Goal: Task Accomplishment & Management: Manage account settings

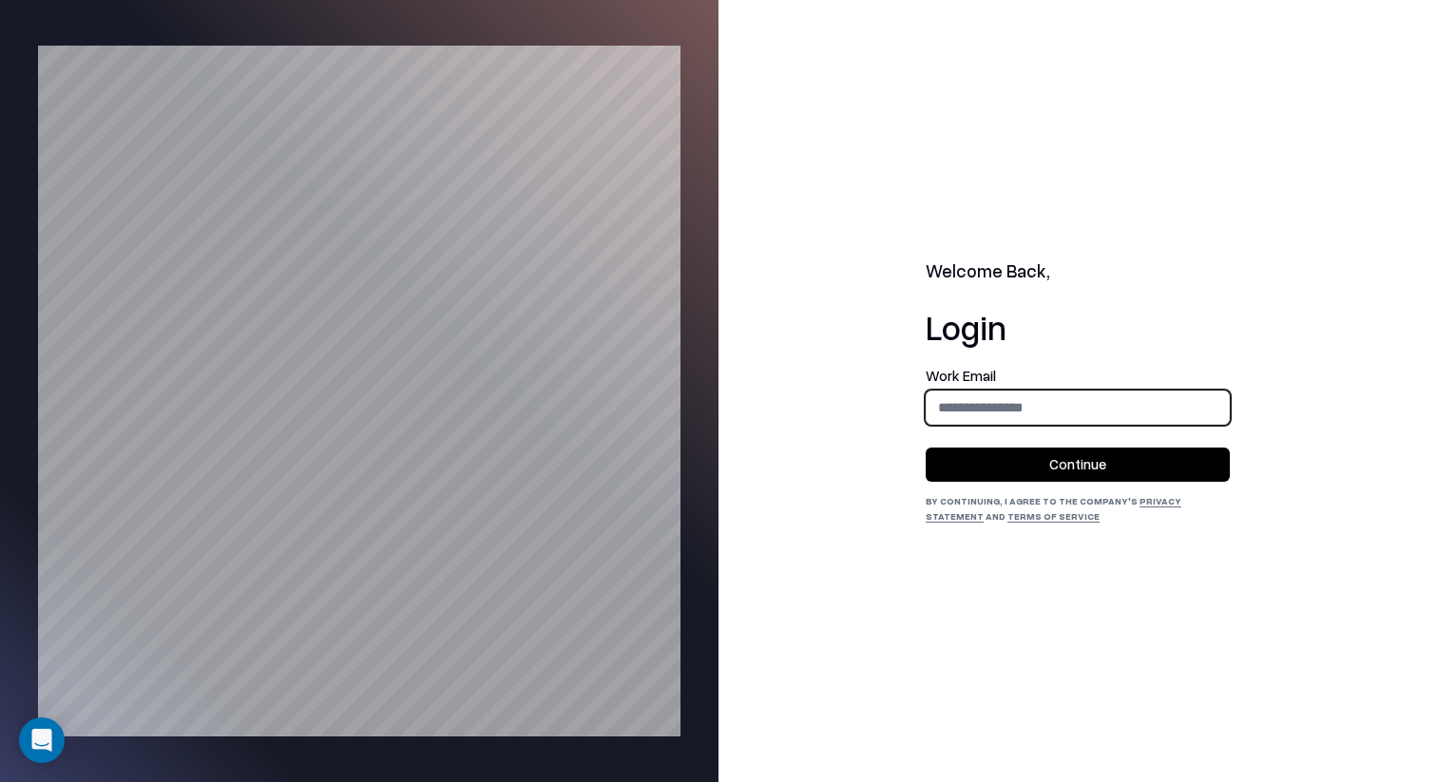
click at [1009, 406] on input "email" at bounding box center [1078, 407] width 302 height 35
type input "**********"
click at [1054, 473] on button "Continue" at bounding box center [1078, 465] width 304 height 34
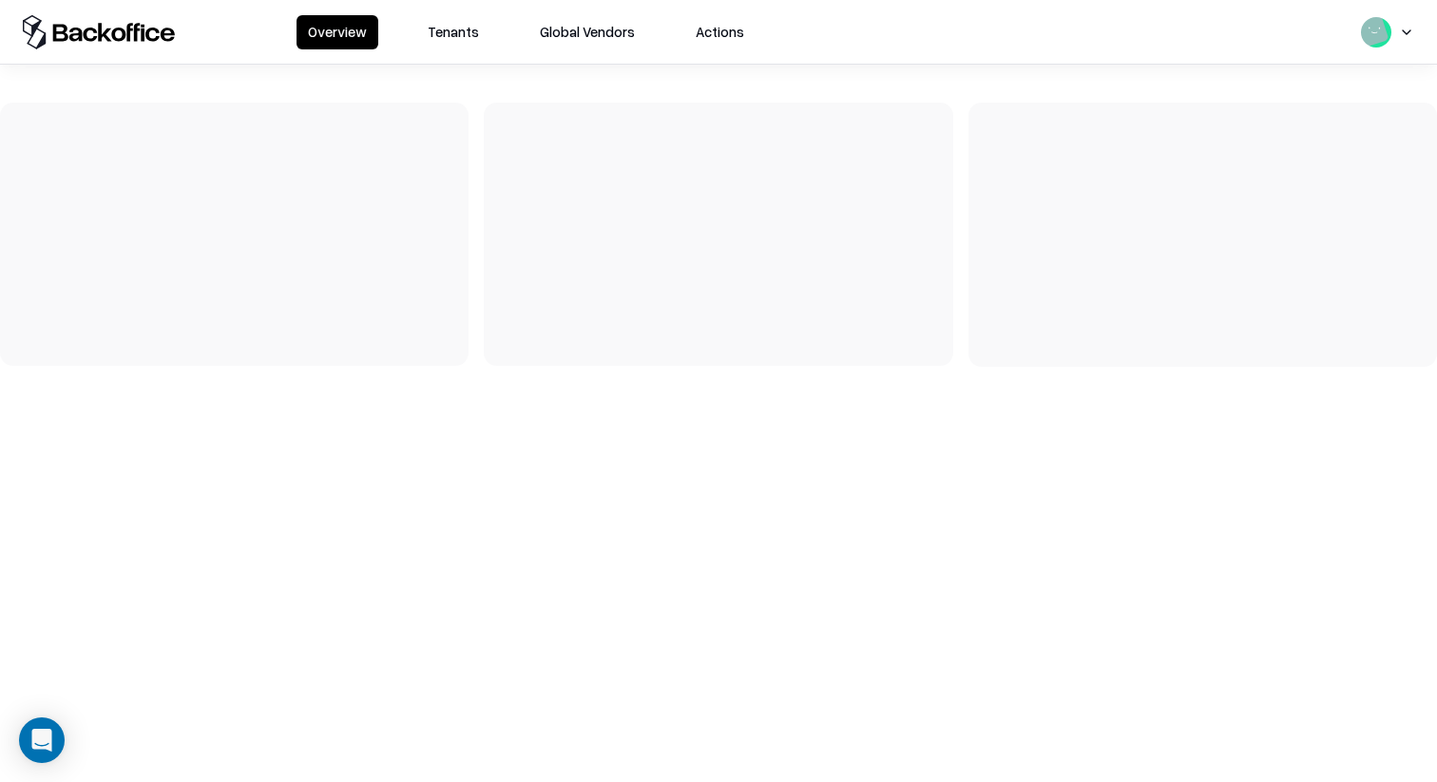
click at [482, 41] on button "Tenants" at bounding box center [453, 32] width 74 height 34
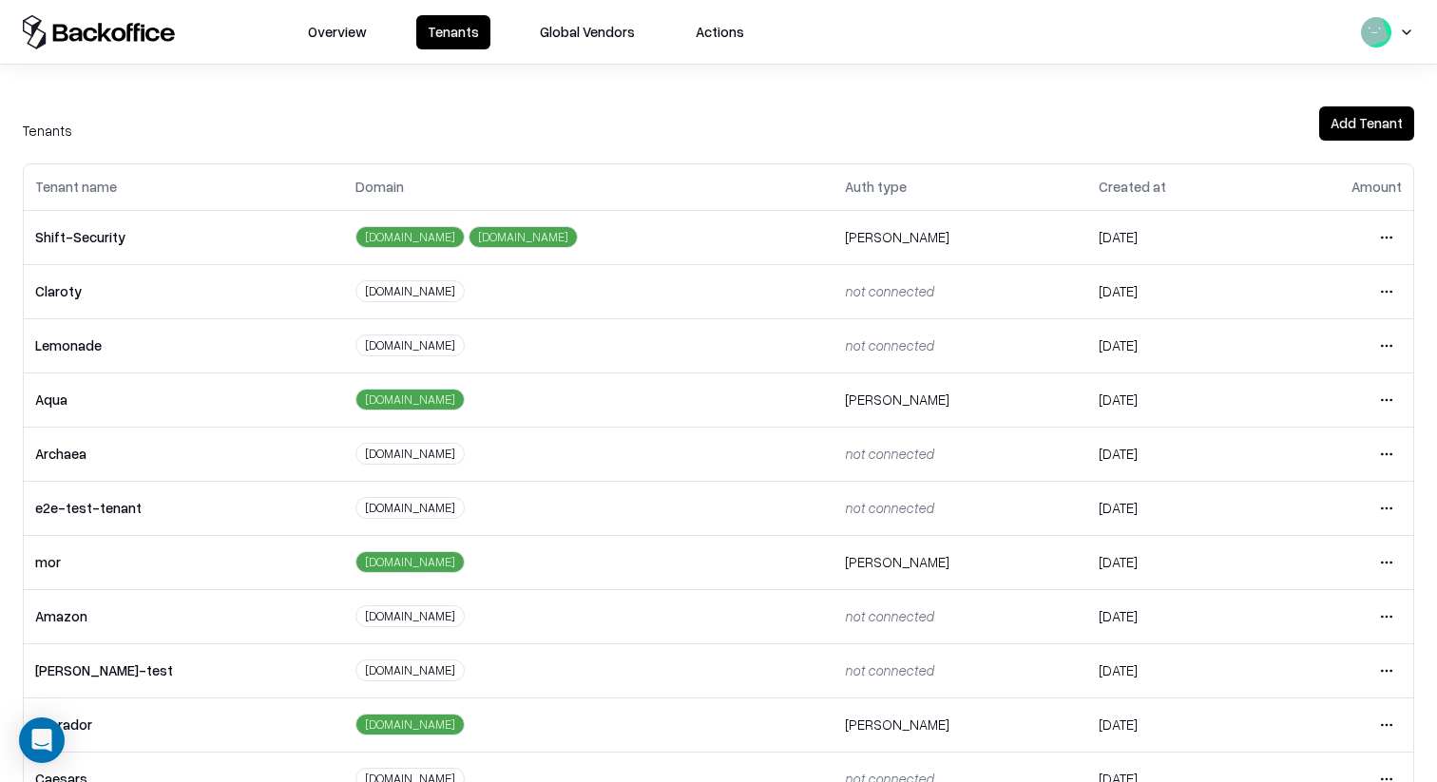
click at [1380, 723] on html "Overview Tenants Global Vendors Actions Tenants Add Tenant Tenant name Domain A…" at bounding box center [718, 391] width 1437 height 782
click at [1303, 642] on div "Login to tenant" at bounding box center [1306, 644] width 205 height 38
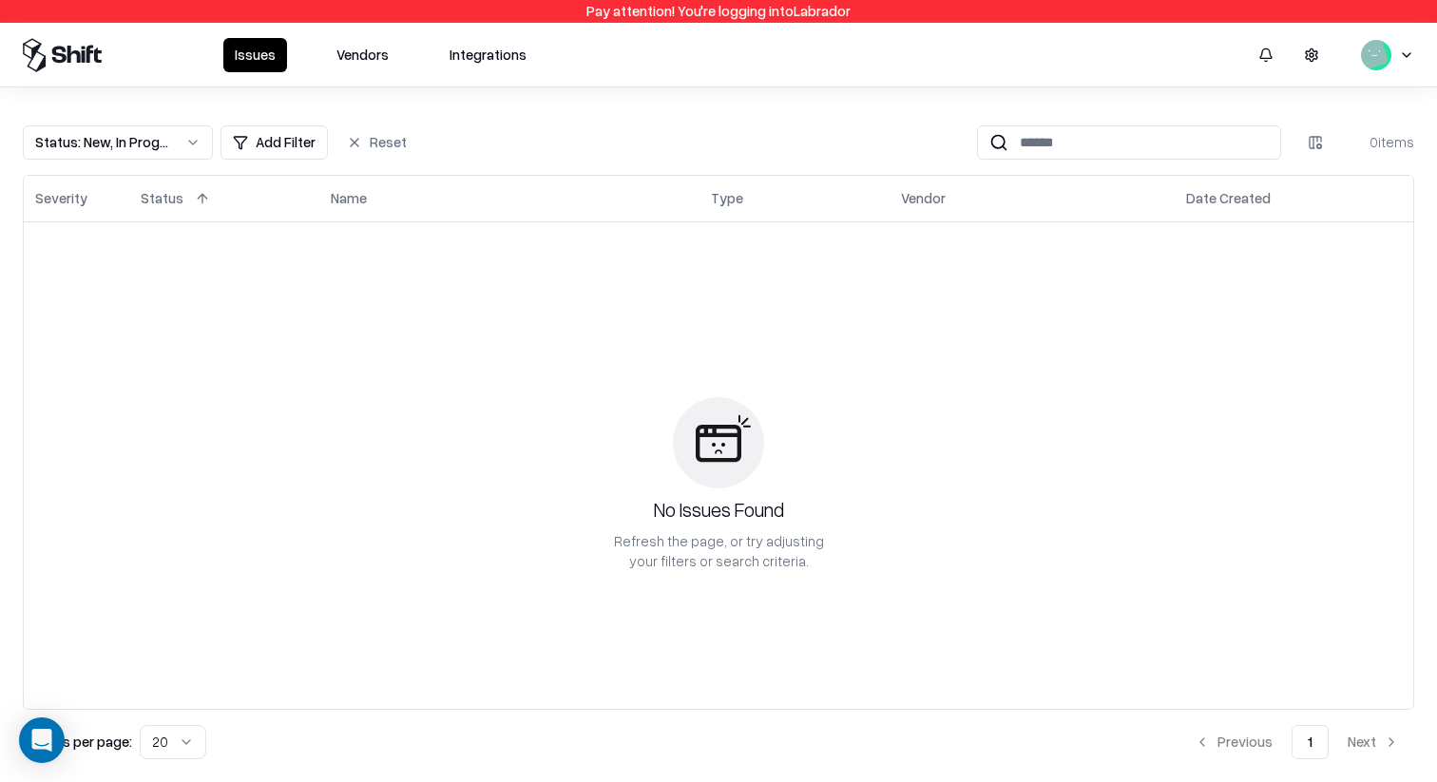
click at [356, 56] on button "Vendors" at bounding box center [362, 55] width 75 height 34
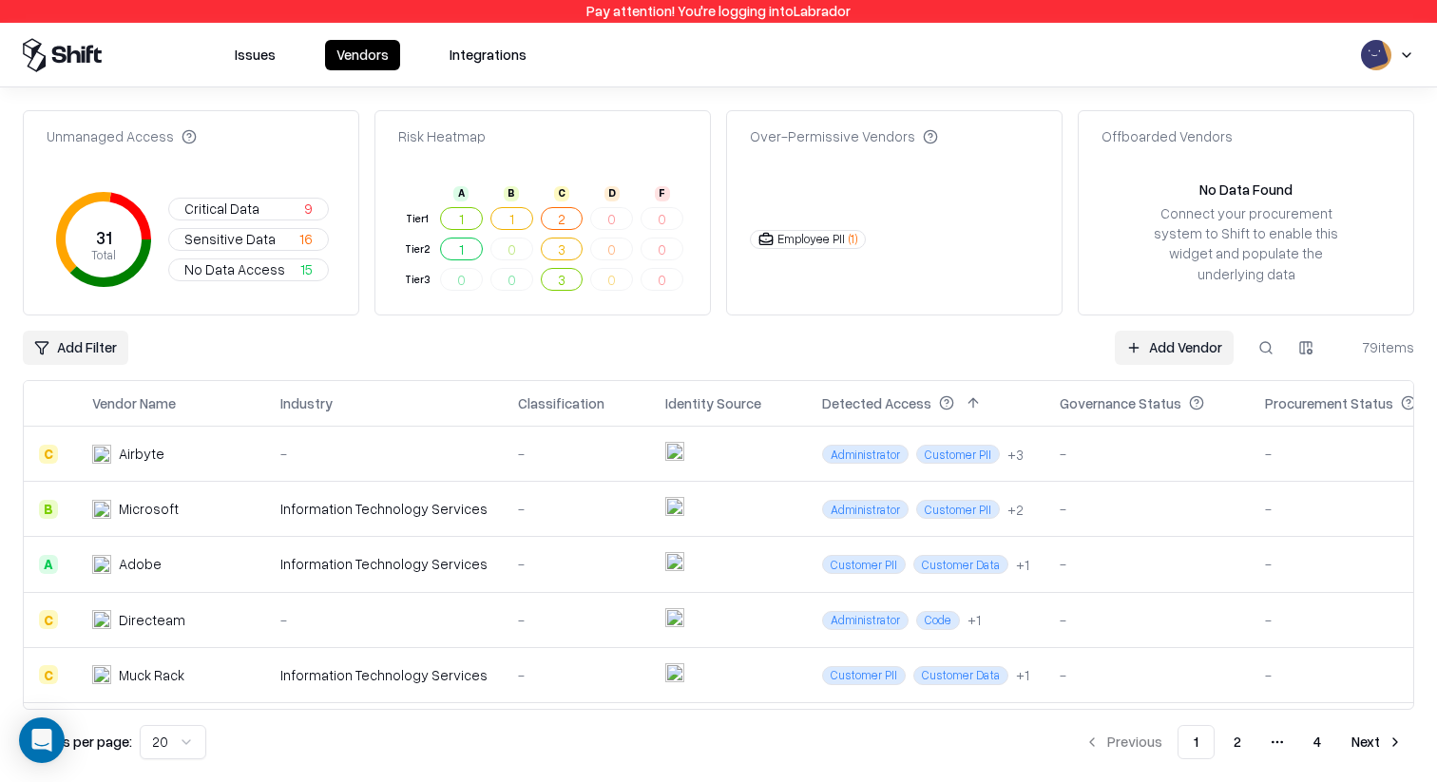
click at [270, 52] on button "Issues" at bounding box center [255, 55] width 64 height 30
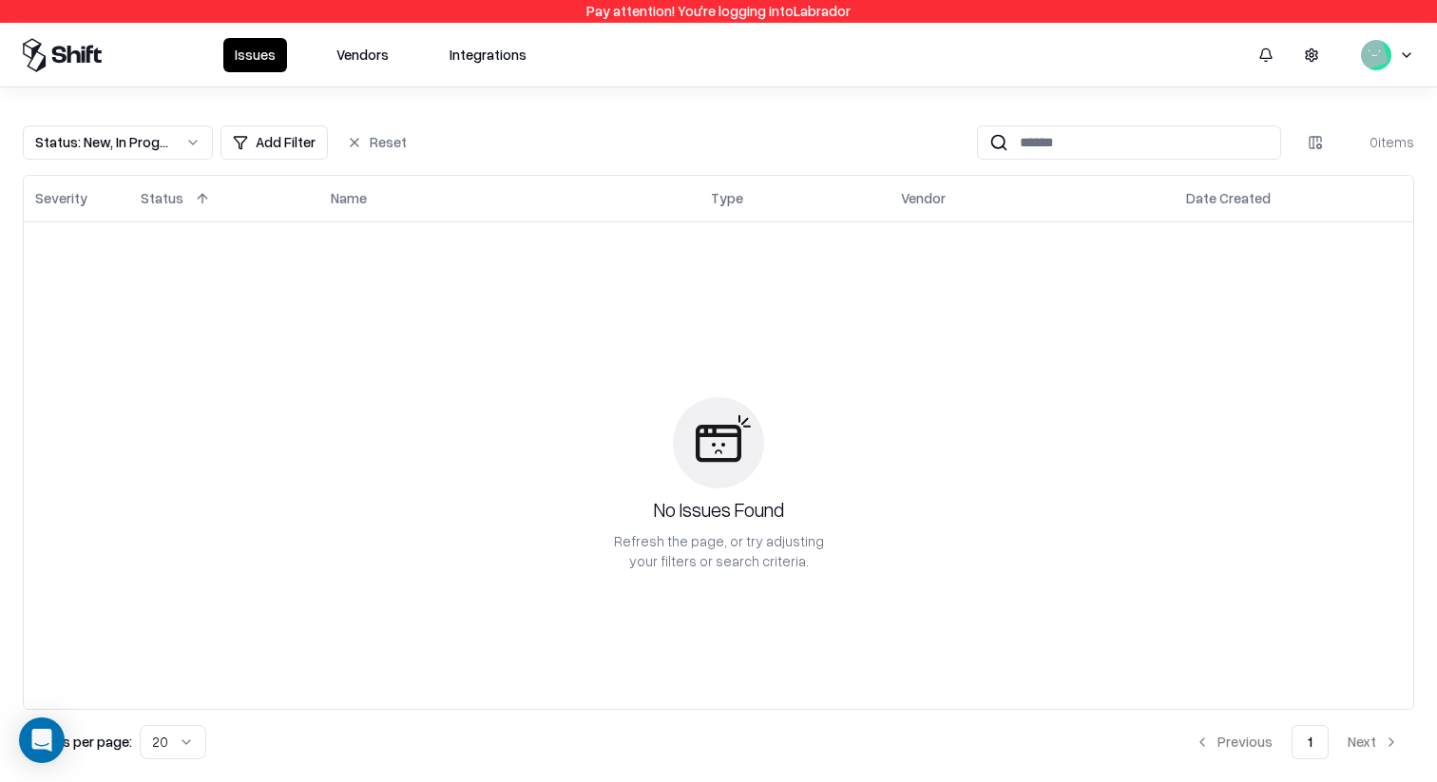
click at [362, 48] on button "Vendors" at bounding box center [362, 55] width 75 height 34
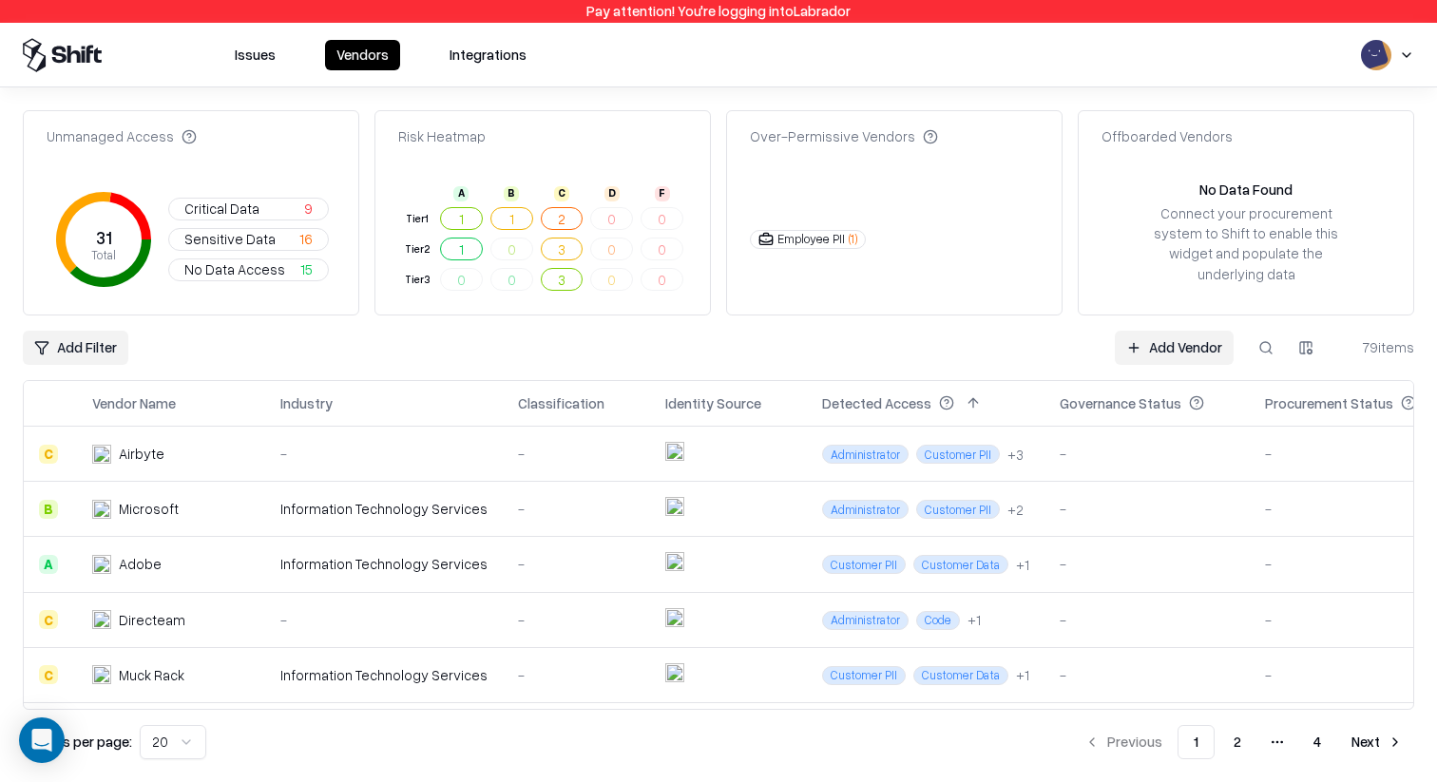
click at [1272, 346] on button at bounding box center [1266, 348] width 34 height 34
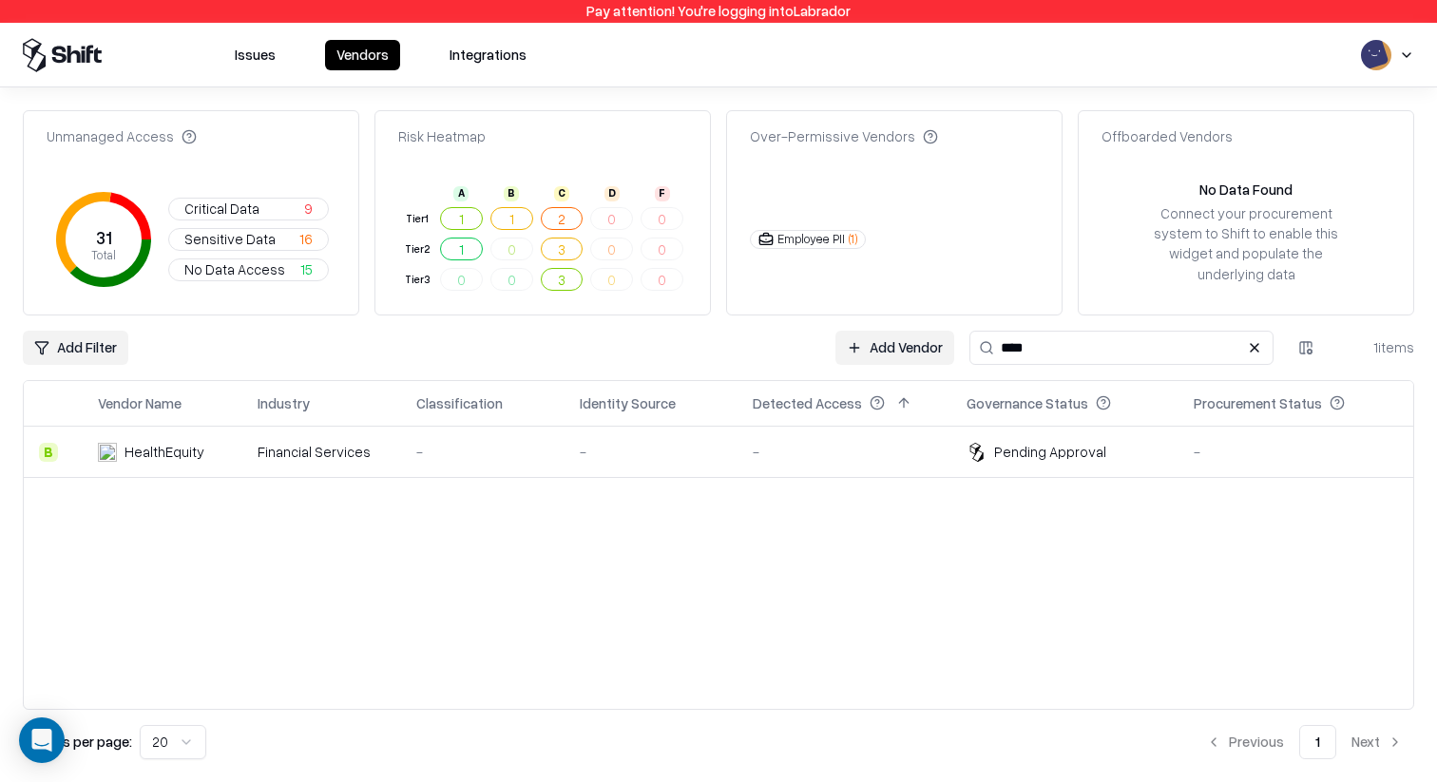
type input "****"
click at [650, 448] on div "-" at bounding box center [651, 452] width 143 height 20
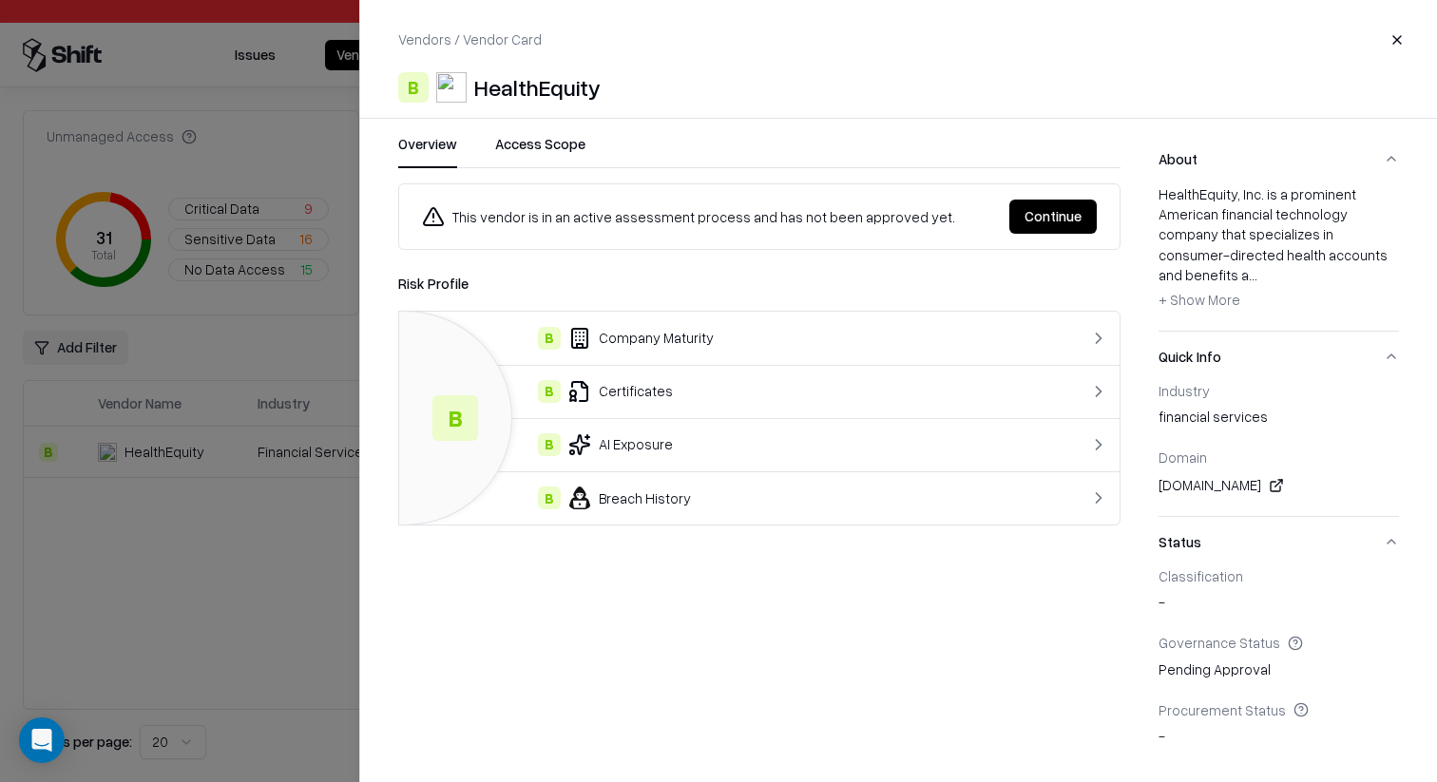
click at [1041, 217] on button "Continue" at bounding box center [1052, 217] width 87 height 34
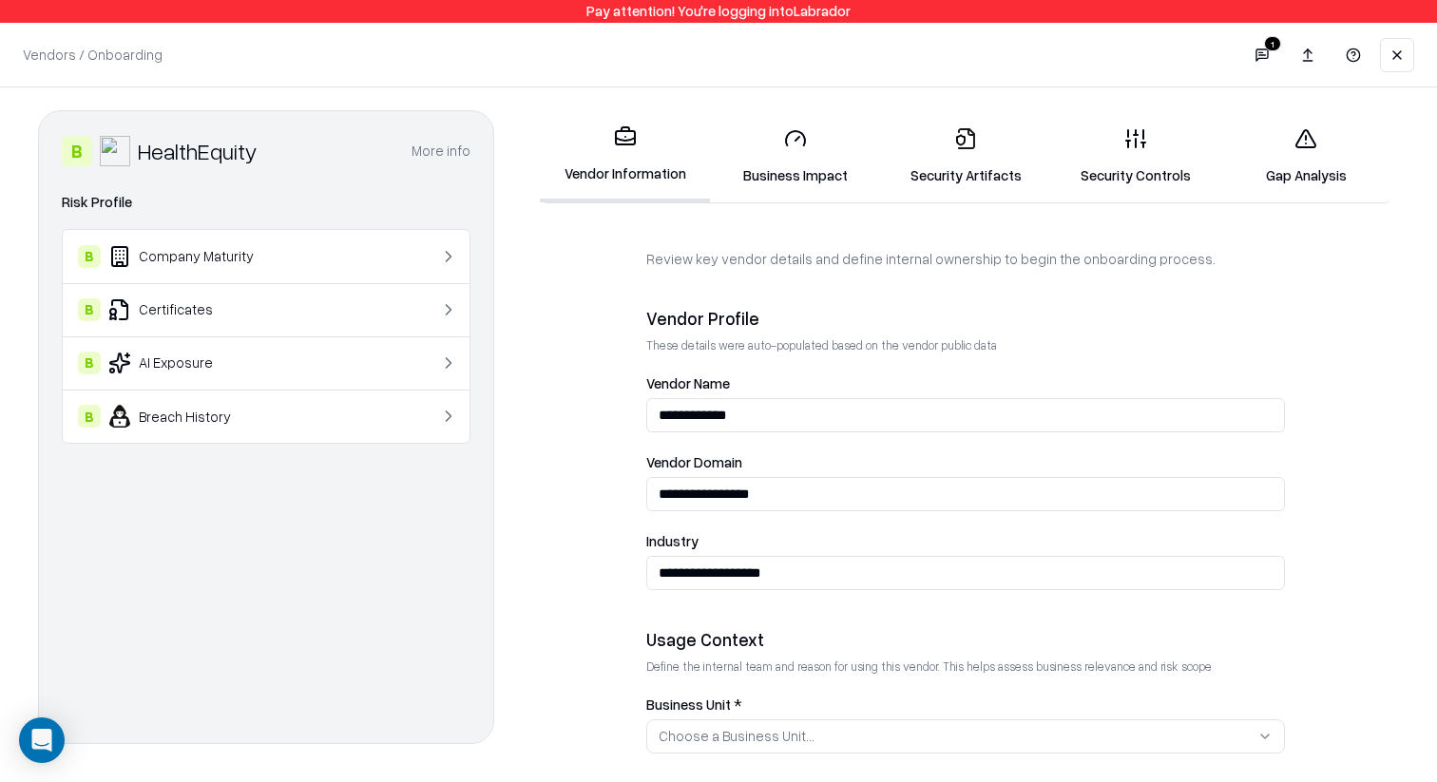
click at [1144, 163] on link "Security Controls" at bounding box center [1136, 156] width 170 height 88
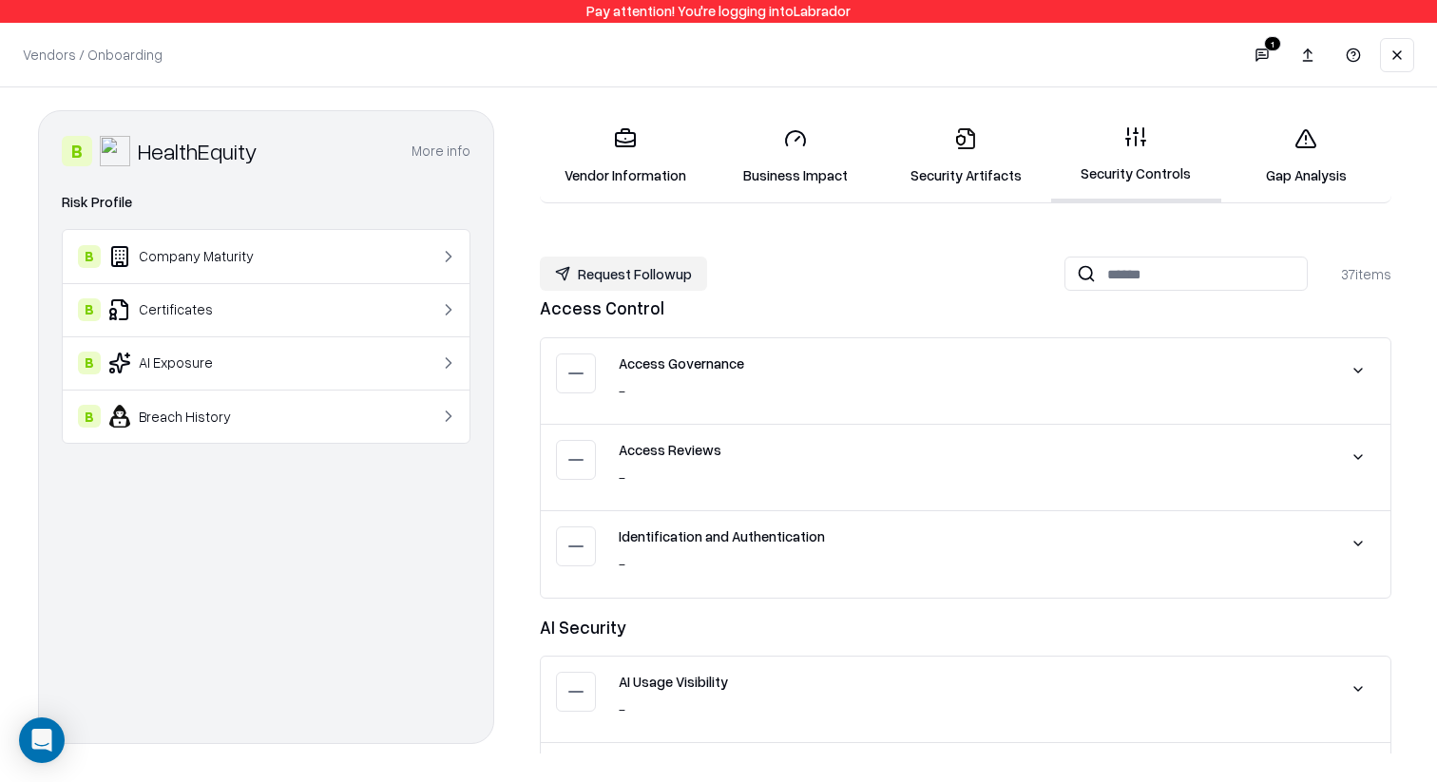
click at [1299, 114] on link "Gap Analysis" at bounding box center [1306, 156] width 170 height 88
click at [977, 147] on link "Security Artifacts" at bounding box center [965, 156] width 170 height 88
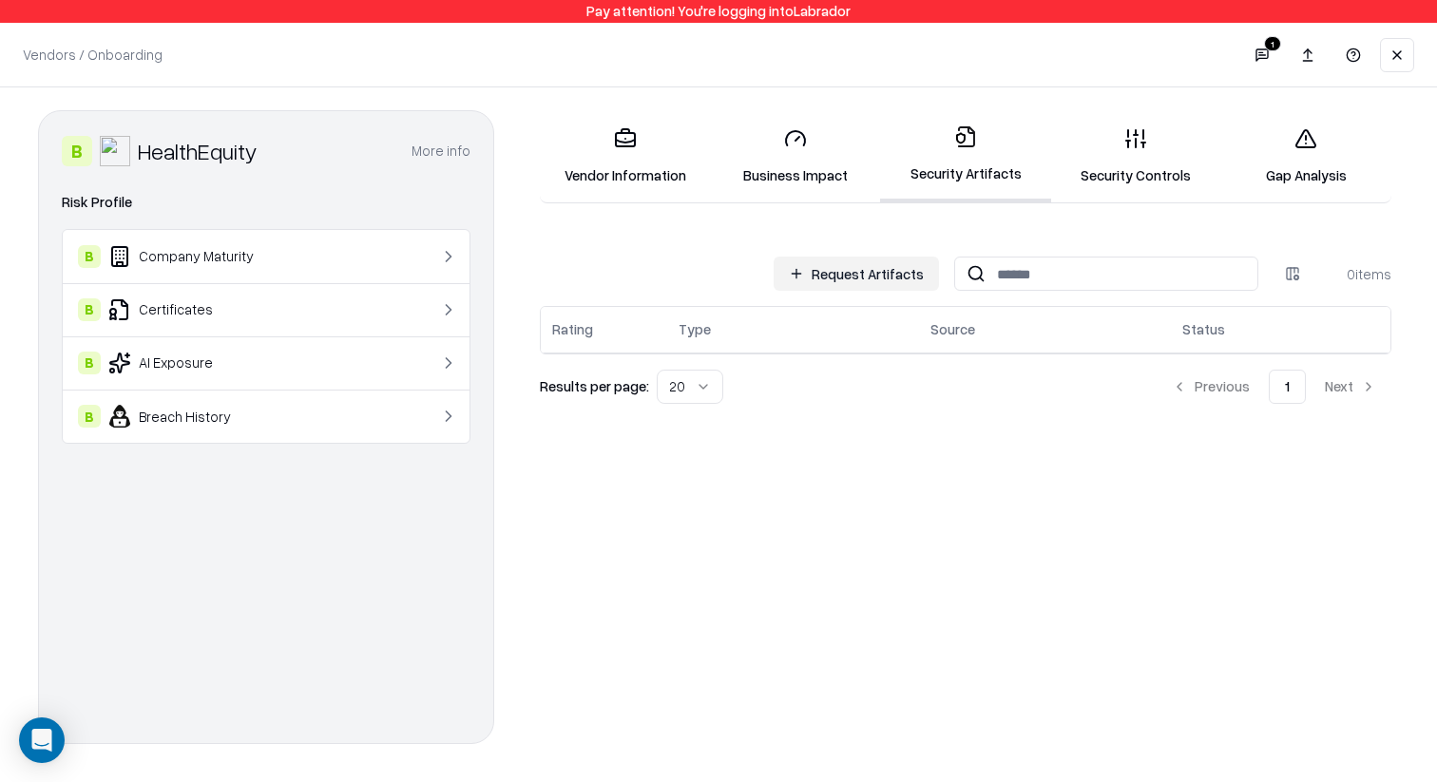
click at [1084, 151] on link "Security Controls" at bounding box center [1136, 156] width 170 height 88
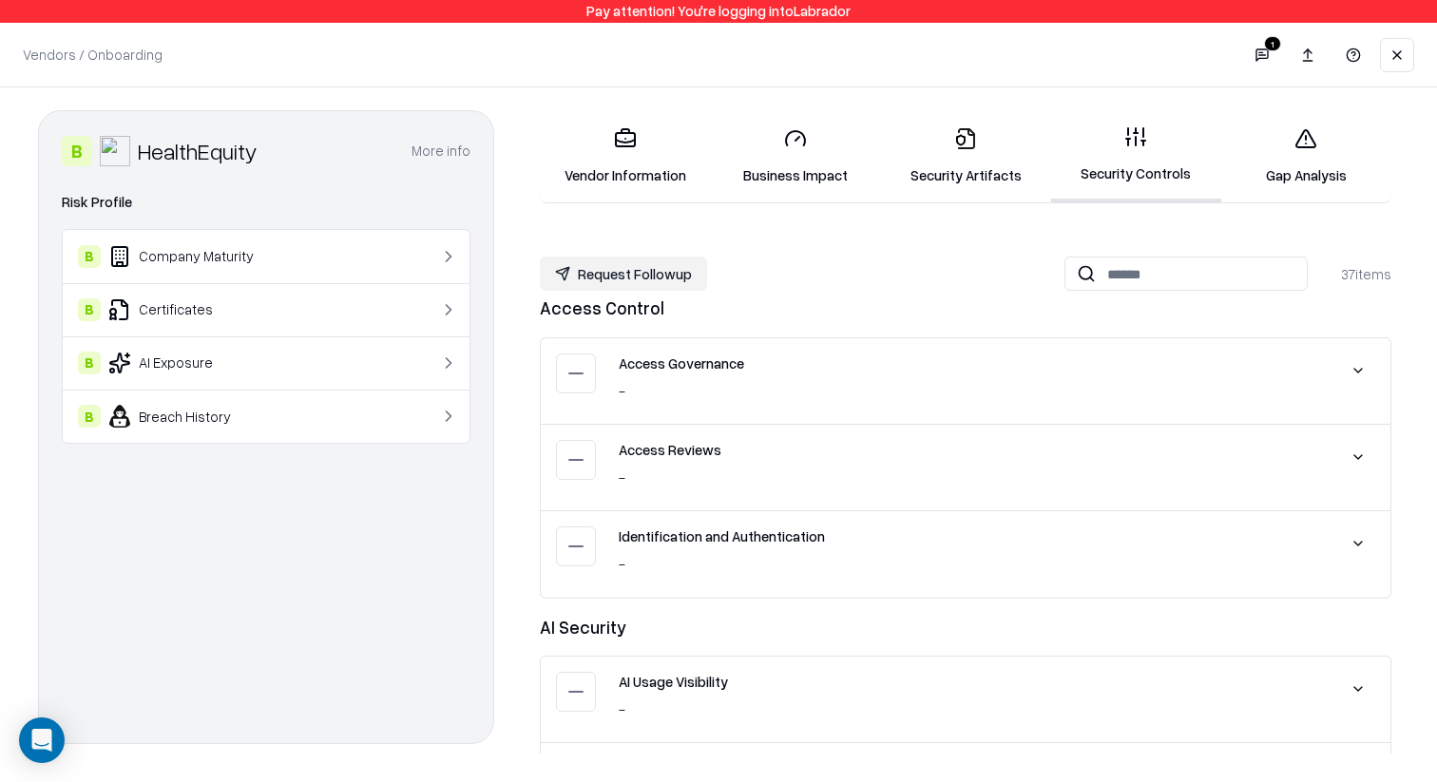
click at [1171, 363] on div "Access Governance" at bounding box center [968, 364] width 699 height 20
click at [1350, 369] on button at bounding box center [1358, 371] width 34 height 34
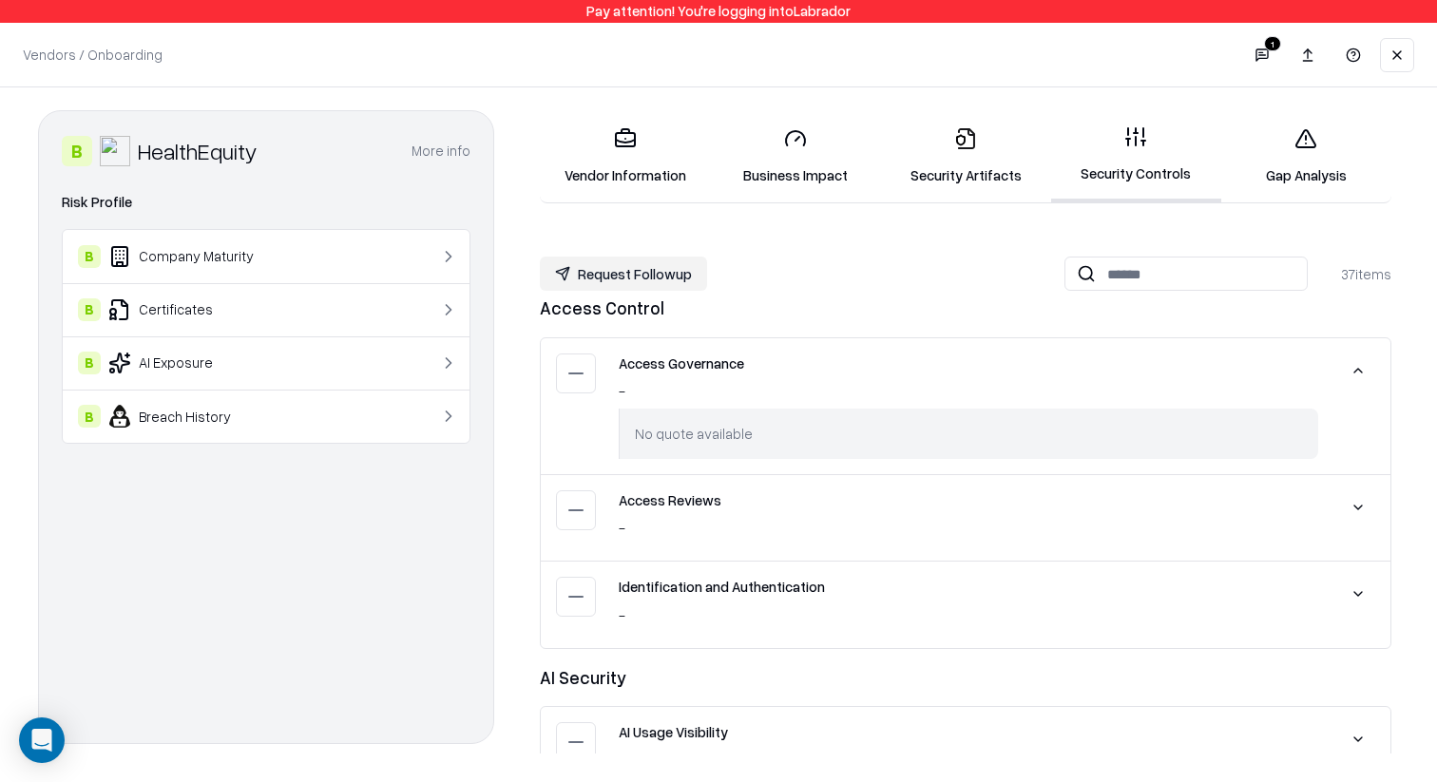
click at [1371, 508] on button at bounding box center [1358, 507] width 34 height 34
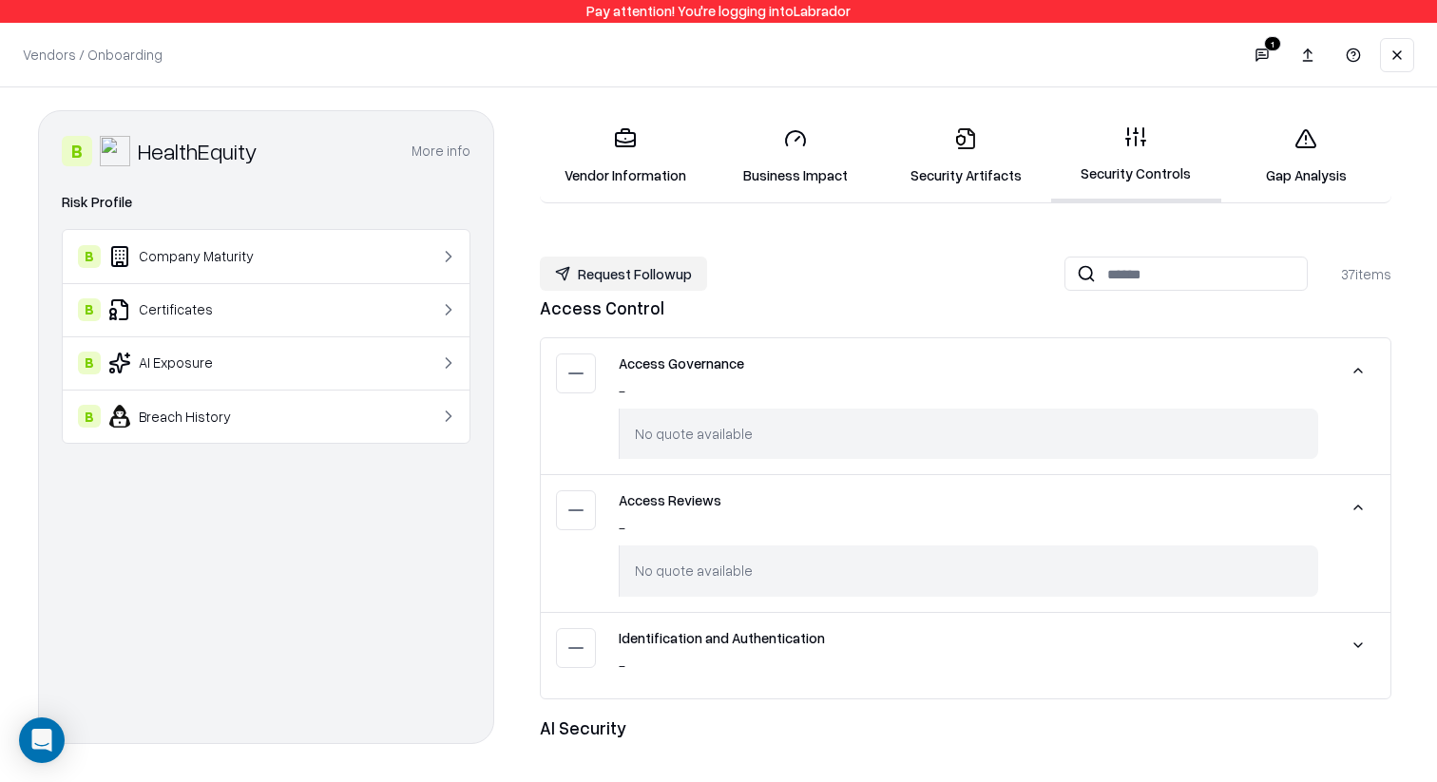
click at [1353, 635] on button at bounding box center [1358, 645] width 34 height 34
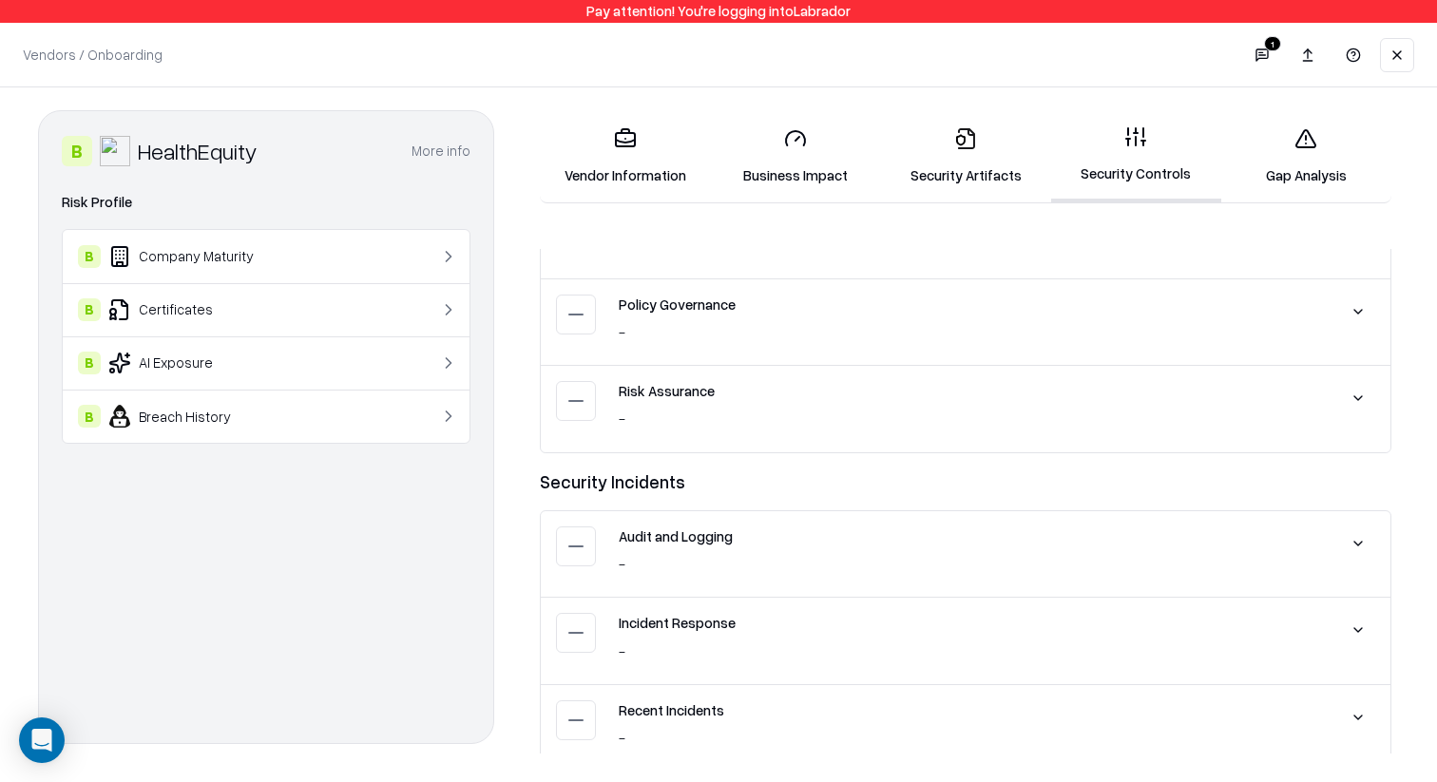
scroll to position [3588, 0]
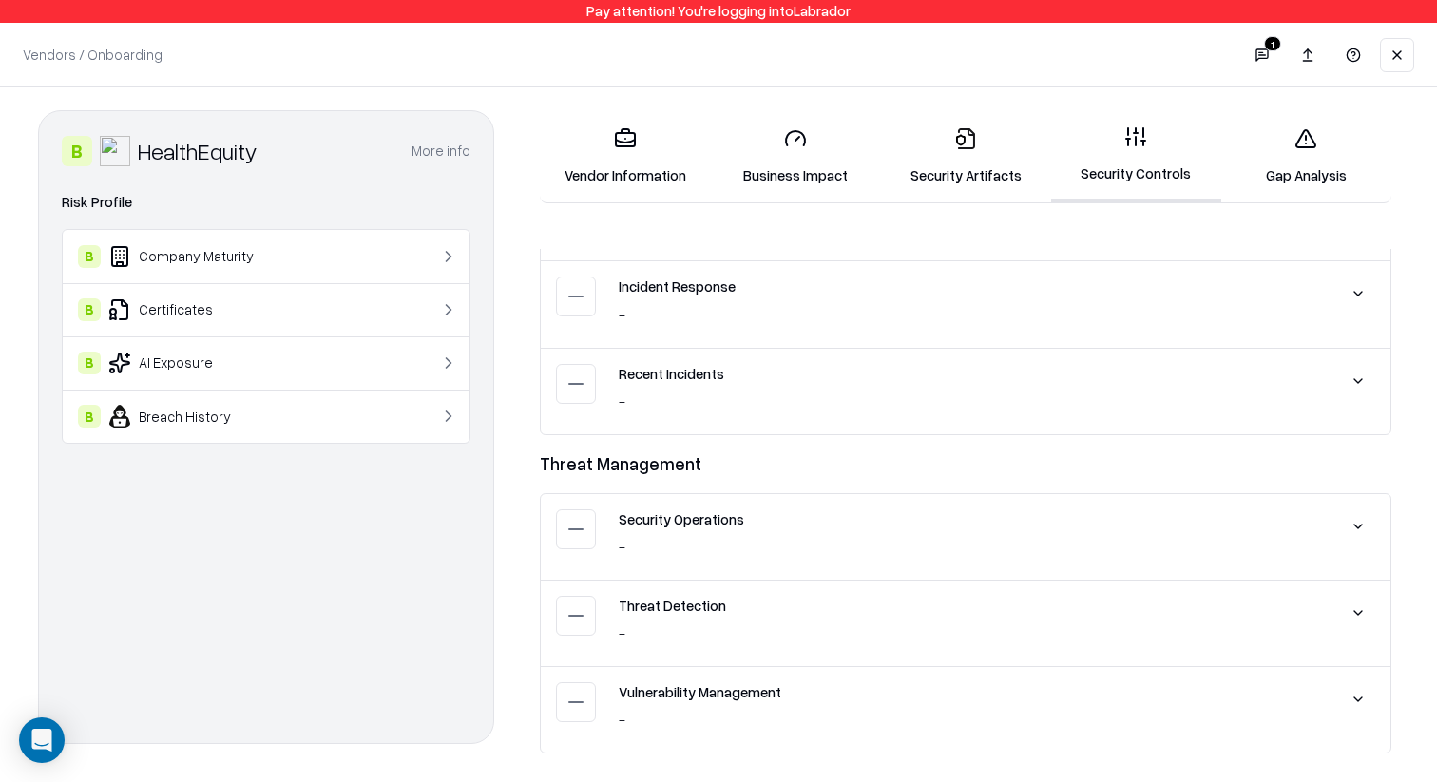
click at [1354, 497] on div "Security Operations - No quote available" at bounding box center [966, 537] width 850 height 86
click at [1354, 526] on button at bounding box center [1358, 526] width 34 height 34
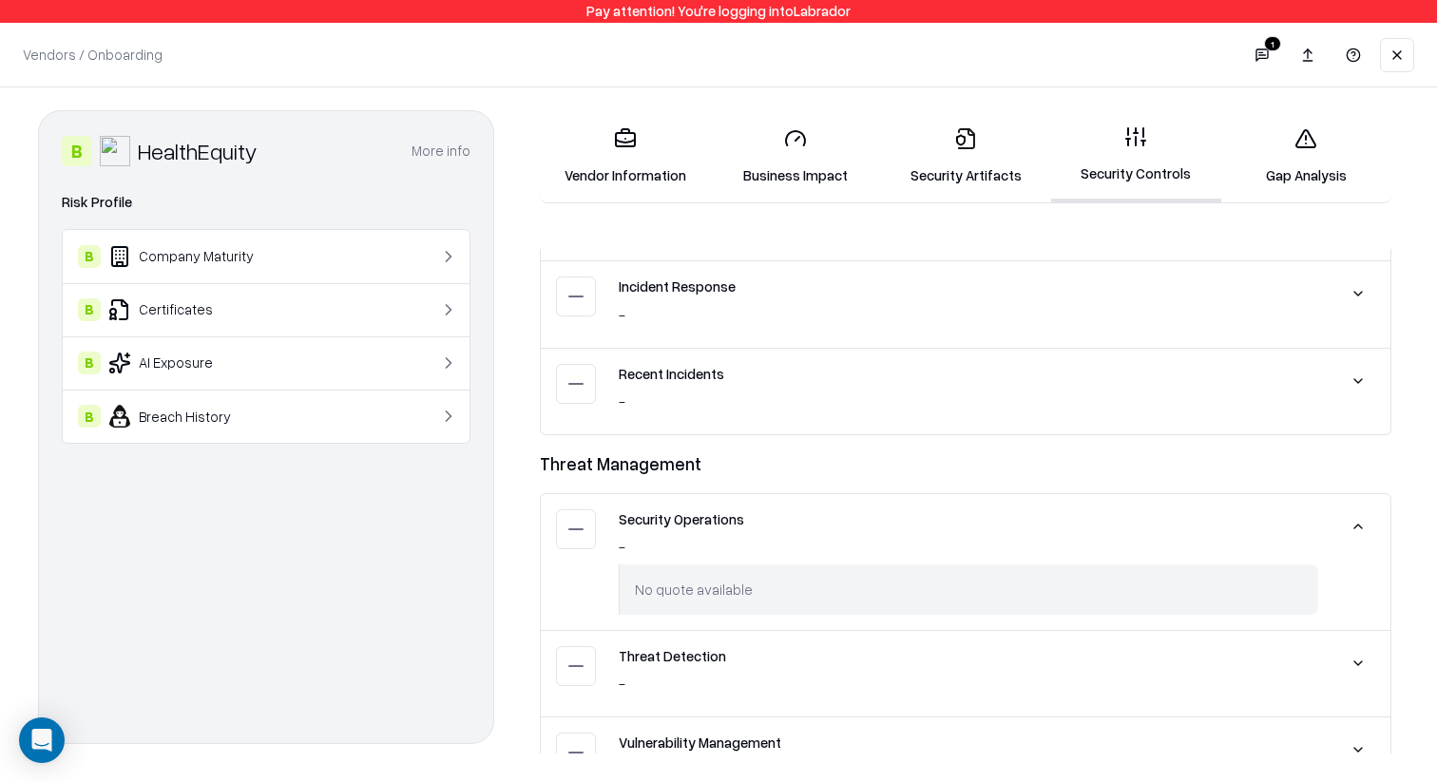
click at [1354, 526] on button at bounding box center [1358, 526] width 34 height 34
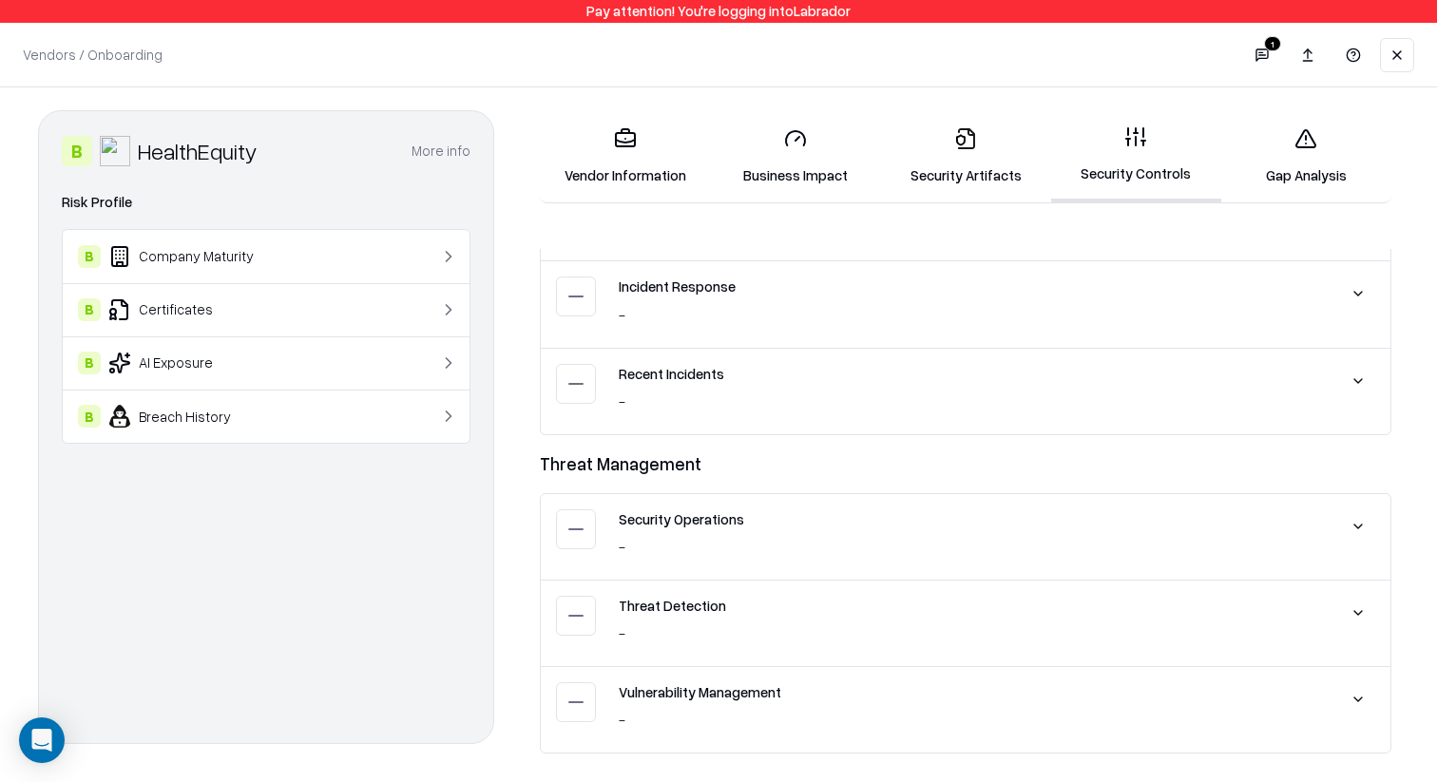
click at [1361, 609] on button at bounding box center [1358, 613] width 34 height 34
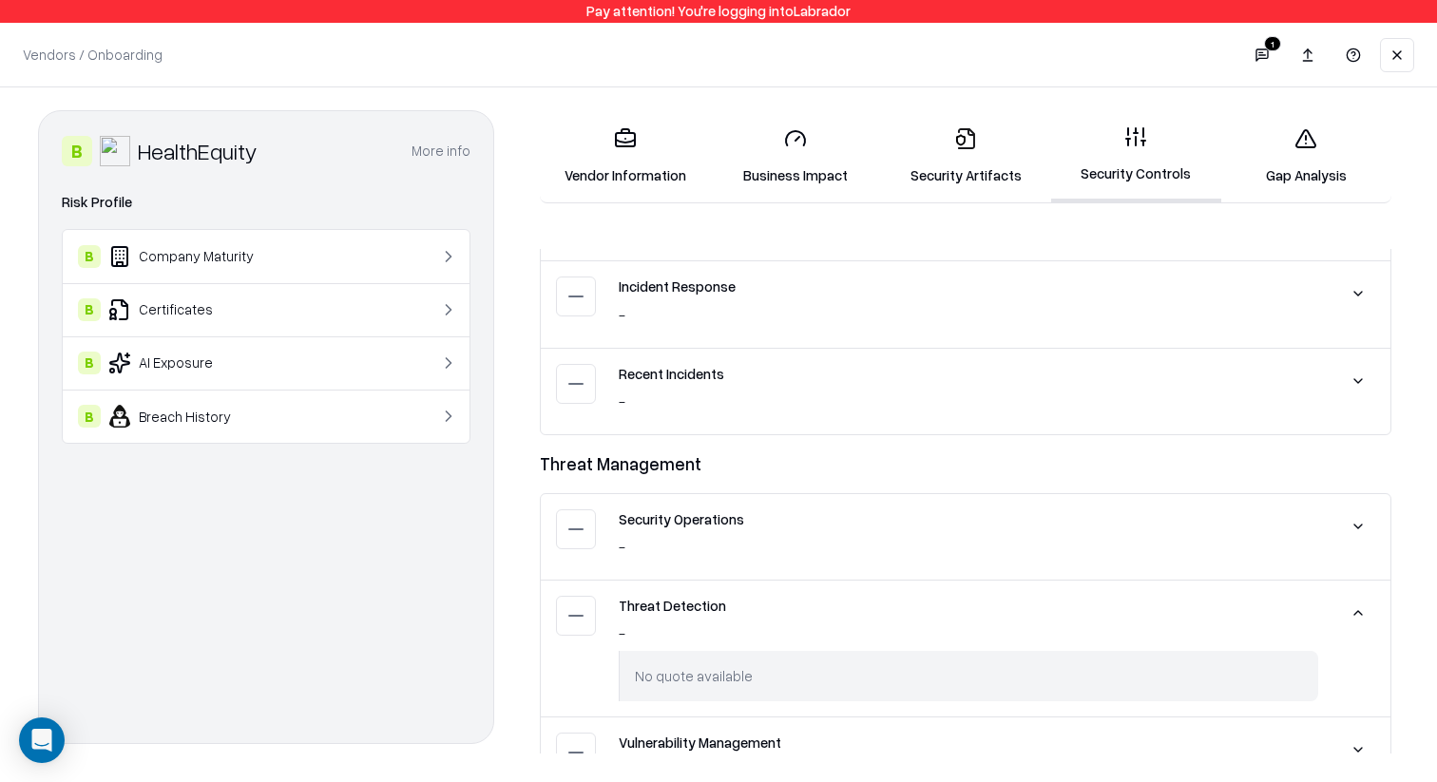
click at [1361, 609] on button at bounding box center [1358, 613] width 34 height 34
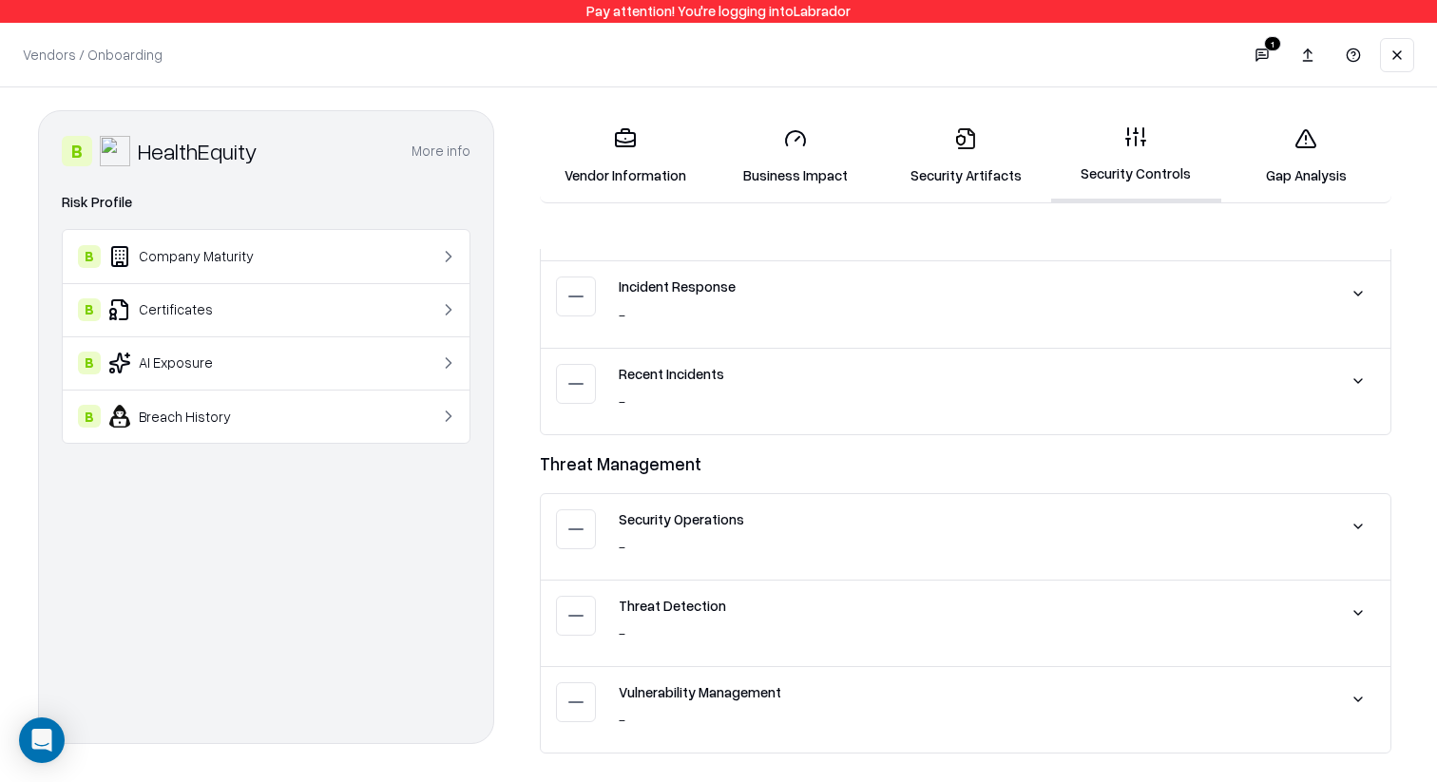
click at [1364, 685] on button at bounding box center [1358, 699] width 34 height 34
click at [1362, 391] on button at bounding box center [1358, 381] width 34 height 34
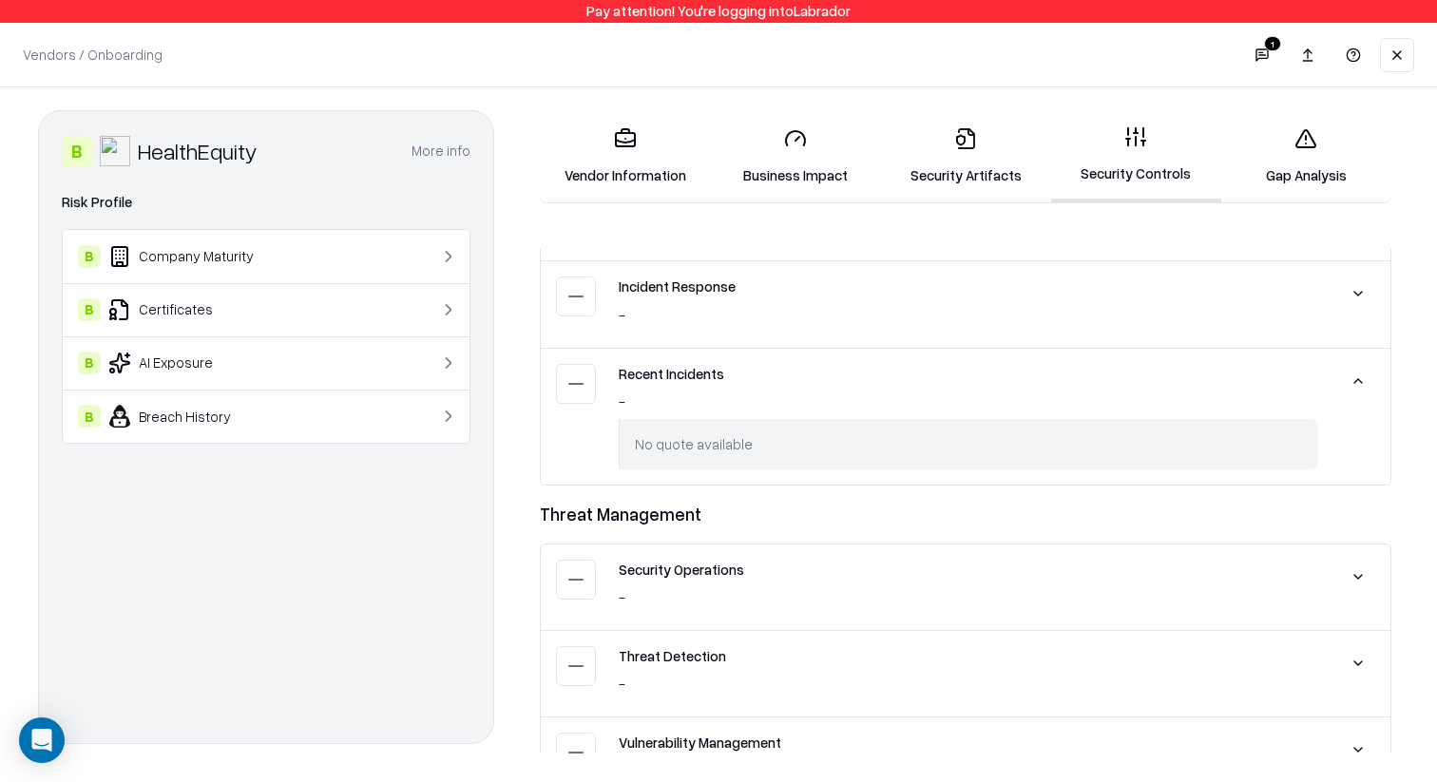
click at [1362, 391] on button at bounding box center [1358, 381] width 34 height 34
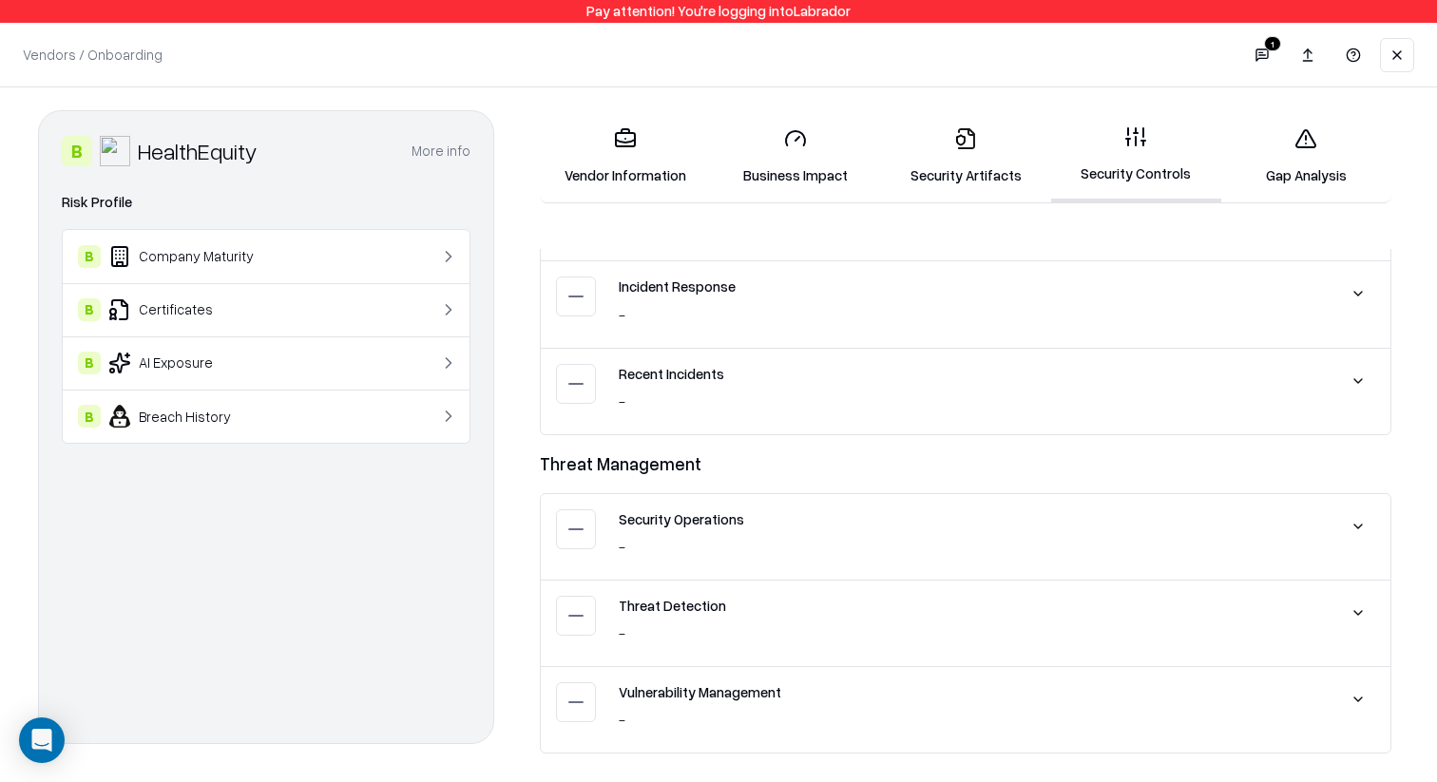
click at [1362, 287] on button at bounding box center [1358, 294] width 34 height 34
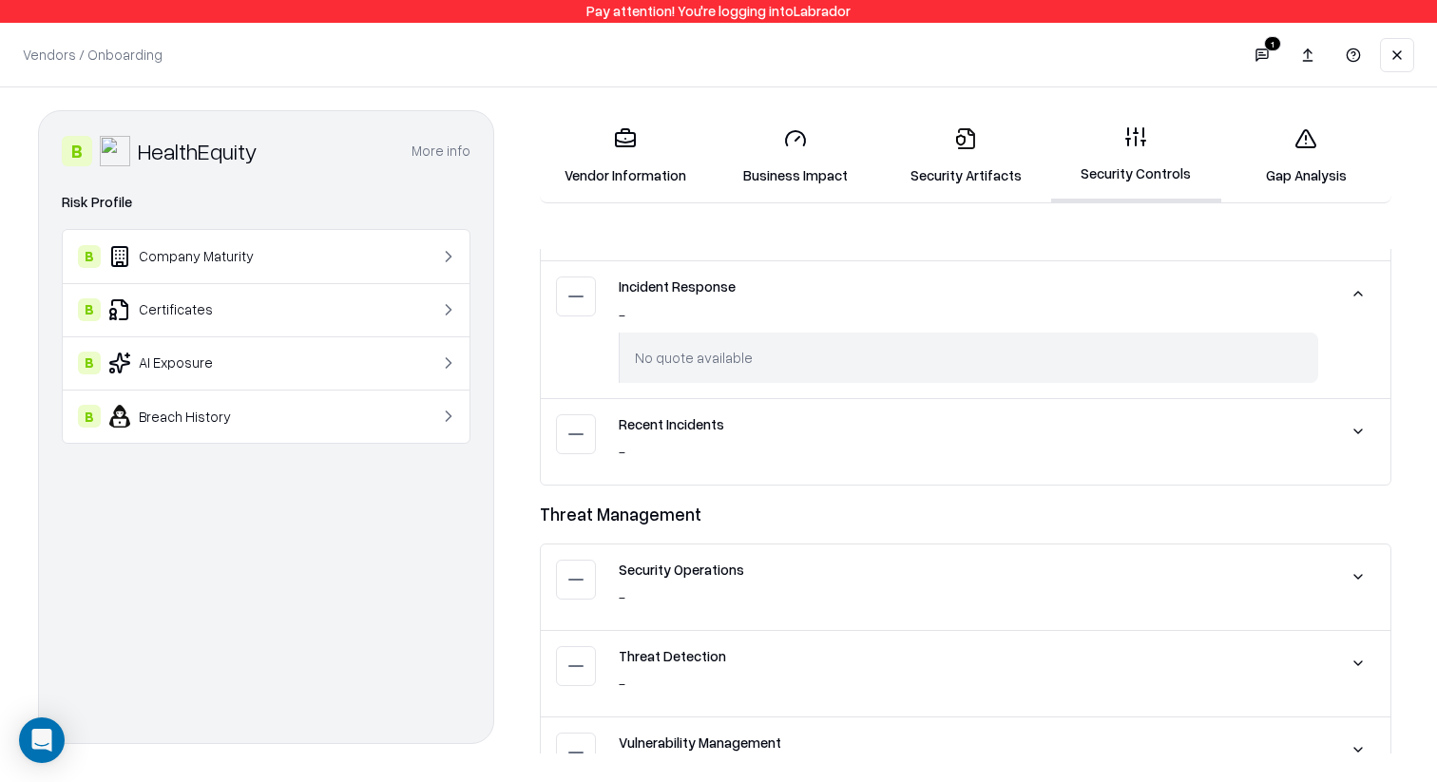
click at [1362, 287] on button at bounding box center [1358, 294] width 34 height 34
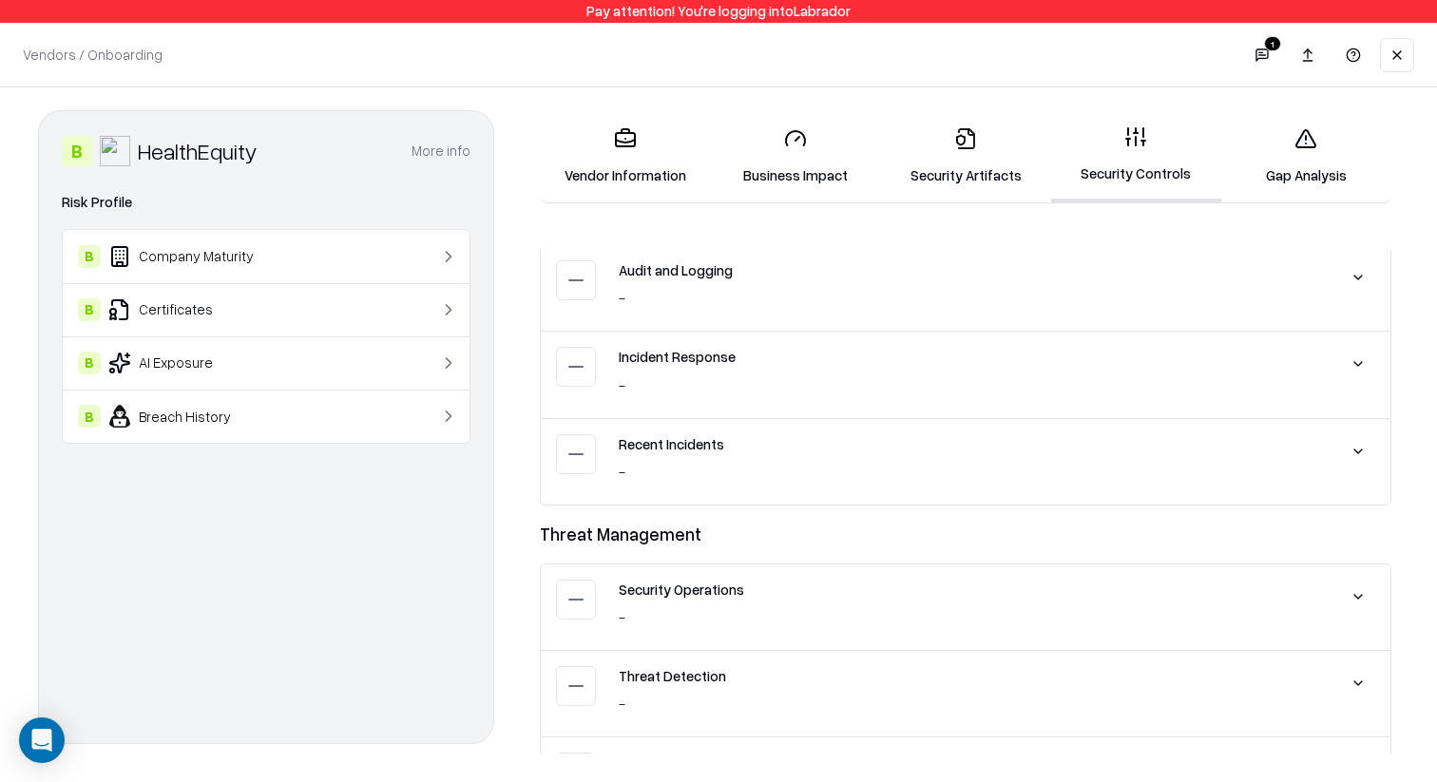
scroll to position [3478, 0]
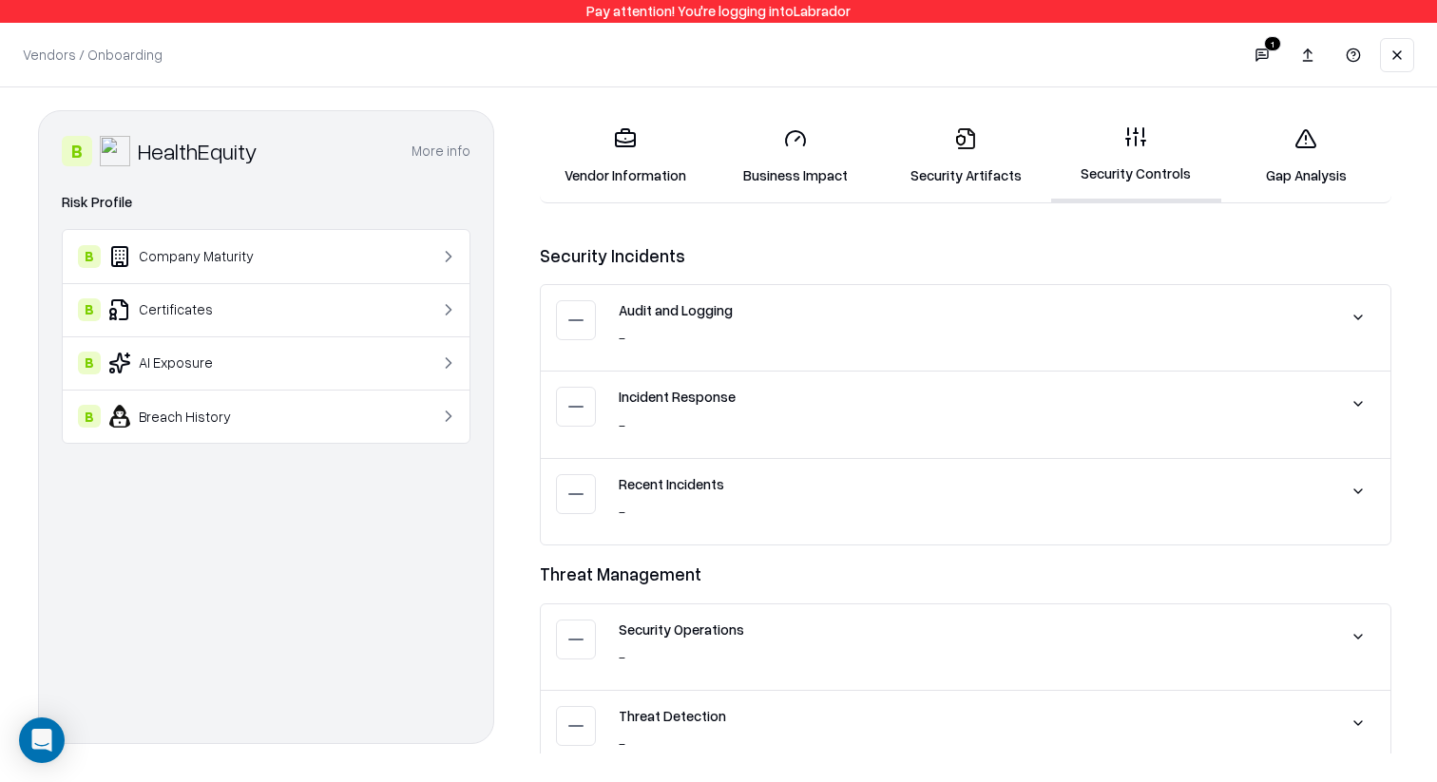
click at [1362, 287] on div "Audit and Logging - No quote available" at bounding box center [966, 328] width 850 height 86
click at [1362, 307] on button at bounding box center [1358, 317] width 34 height 34
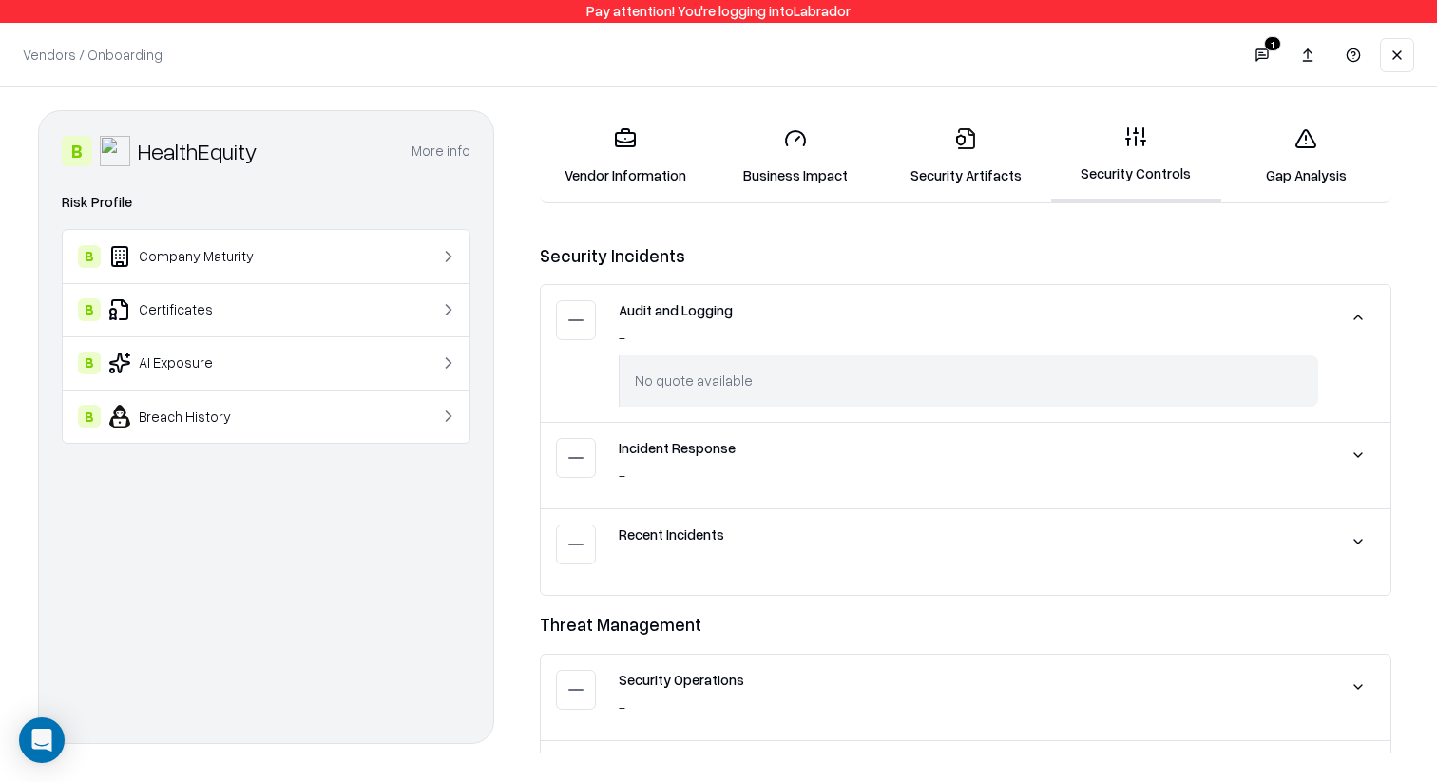
click at [1362, 307] on button at bounding box center [1358, 317] width 34 height 34
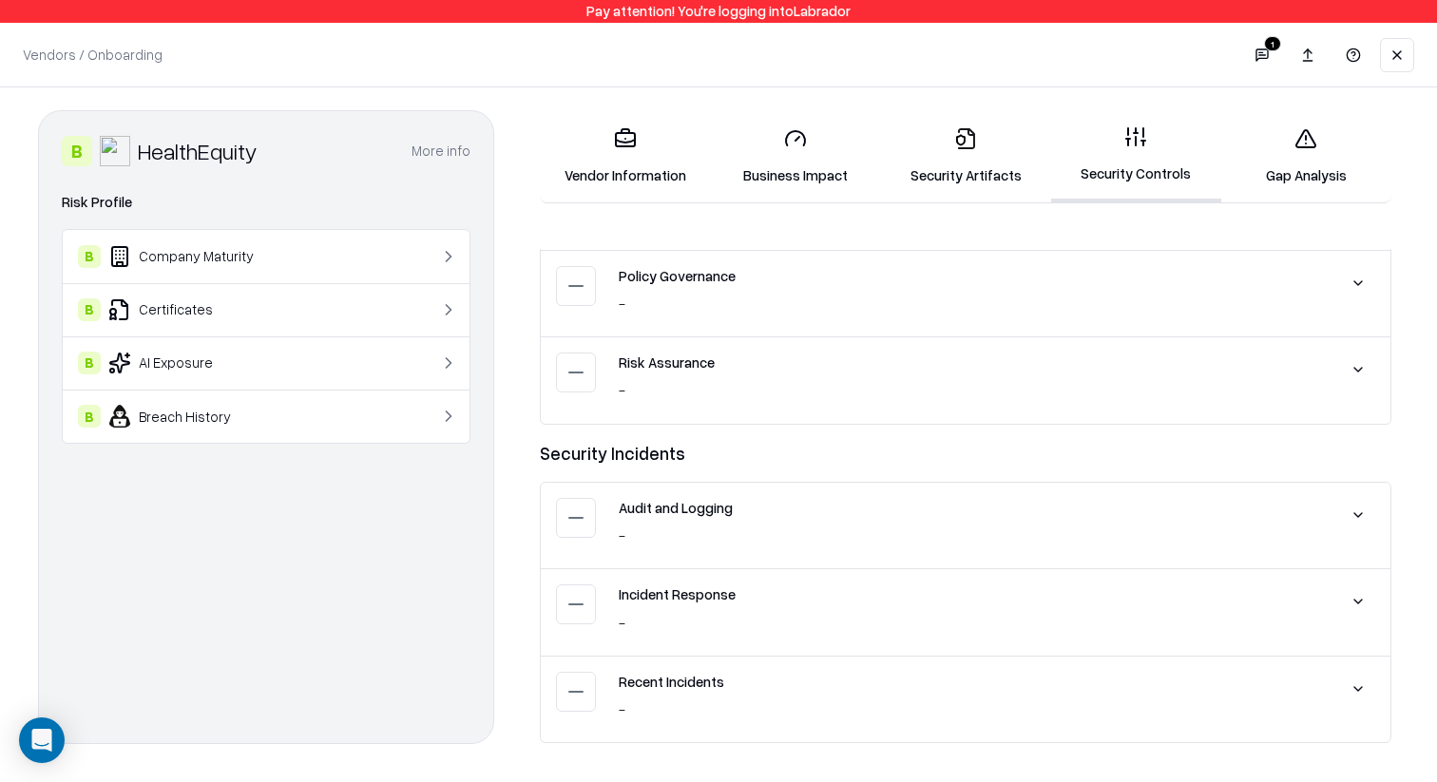
scroll to position [3265, 0]
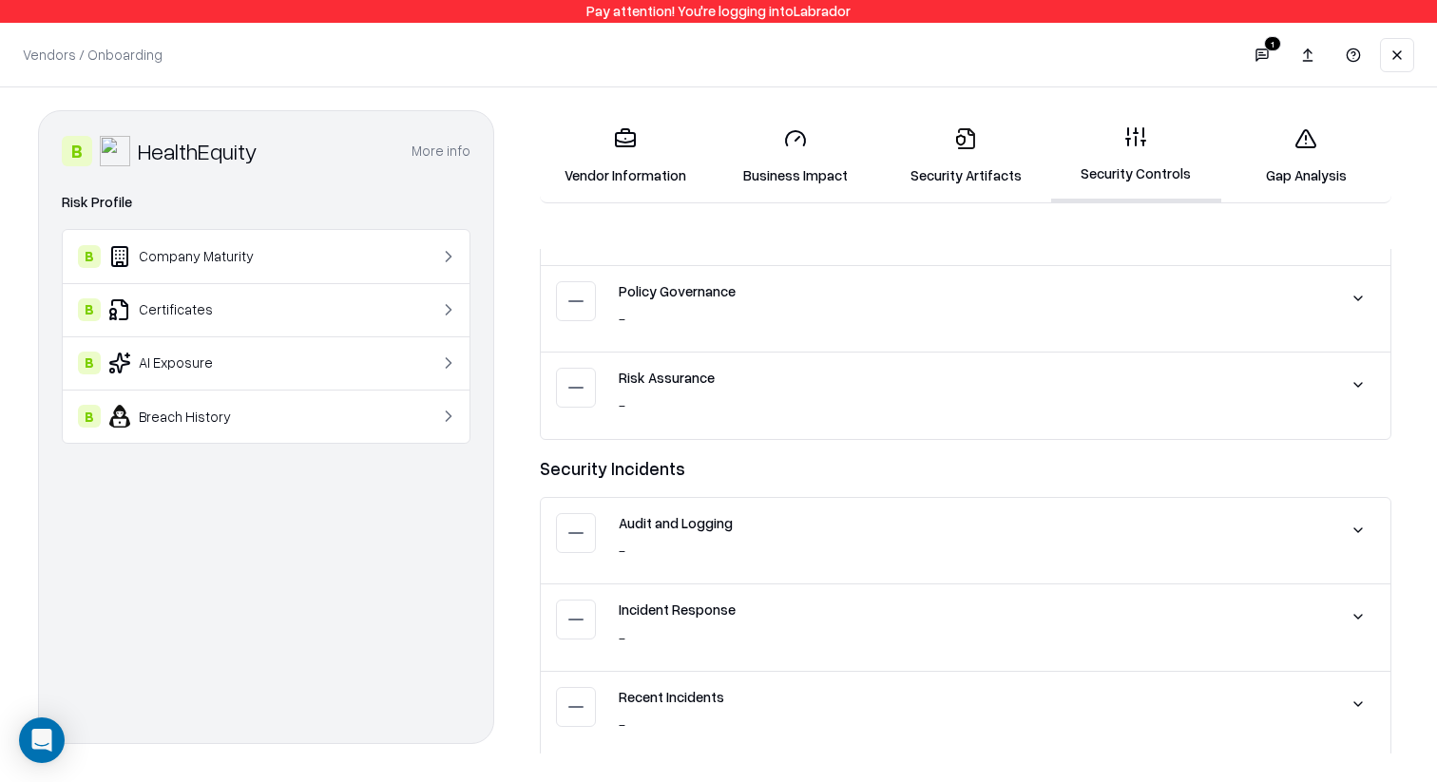
click at [1369, 379] on button at bounding box center [1358, 385] width 34 height 34
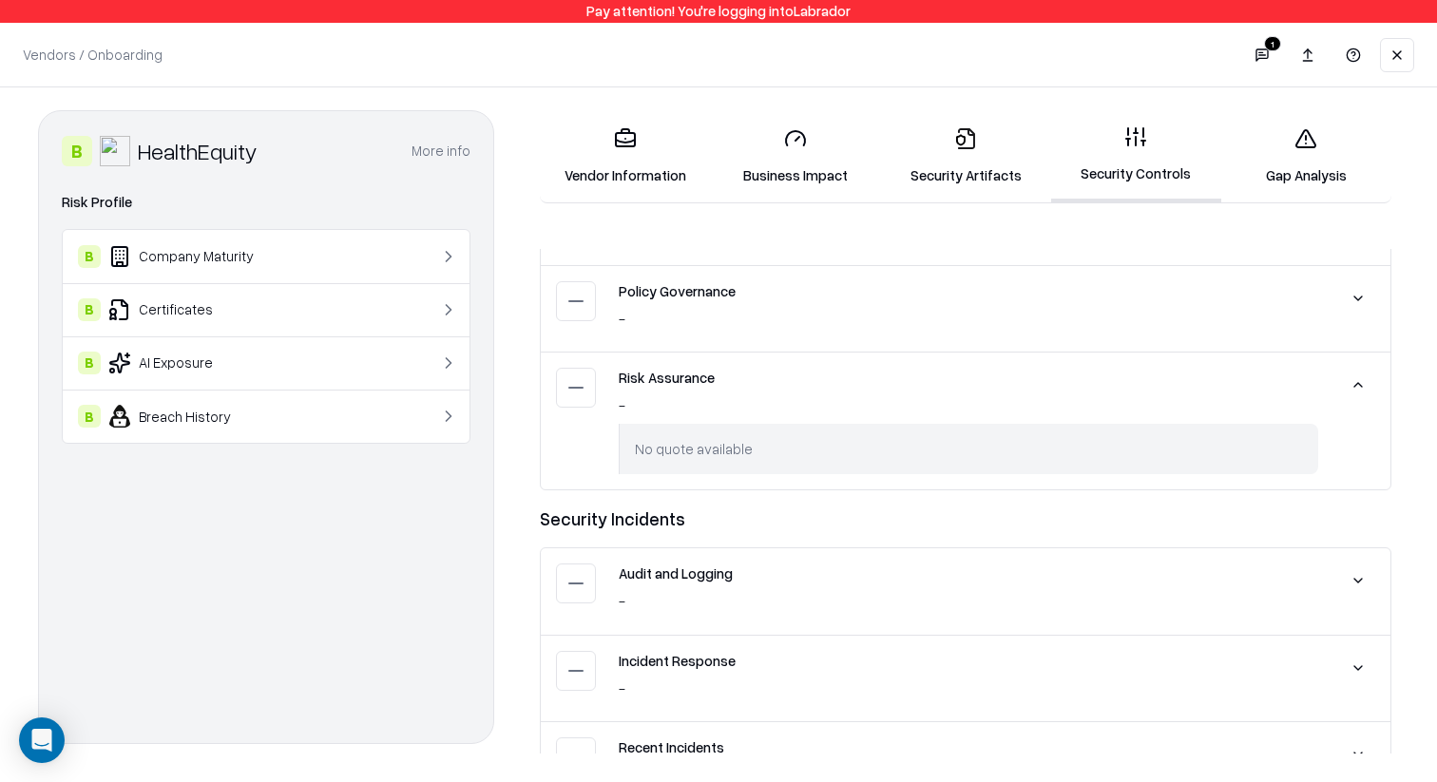
click at [1369, 379] on button at bounding box center [1358, 385] width 34 height 34
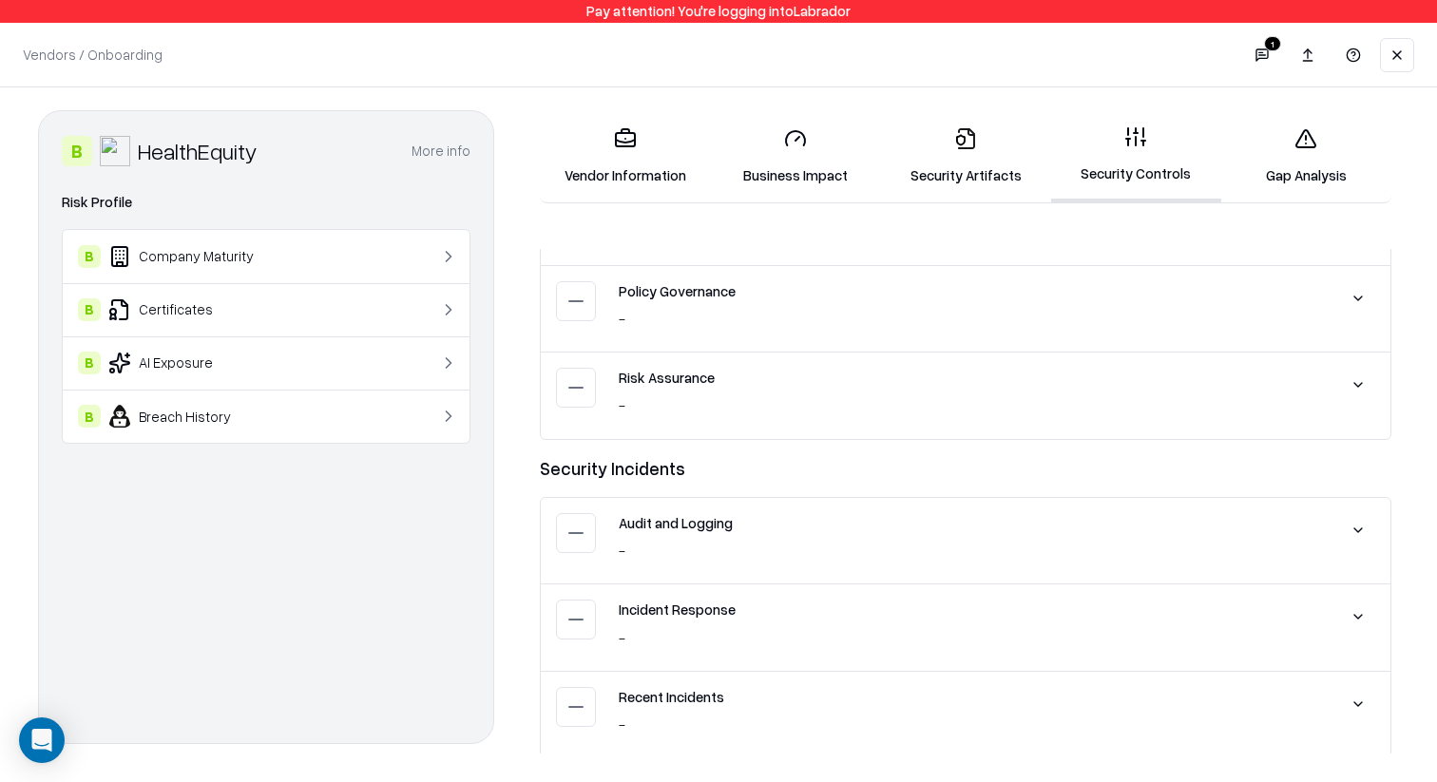
click at [1369, 302] on button at bounding box center [1358, 298] width 34 height 34
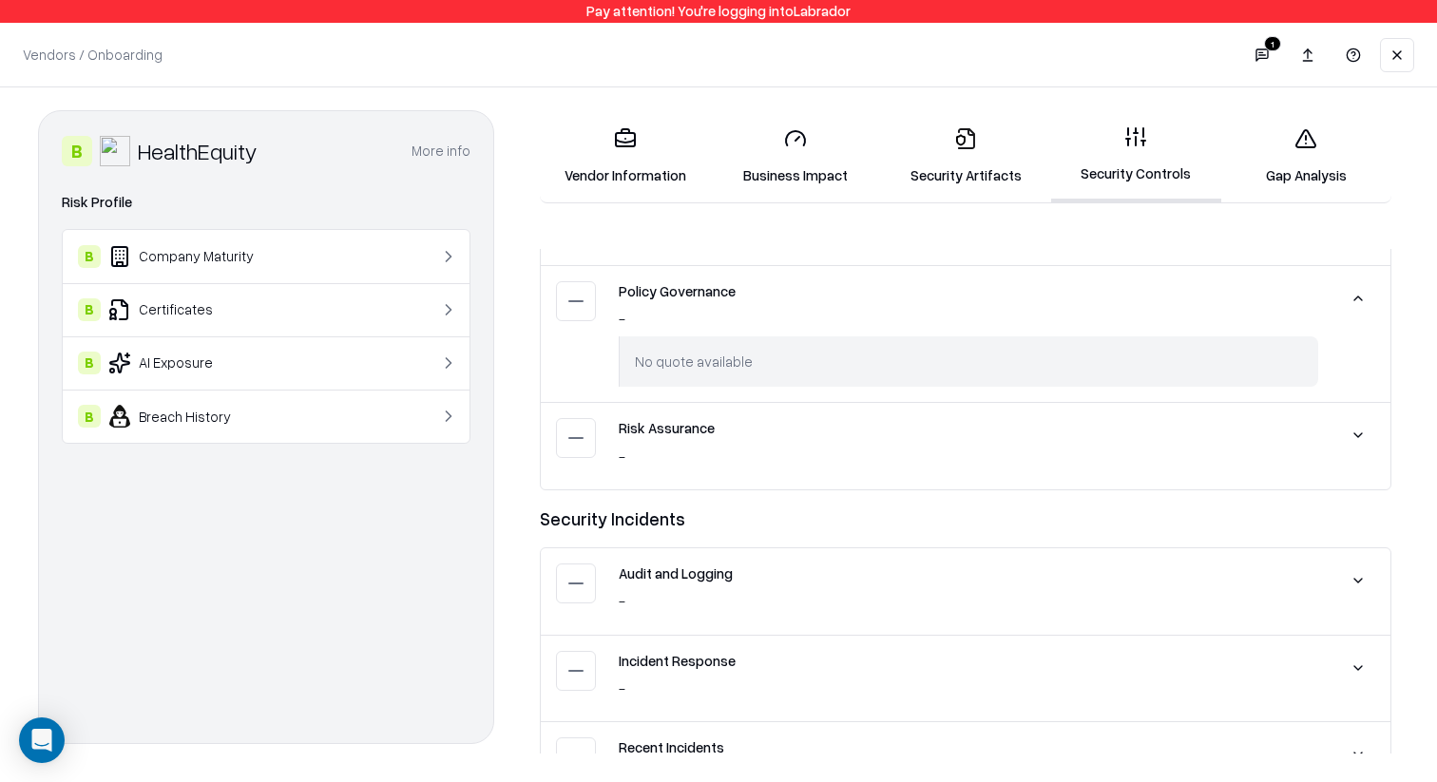
click at [1369, 302] on button at bounding box center [1358, 298] width 34 height 34
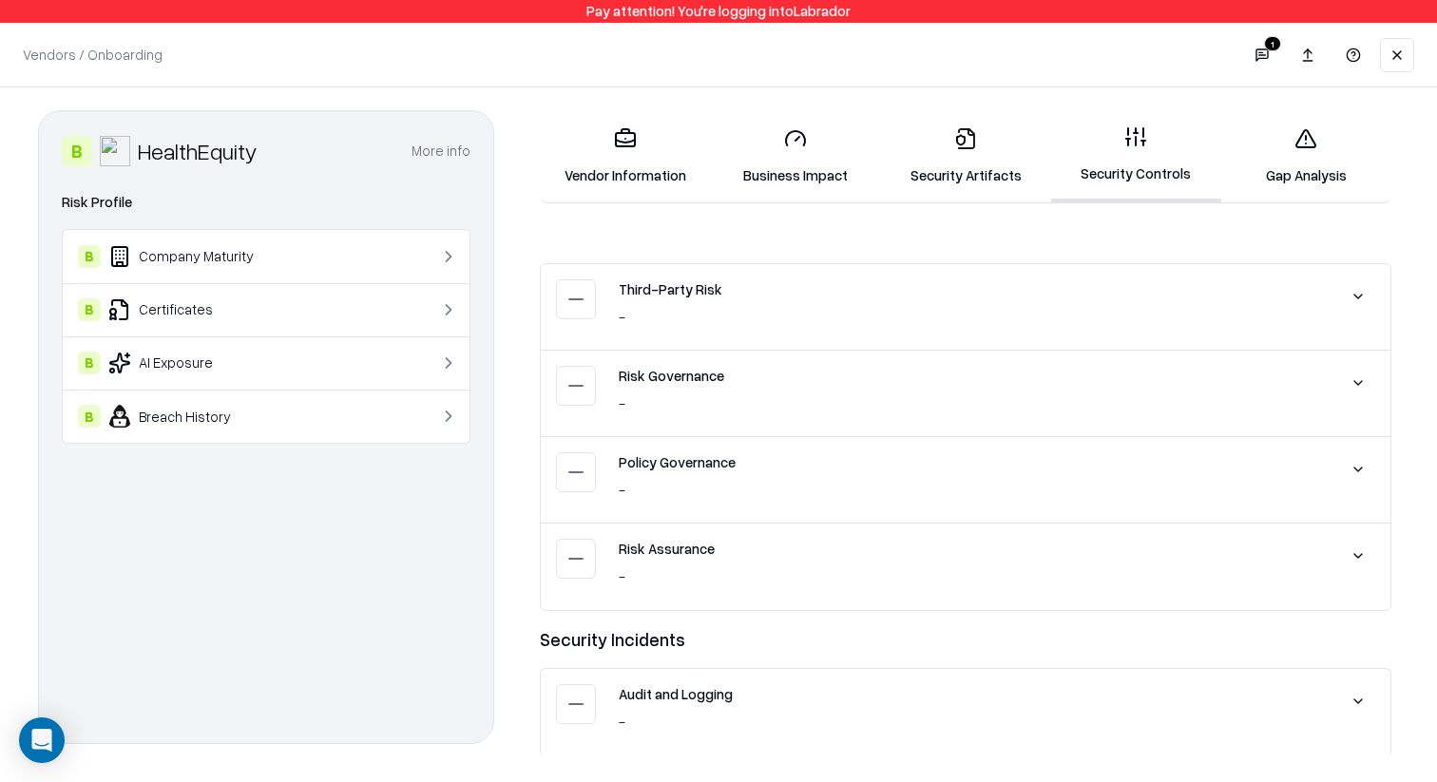
scroll to position [3081, 0]
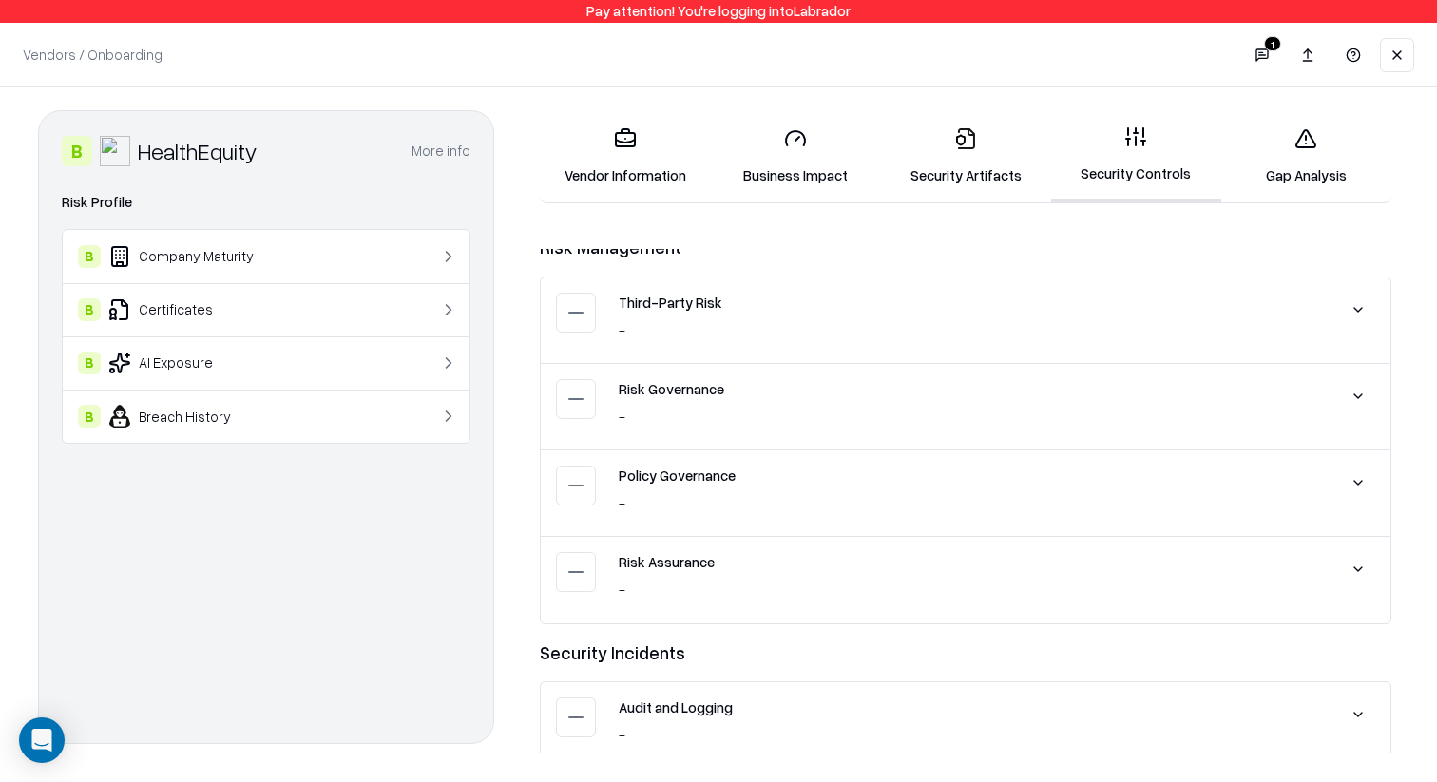
click at [1365, 319] on button at bounding box center [1358, 310] width 34 height 34
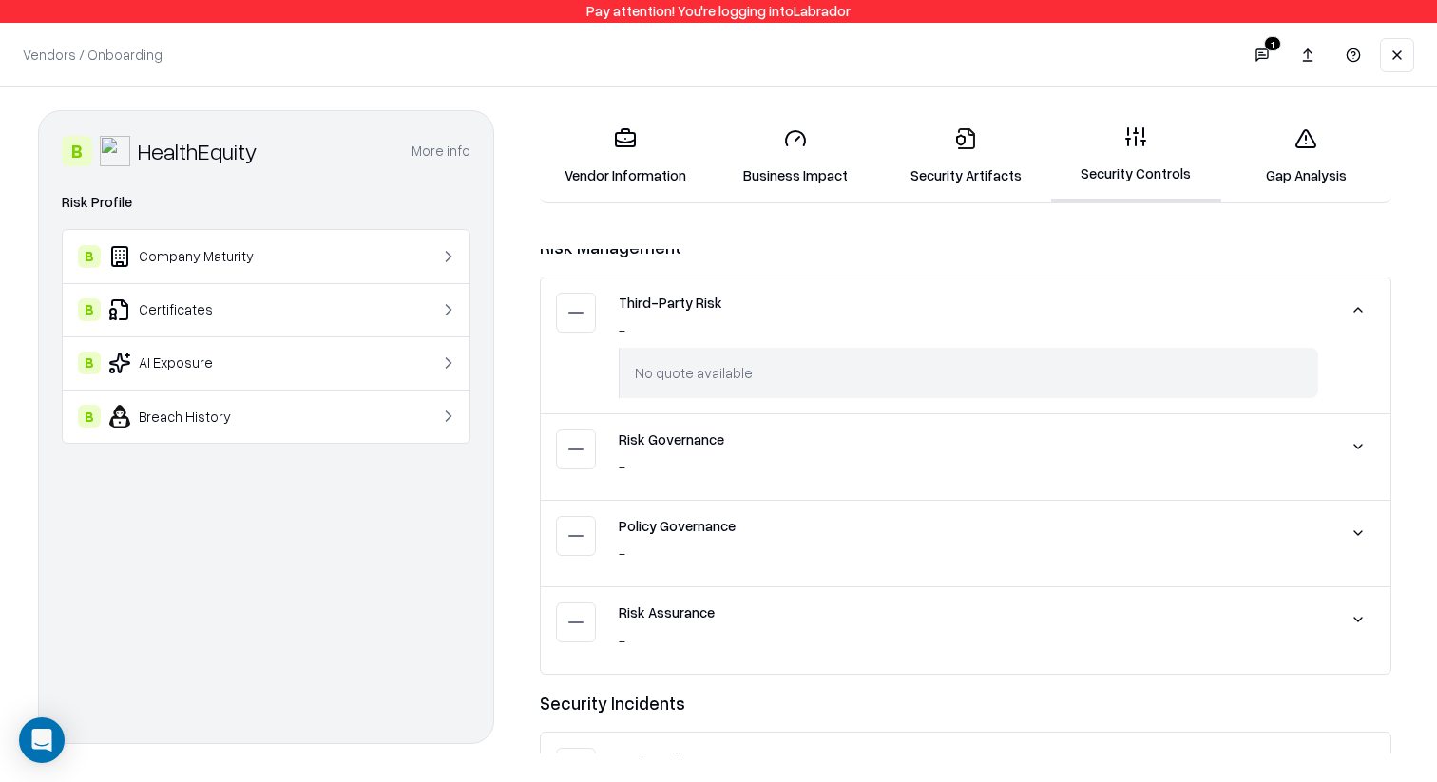
click at [1365, 319] on button at bounding box center [1358, 310] width 34 height 34
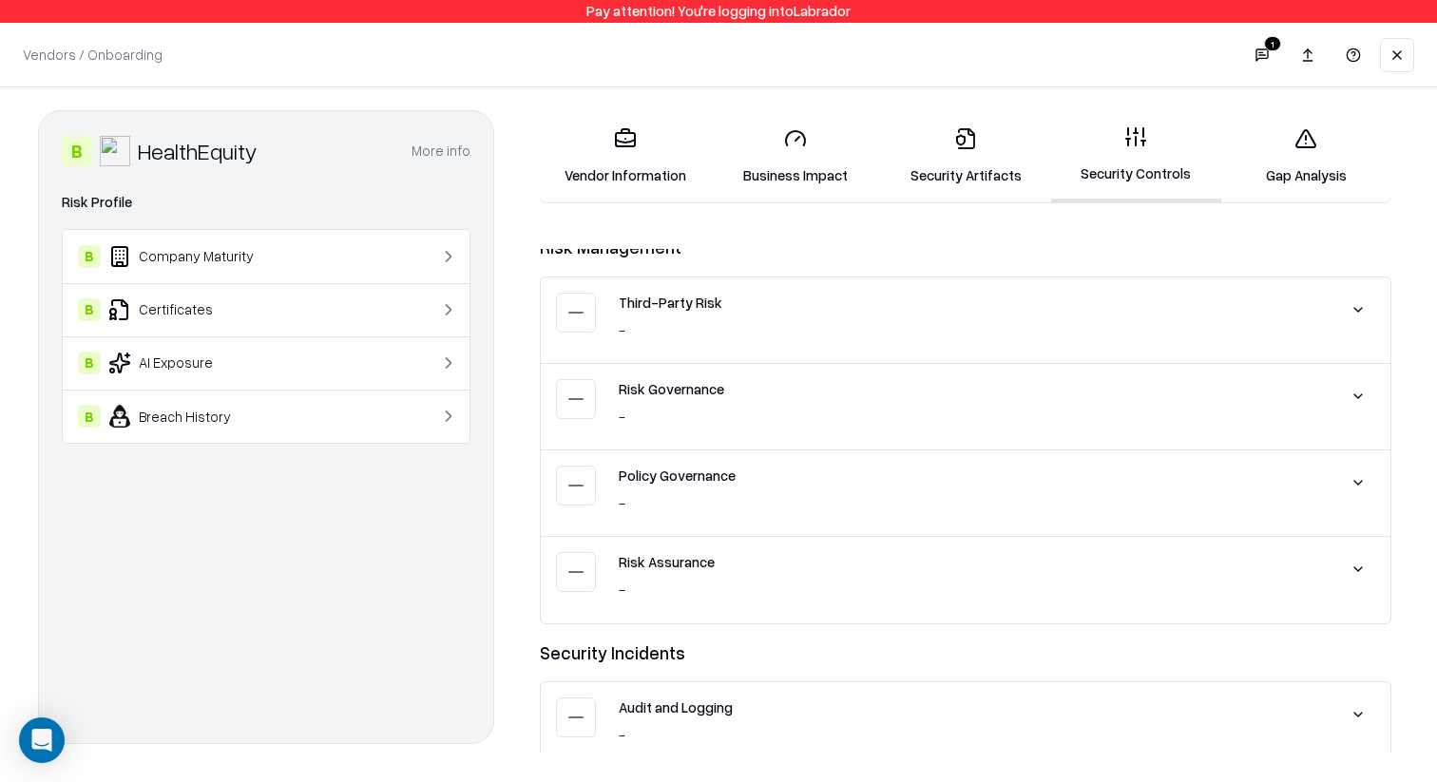
click at [1362, 369] on div "Risk Governance - No quote available" at bounding box center [966, 407] width 850 height 86
click at [1362, 379] on button at bounding box center [1358, 396] width 34 height 34
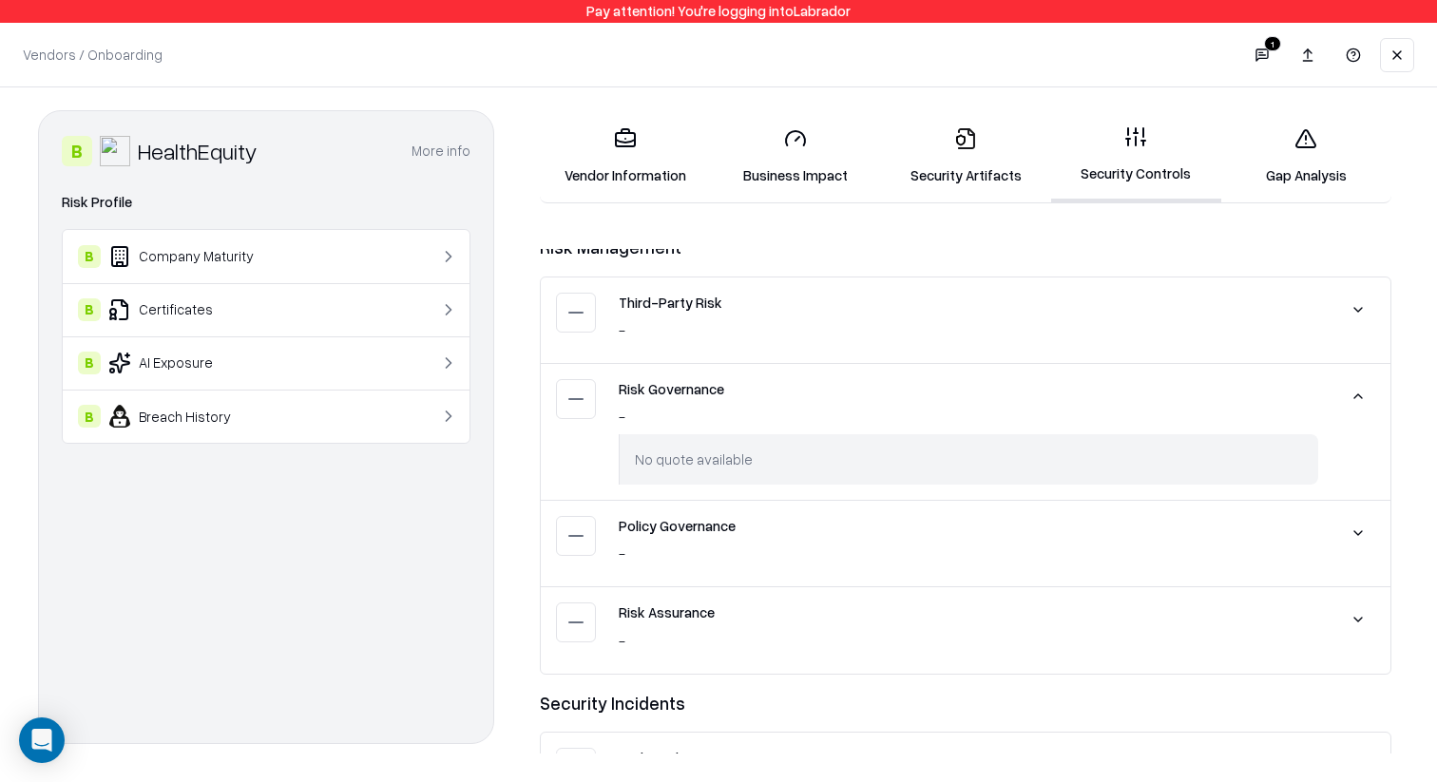
click at [1362, 379] on button at bounding box center [1358, 396] width 34 height 34
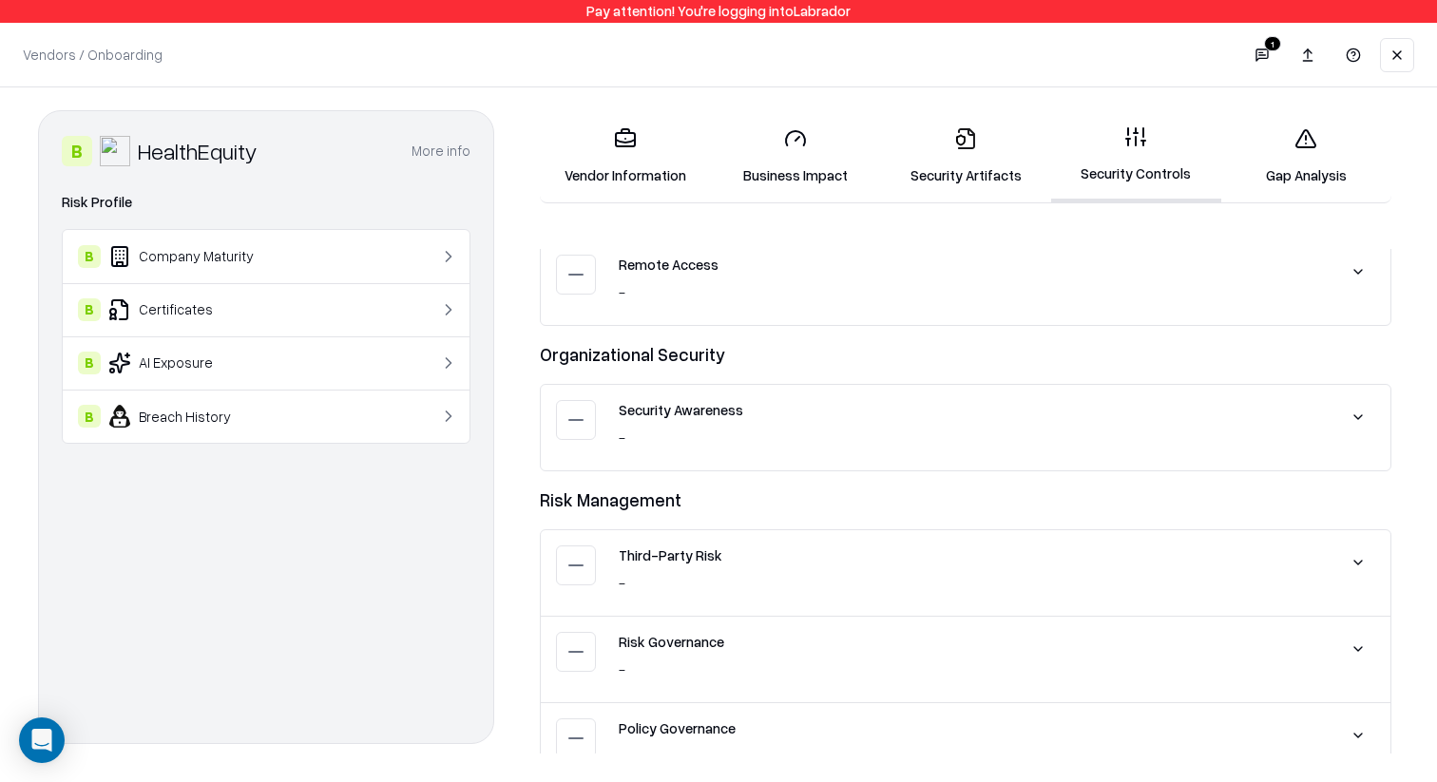
scroll to position [2835, 0]
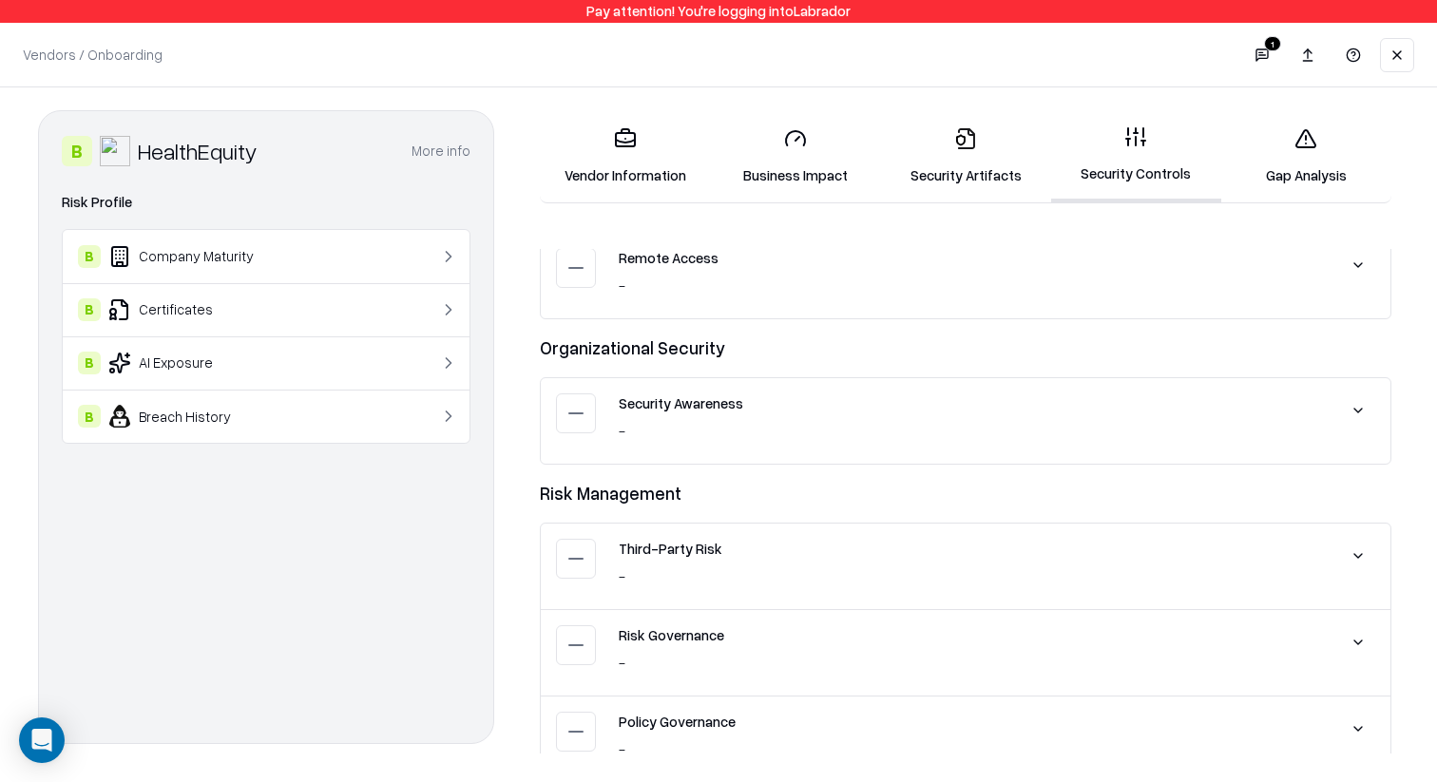
click at [1361, 391] on div "Security Awareness - No quote available" at bounding box center [966, 421] width 850 height 86
click at [1360, 398] on button at bounding box center [1358, 410] width 34 height 34
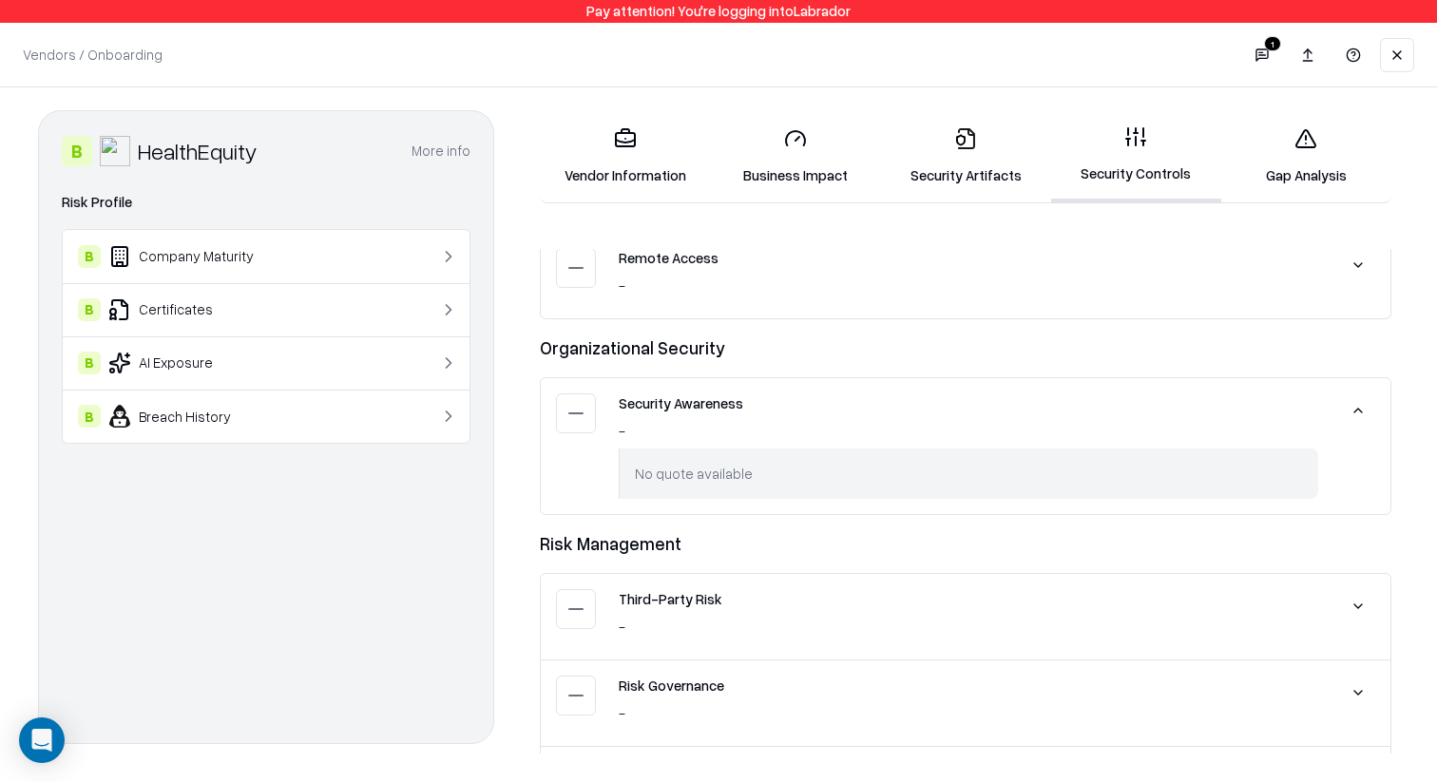
click at [1360, 398] on button at bounding box center [1358, 410] width 34 height 34
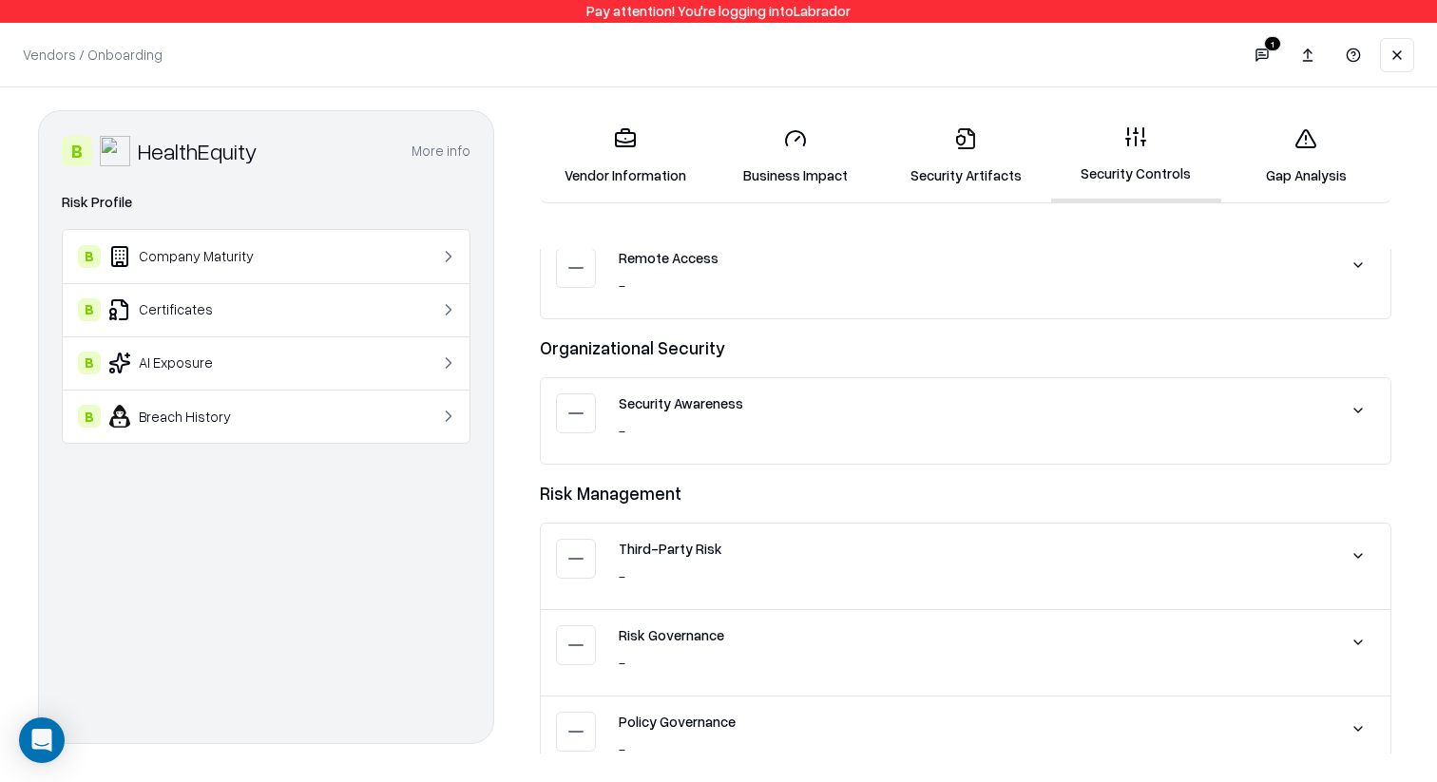
click at [1358, 258] on button at bounding box center [1358, 265] width 34 height 34
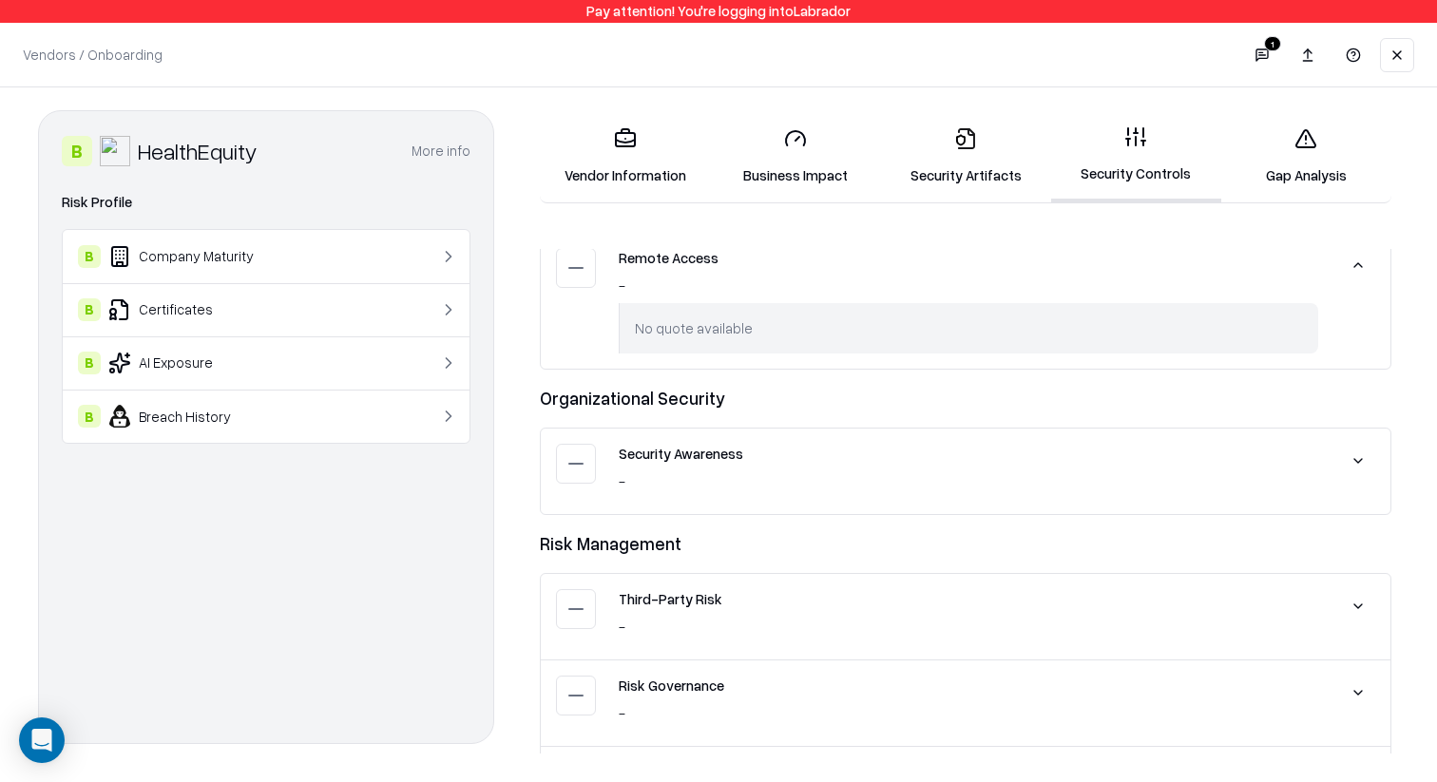
click at [1358, 258] on button at bounding box center [1358, 265] width 34 height 34
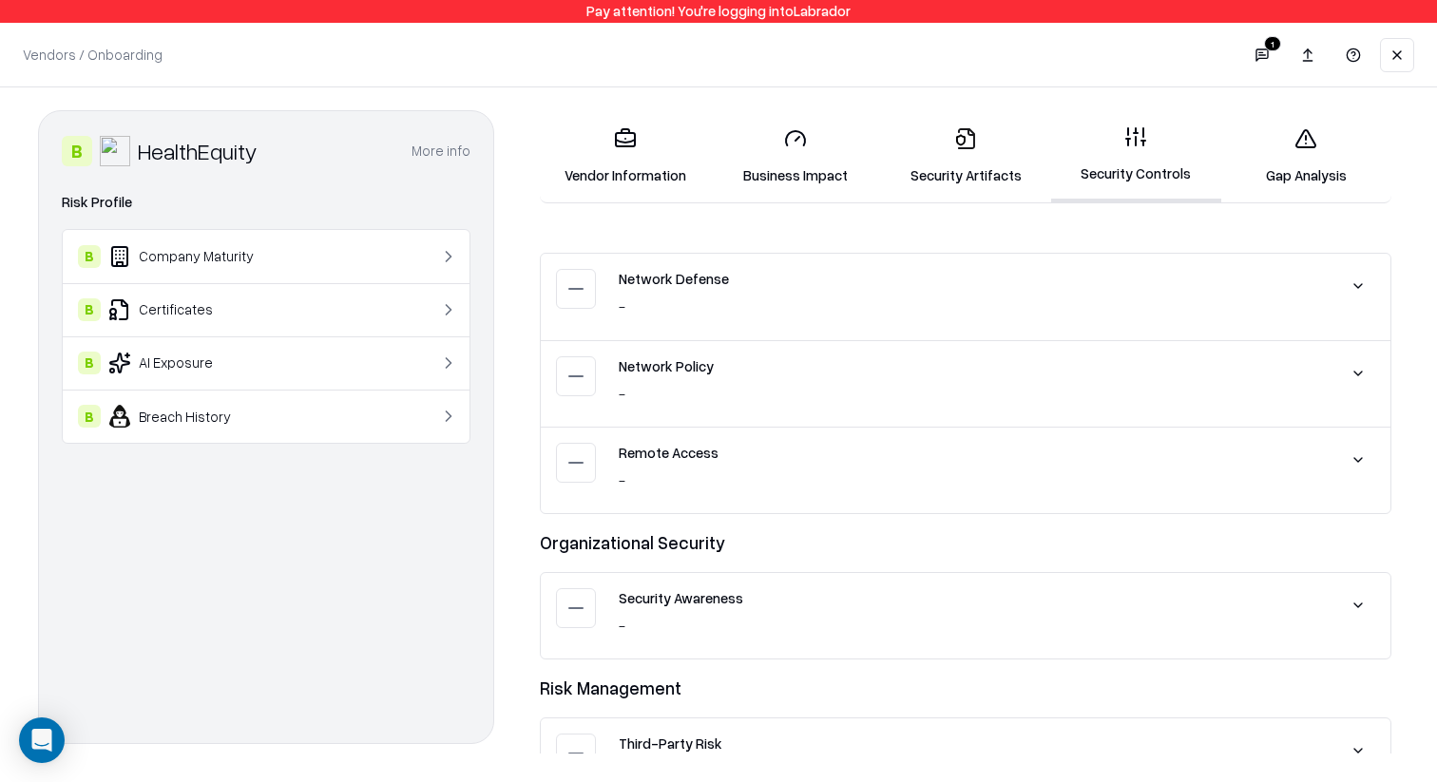
scroll to position [2636, 0]
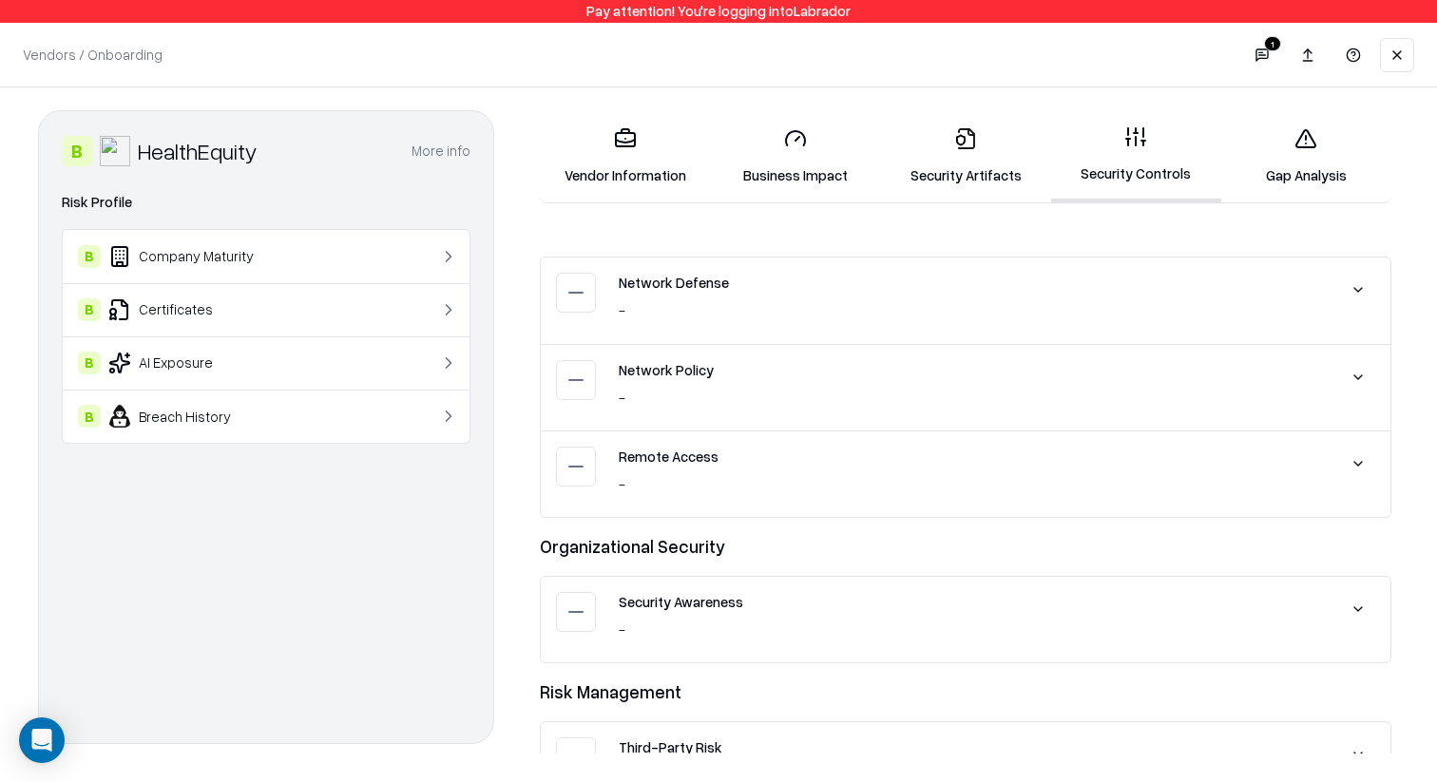
click at [1361, 360] on button at bounding box center [1358, 377] width 34 height 34
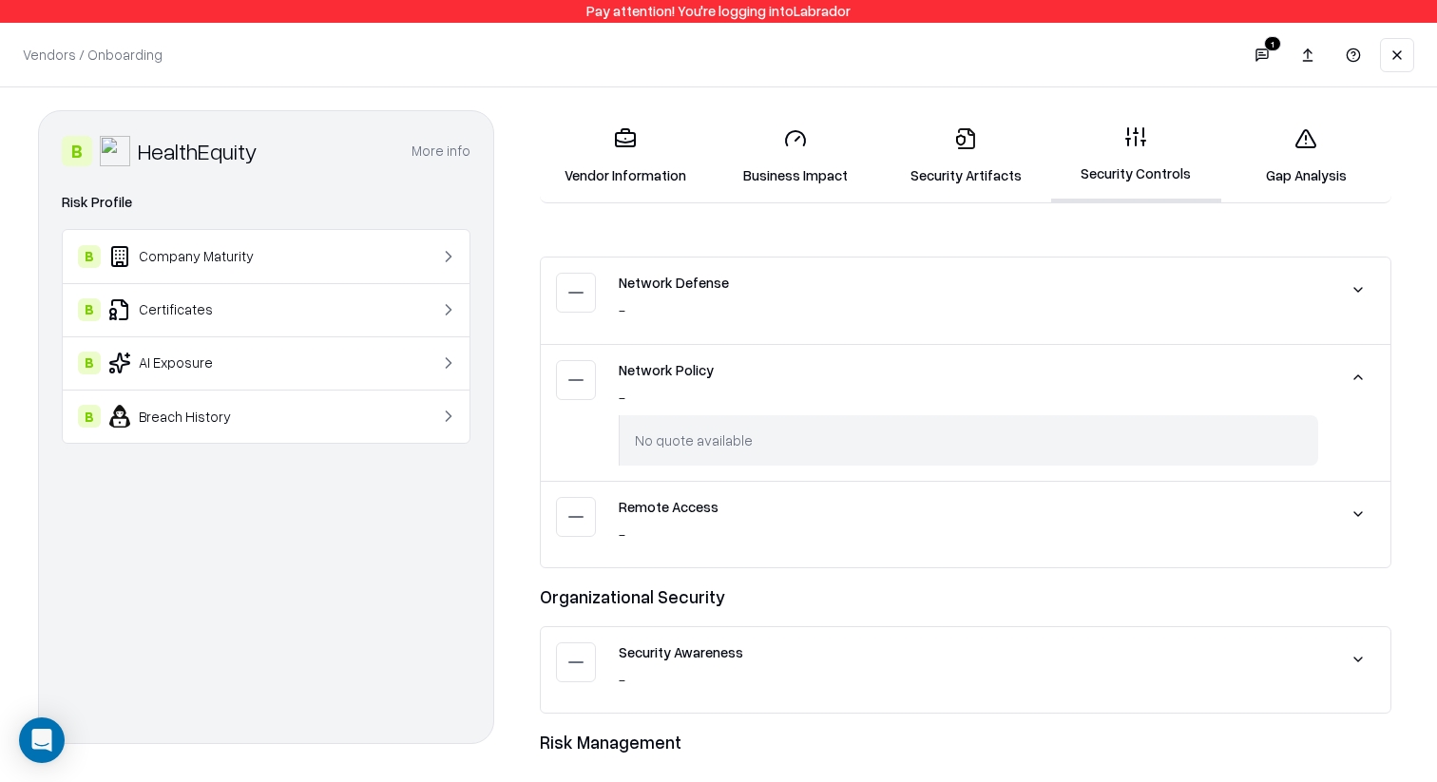
click at [1361, 360] on button at bounding box center [1358, 377] width 34 height 34
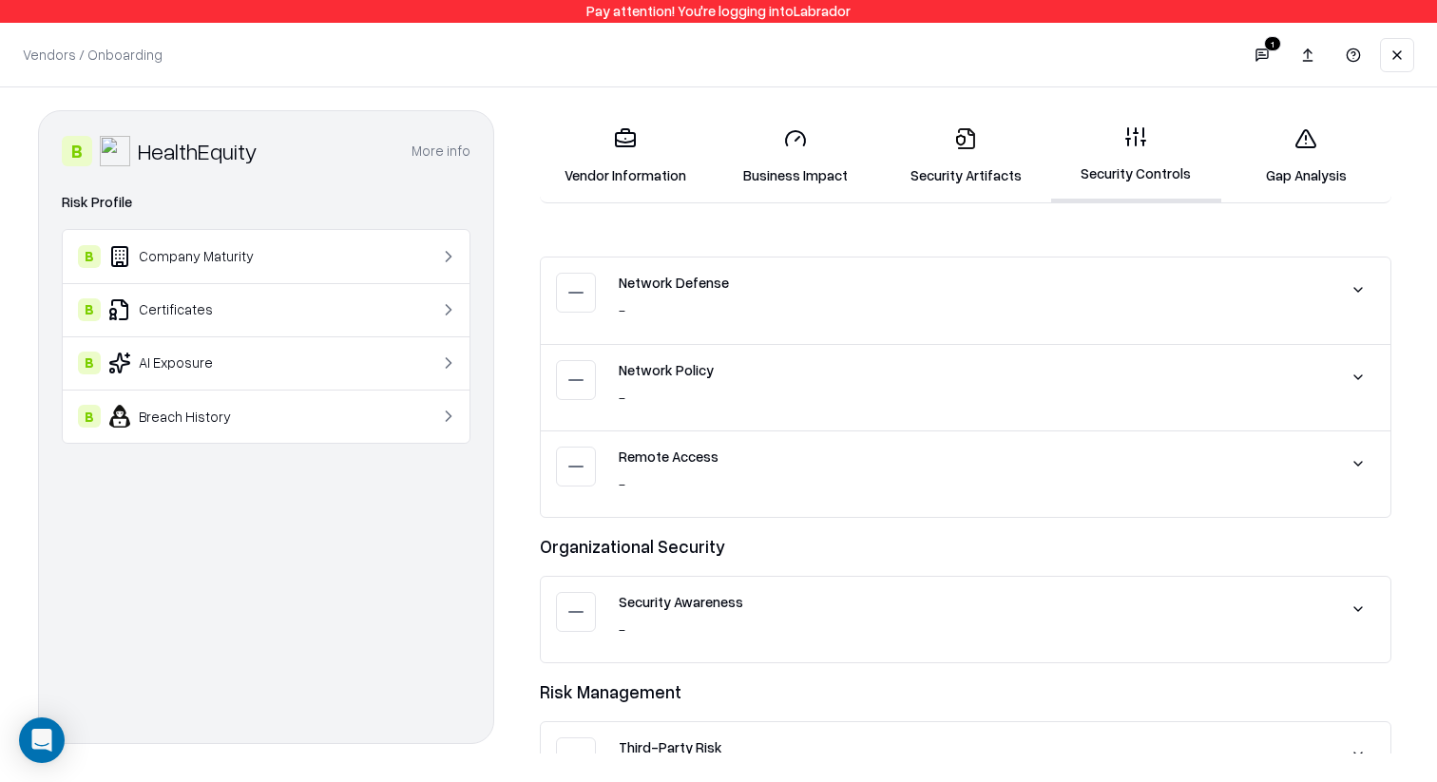
click at [1361, 288] on button at bounding box center [1358, 290] width 34 height 34
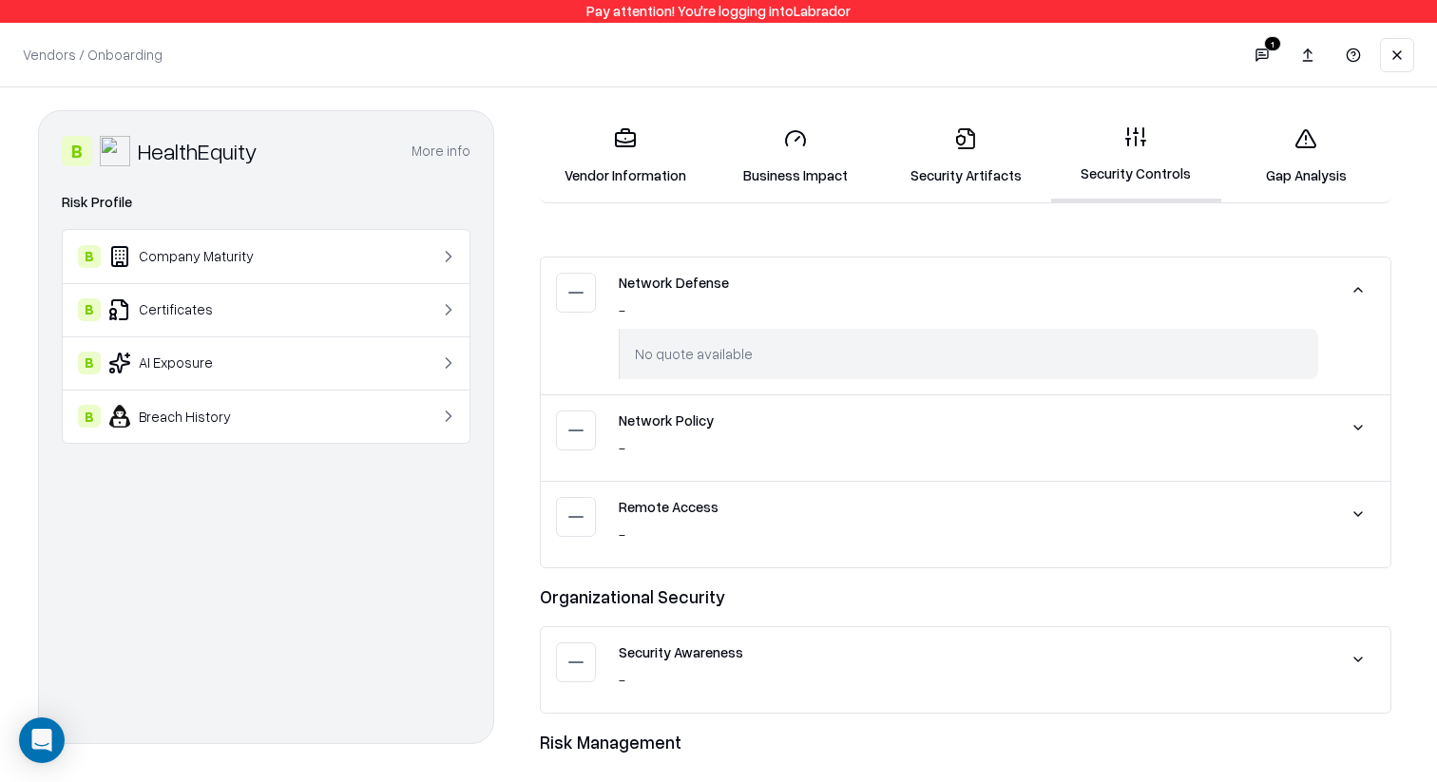
click at [1361, 288] on button at bounding box center [1358, 290] width 34 height 34
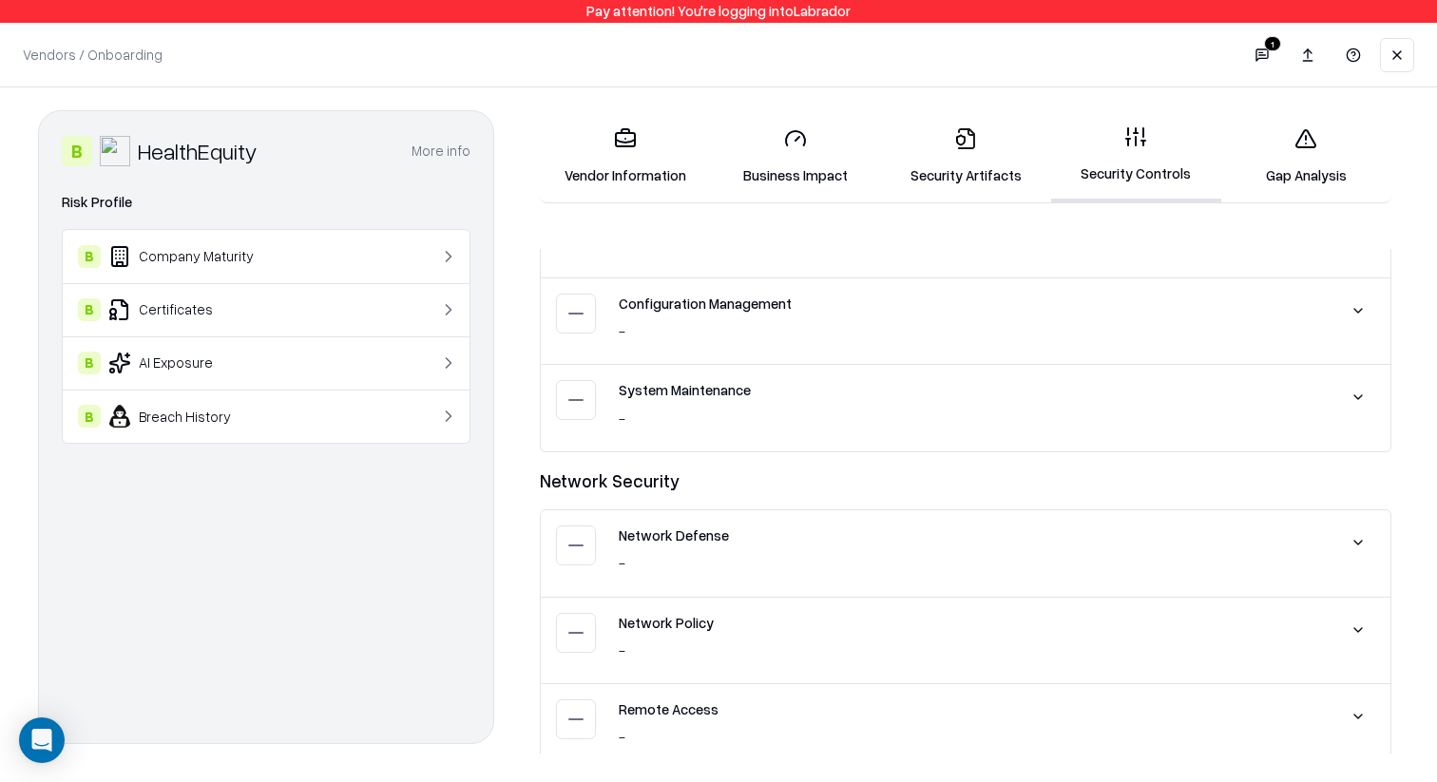
scroll to position [2370, 0]
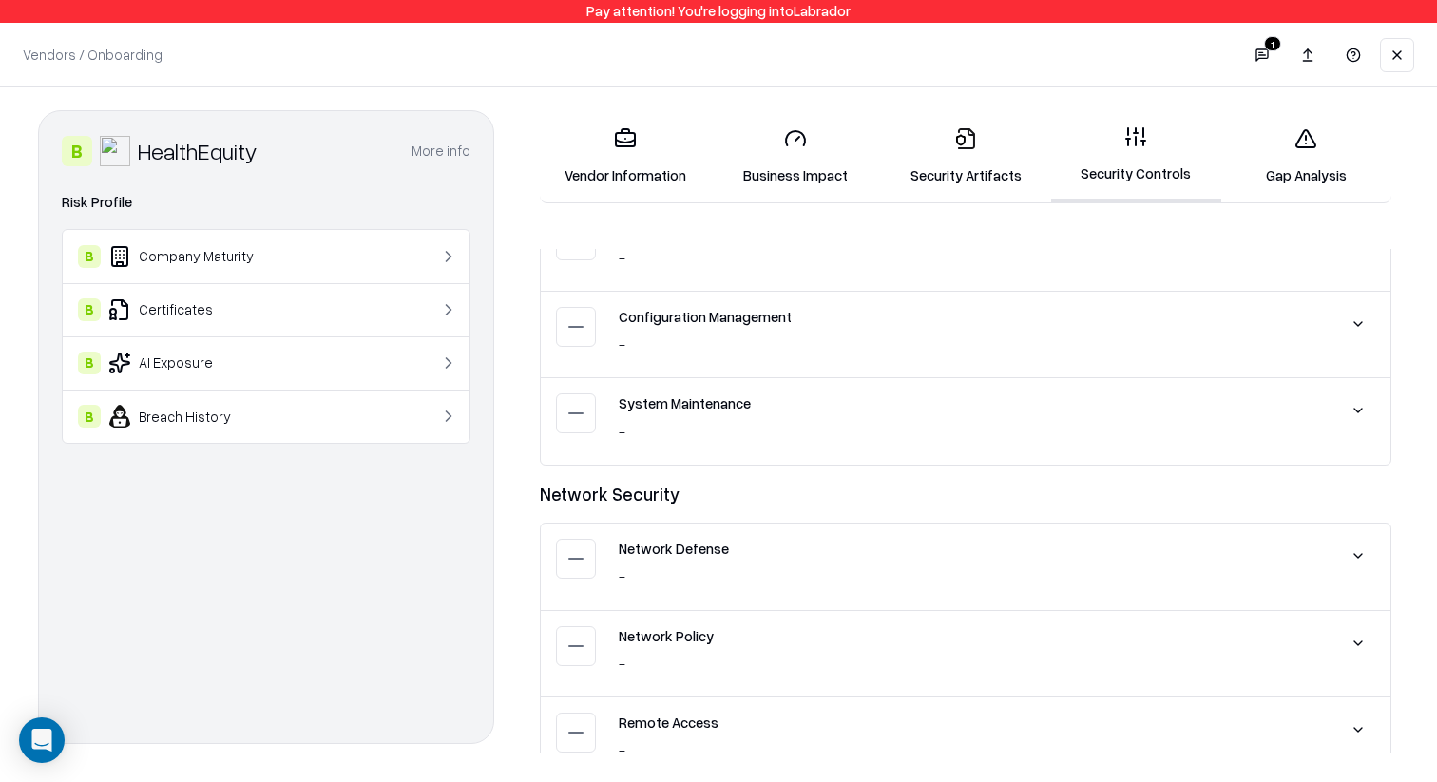
click at [1362, 404] on button at bounding box center [1358, 410] width 34 height 34
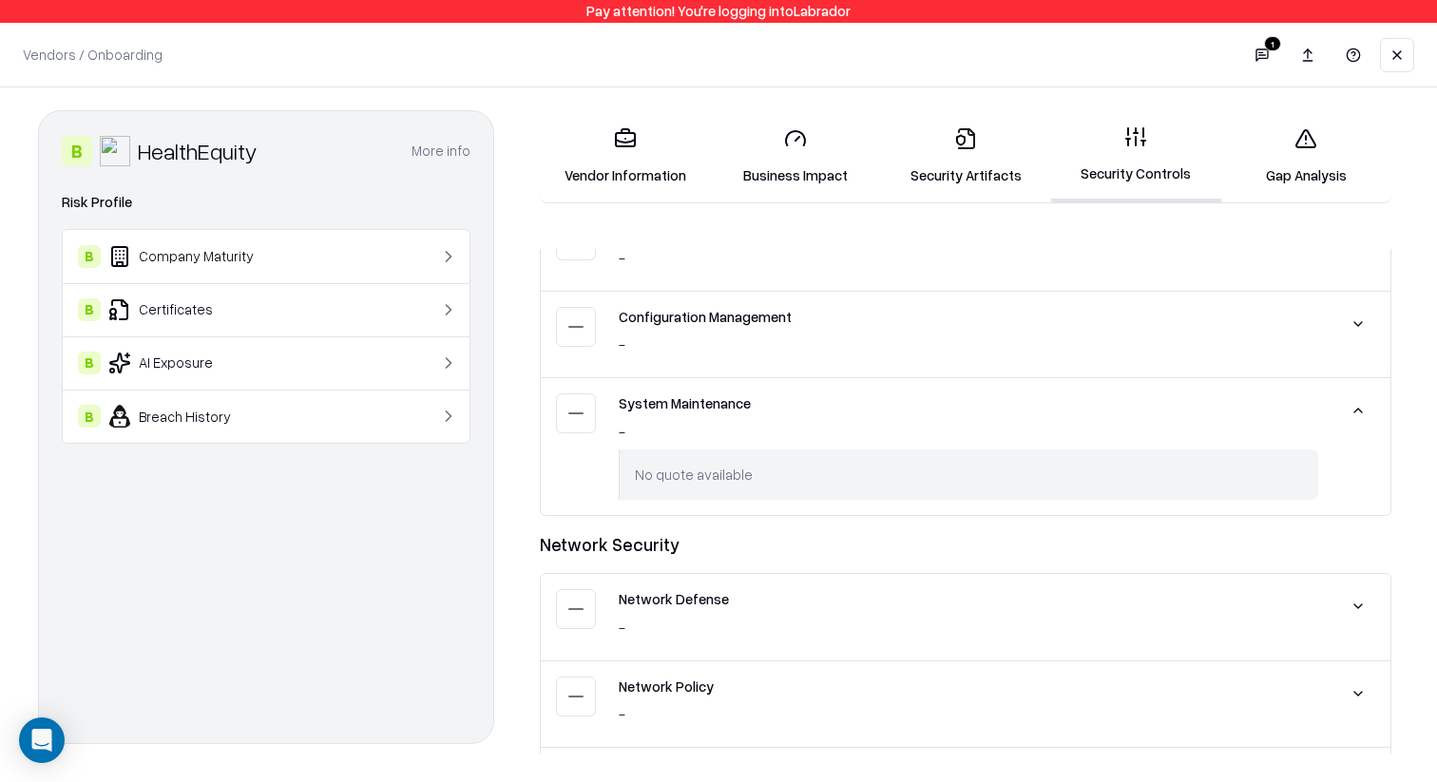
click at [1362, 404] on button at bounding box center [1358, 410] width 34 height 34
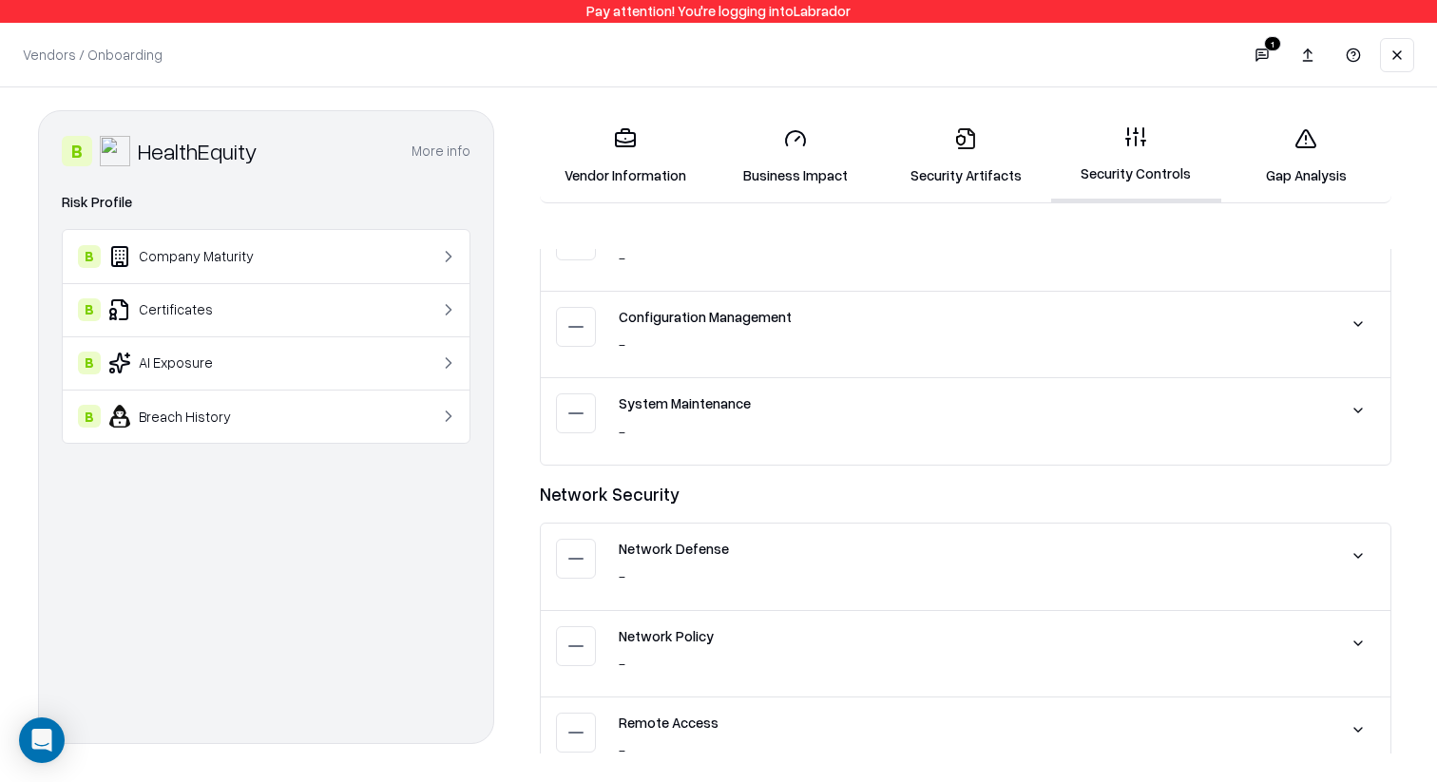
click at [1353, 320] on button at bounding box center [1358, 324] width 34 height 34
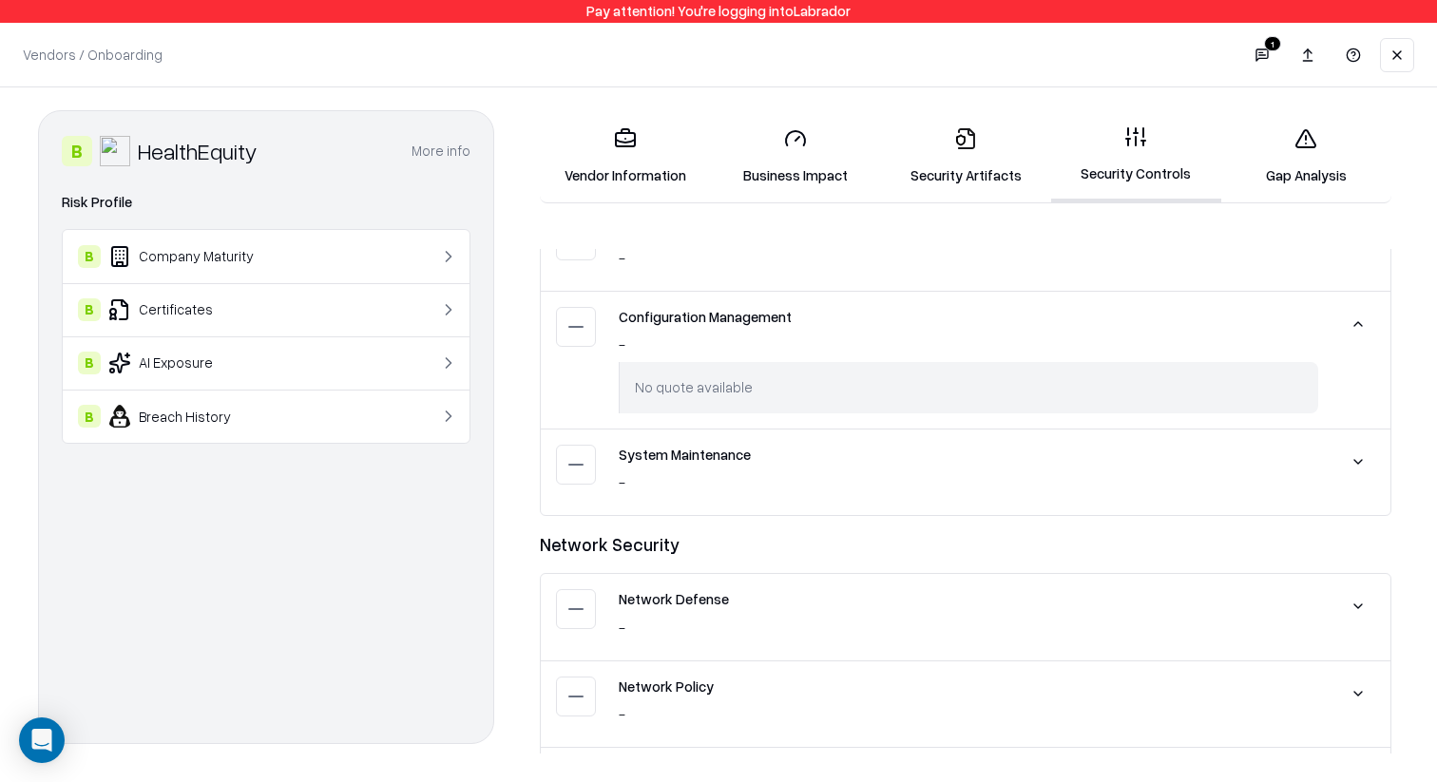
click at [1353, 320] on button at bounding box center [1358, 324] width 34 height 34
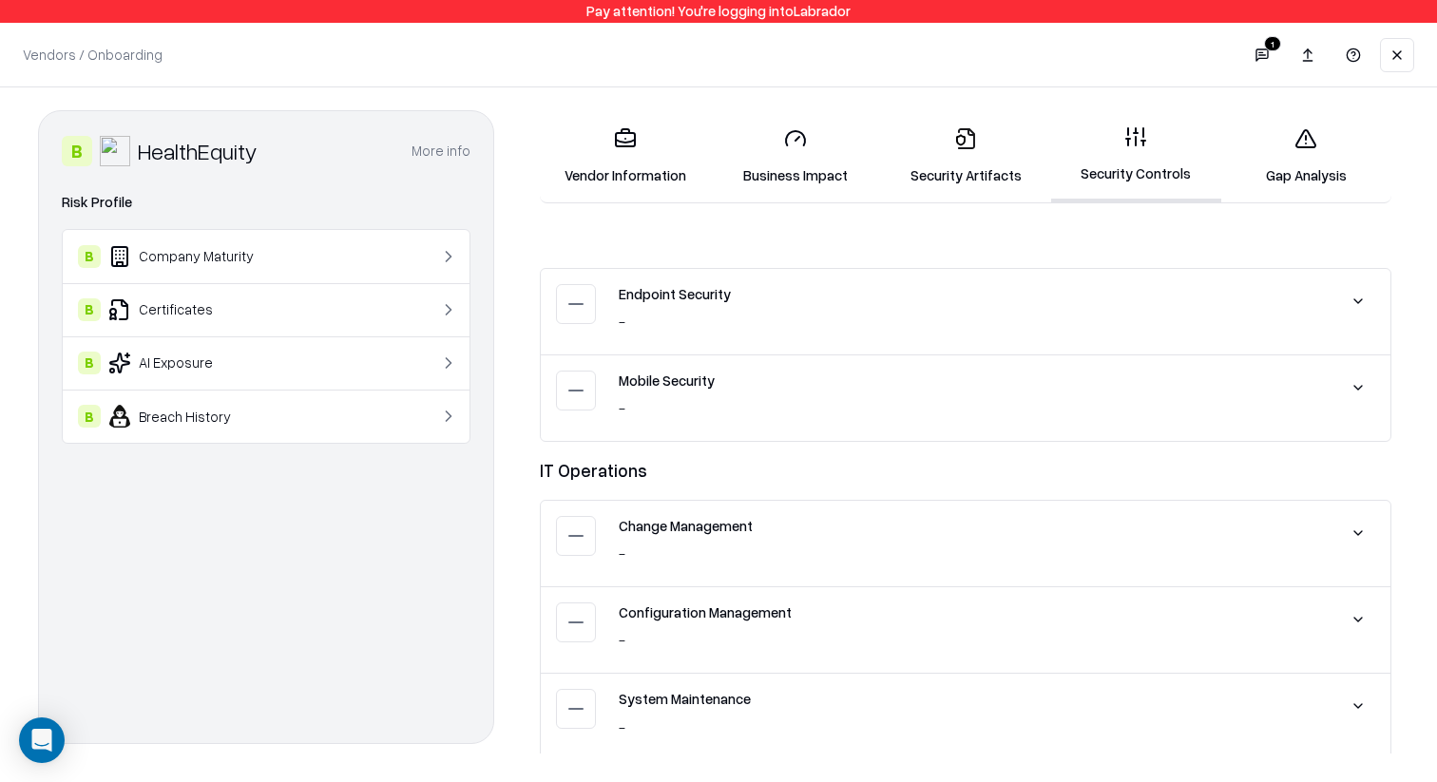
scroll to position [2078, 0]
click at [1262, 62] on button "1" at bounding box center [1262, 55] width 38 height 38
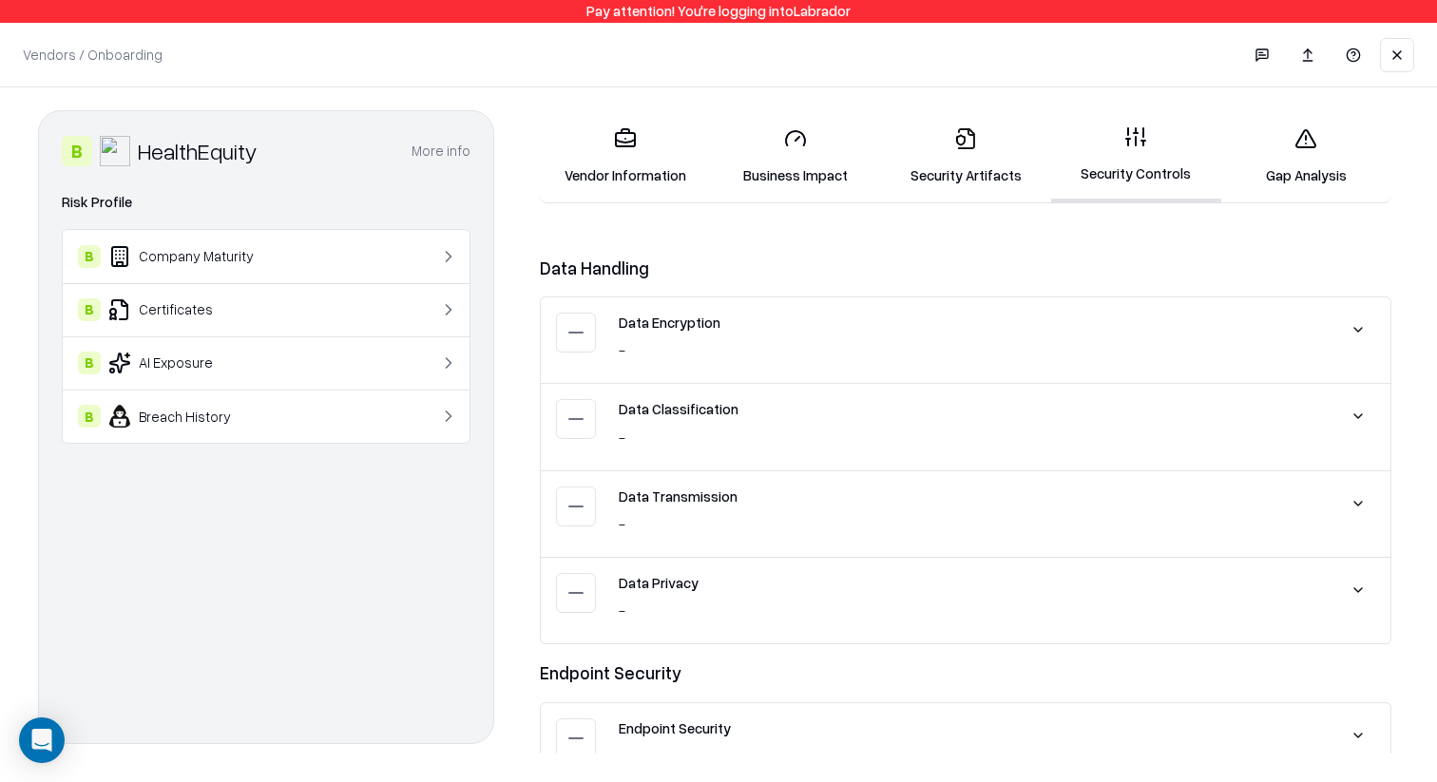
scroll to position [1547, 0]
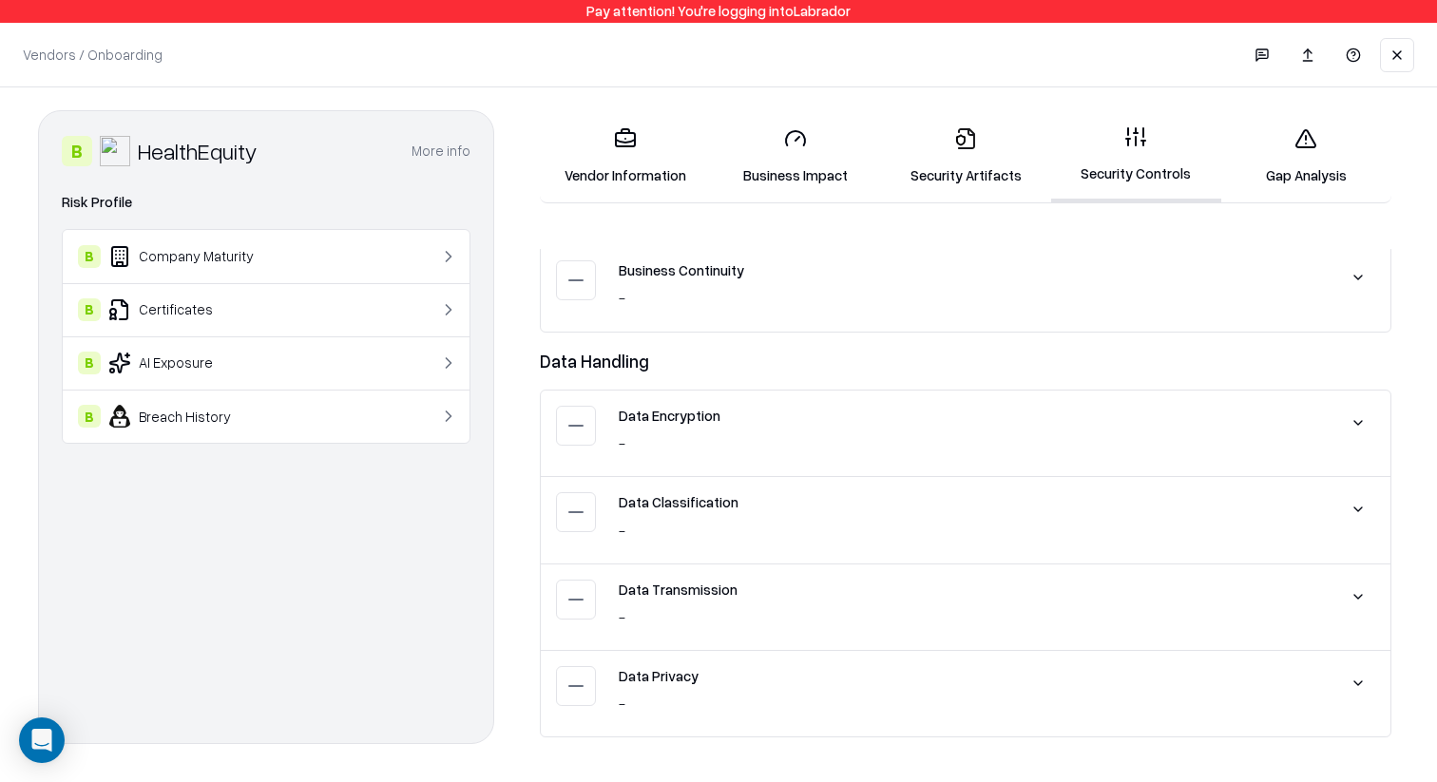
click at [1355, 279] on button at bounding box center [1358, 277] width 34 height 34
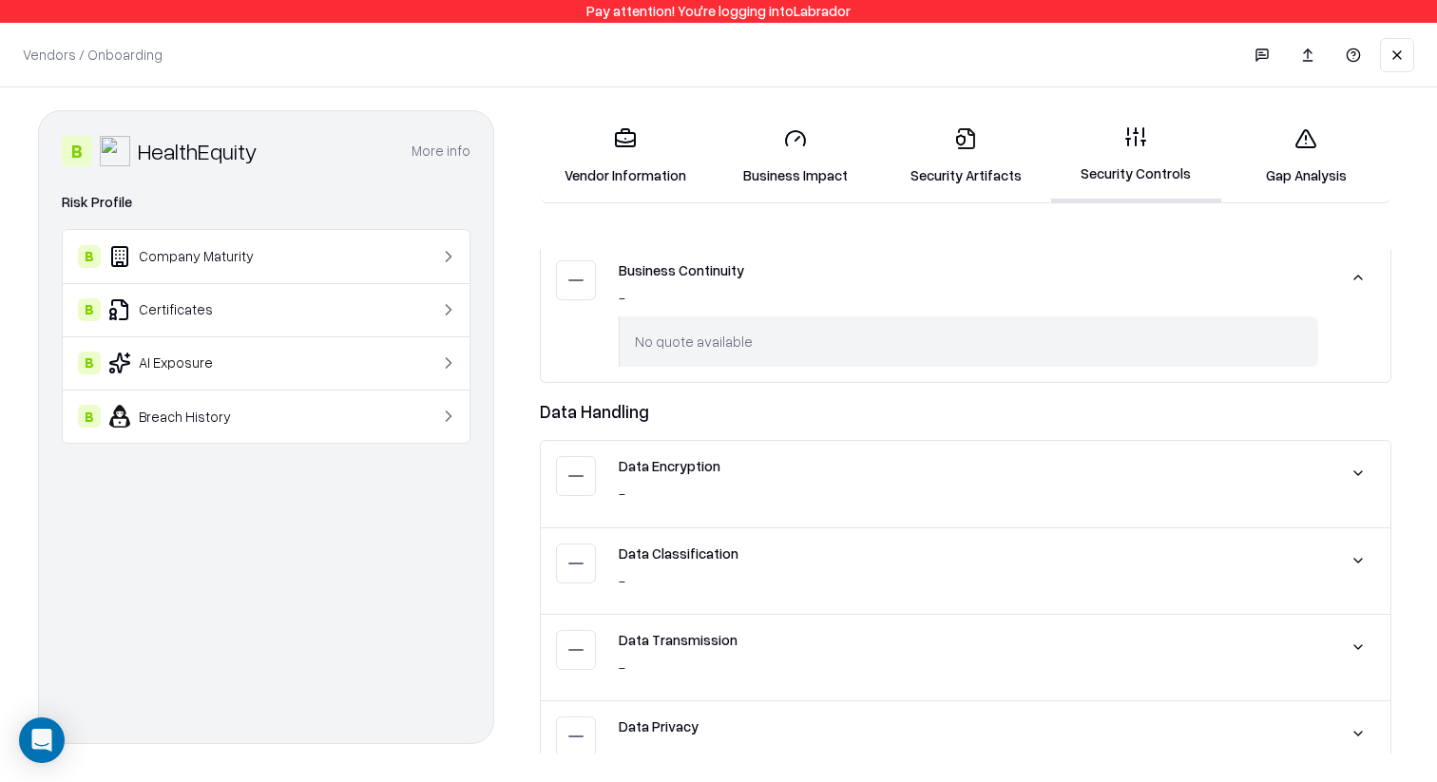
click at [1355, 279] on button at bounding box center [1358, 277] width 34 height 34
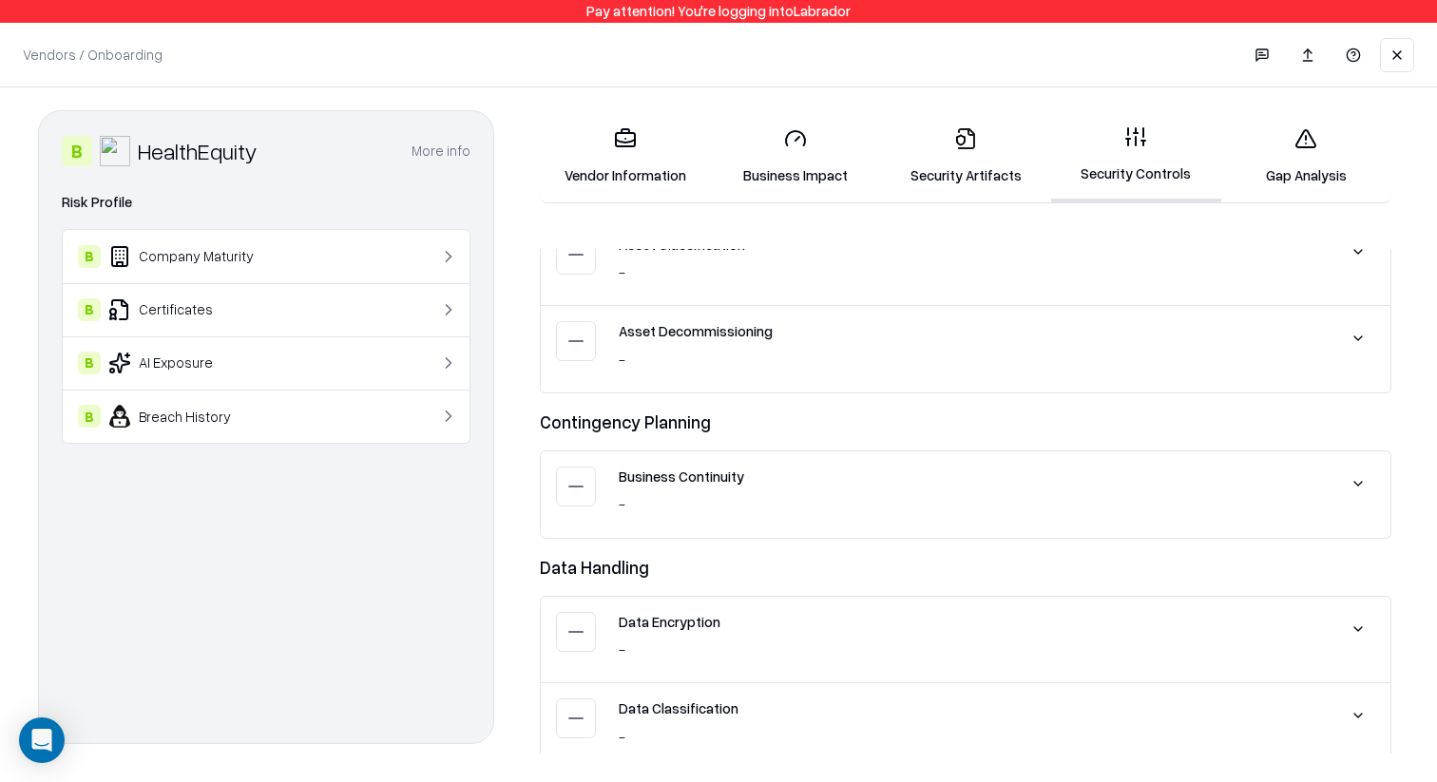
scroll to position [1347, 0]
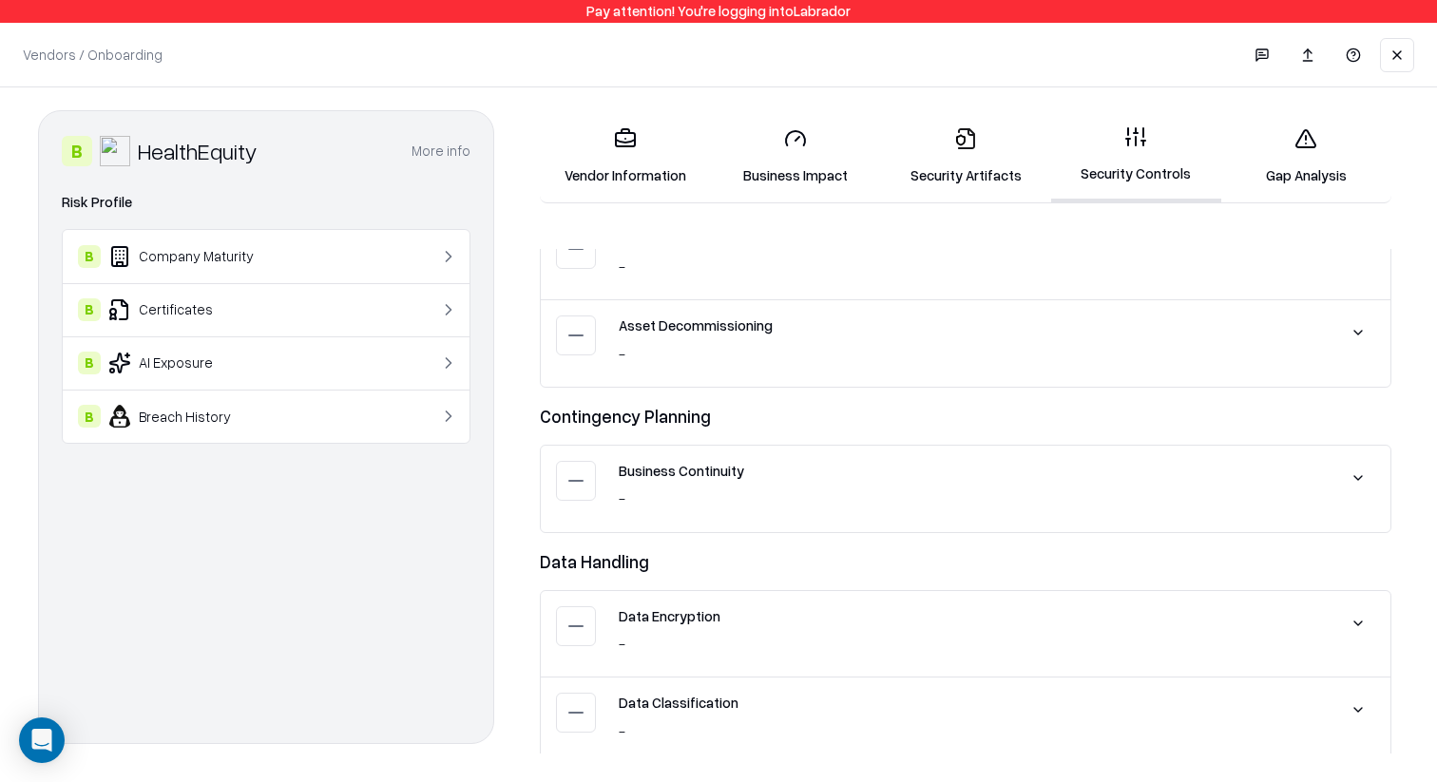
click at [1353, 343] on button at bounding box center [1358, 333] width 34 height 34
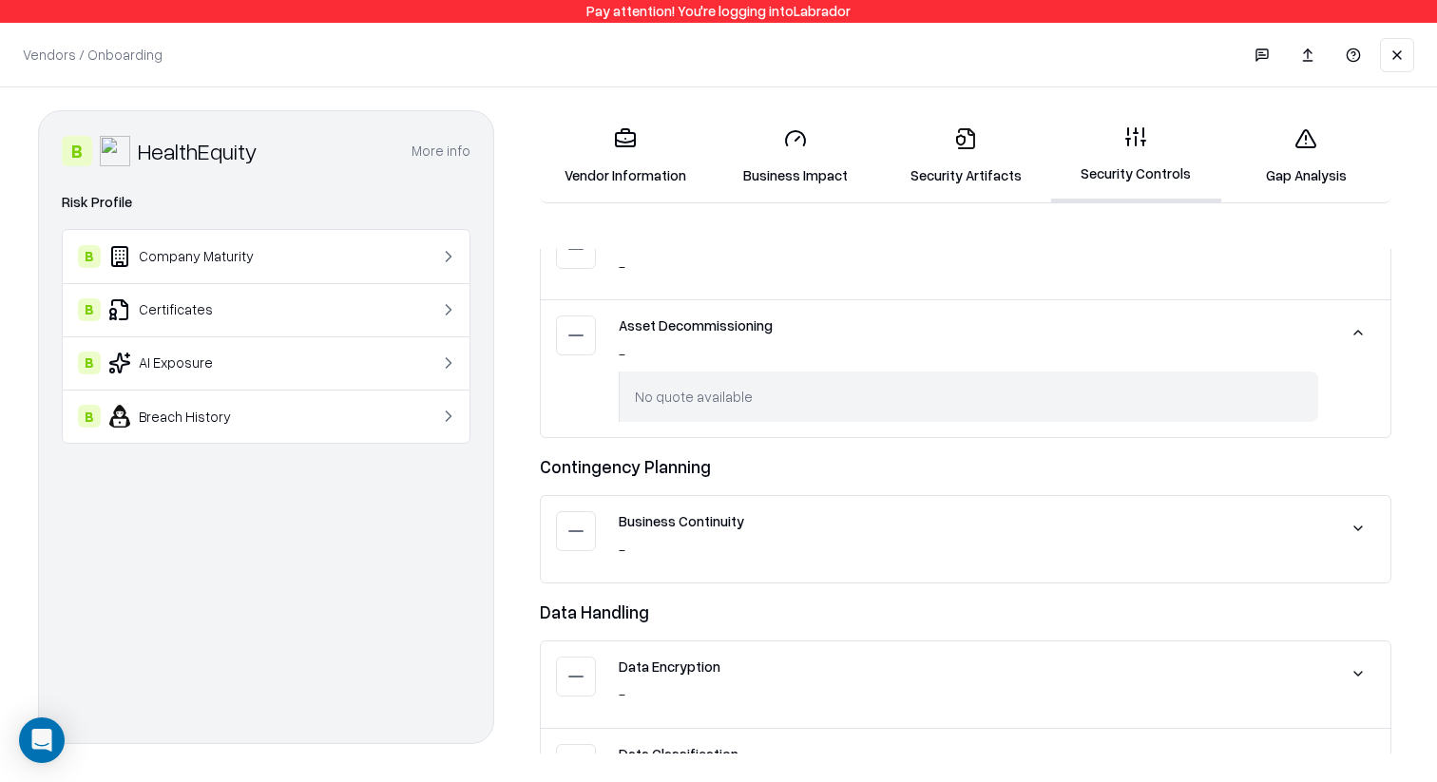
click at [1353, 343] on button at bounding box center [1358, 333] width 34 height 34
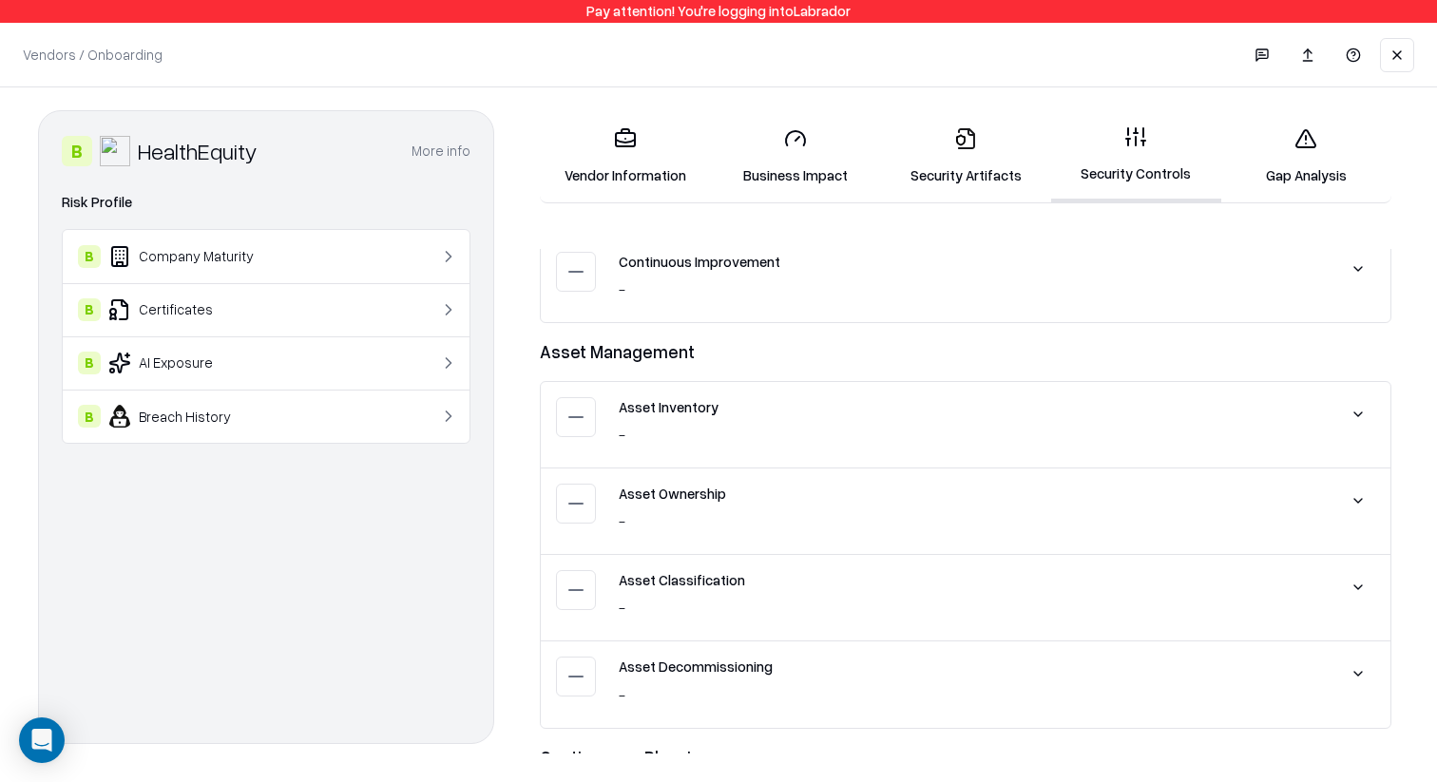
scroll to position [1000, 0]
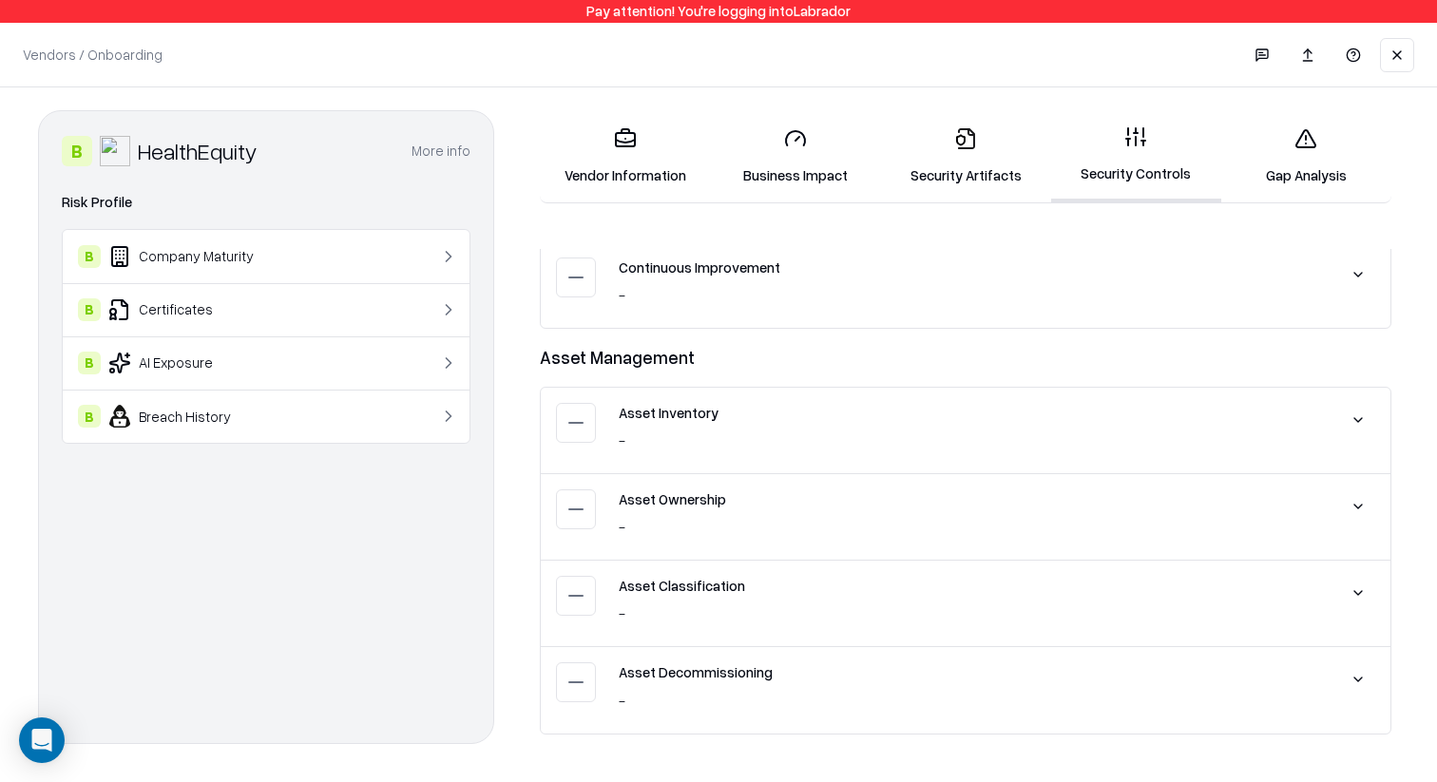
click at [1367, 591] on button at bounding box center [1358, 593] width 34 height 34
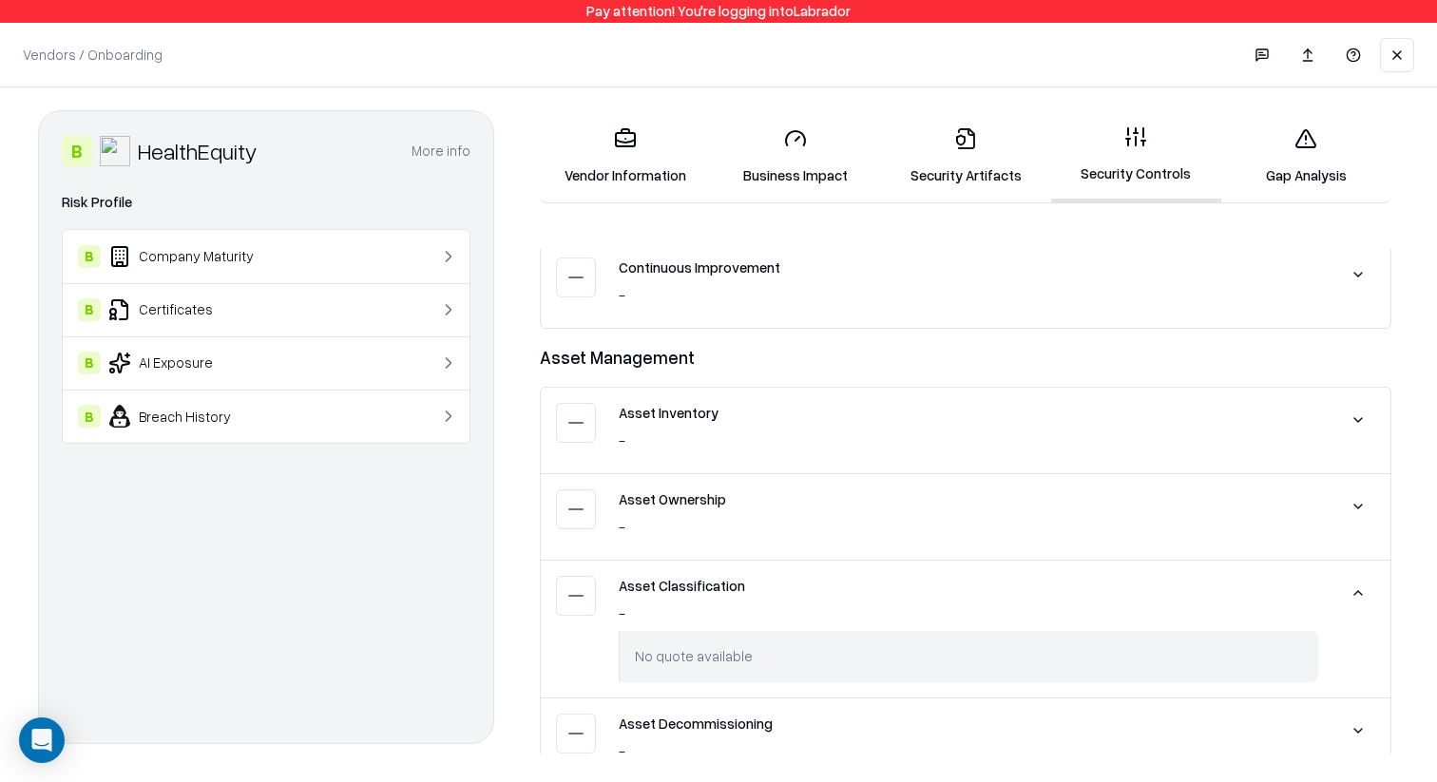
click at [1367, 591] on button at bounding box center [1358, 593] width 34 height 34
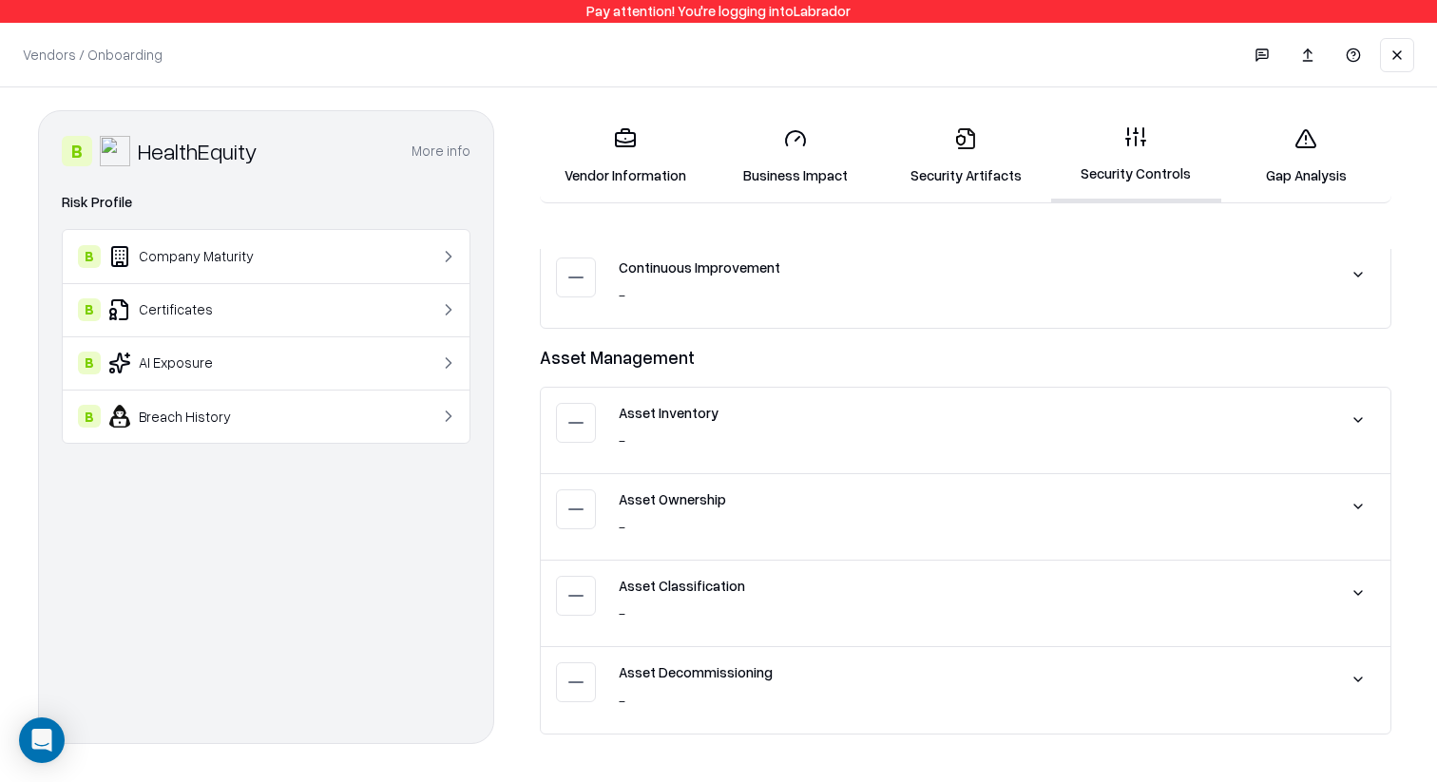
click at [1367, 518] on button at bounding box center [1358, 506] width 34 height 34
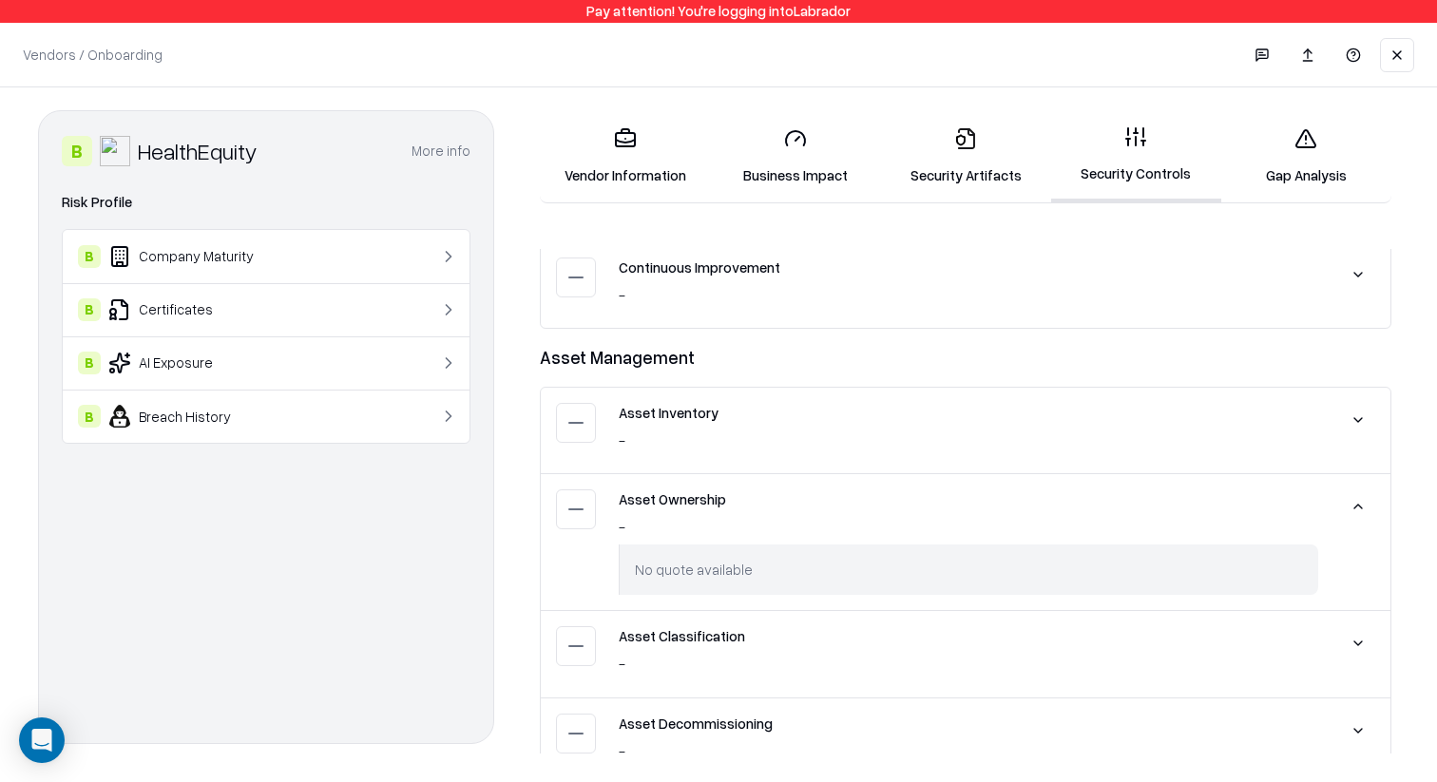
click at [1367, 518] on button at bounding box center [1358, 506] width 34 height 34
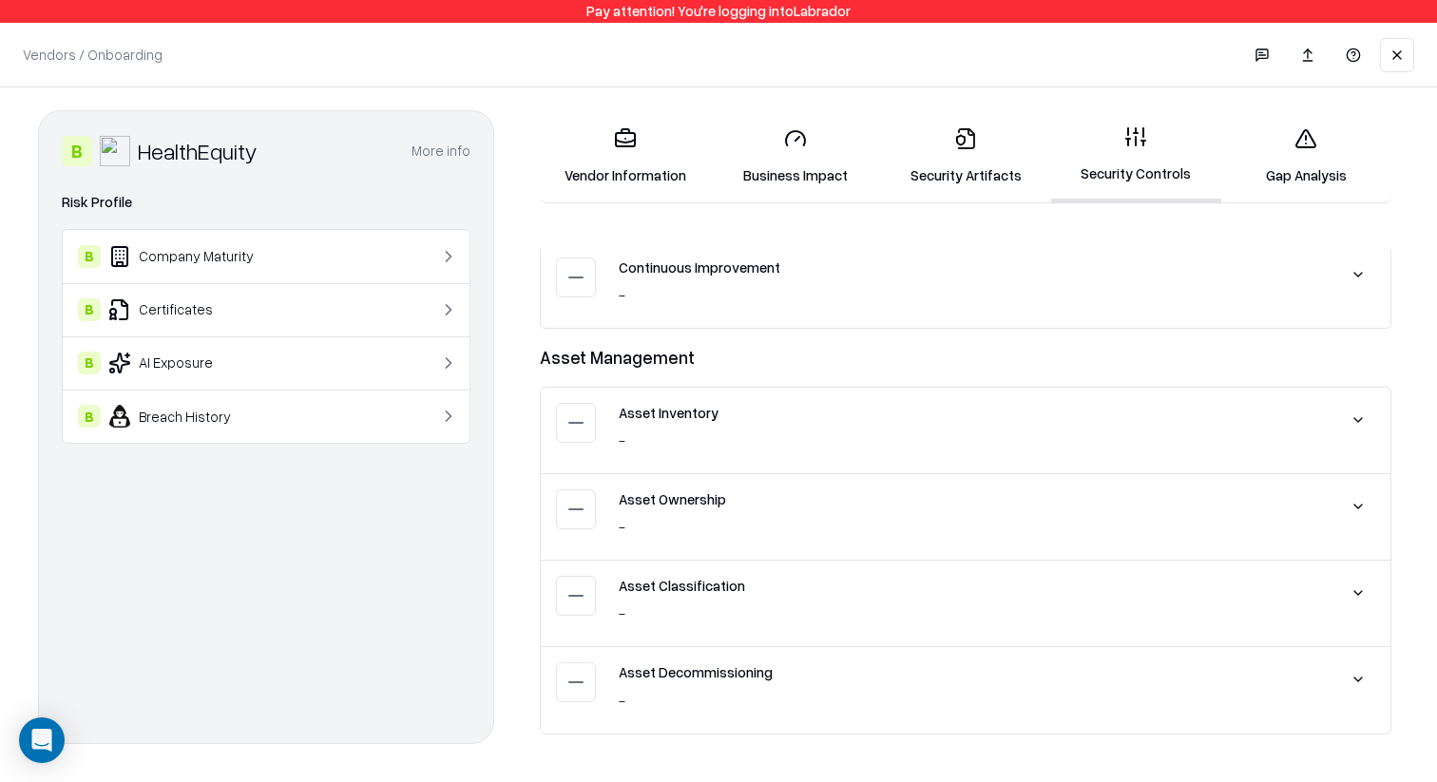
click at [1367, 423] on button at bounding box center [1358, 420] width 34 height 34
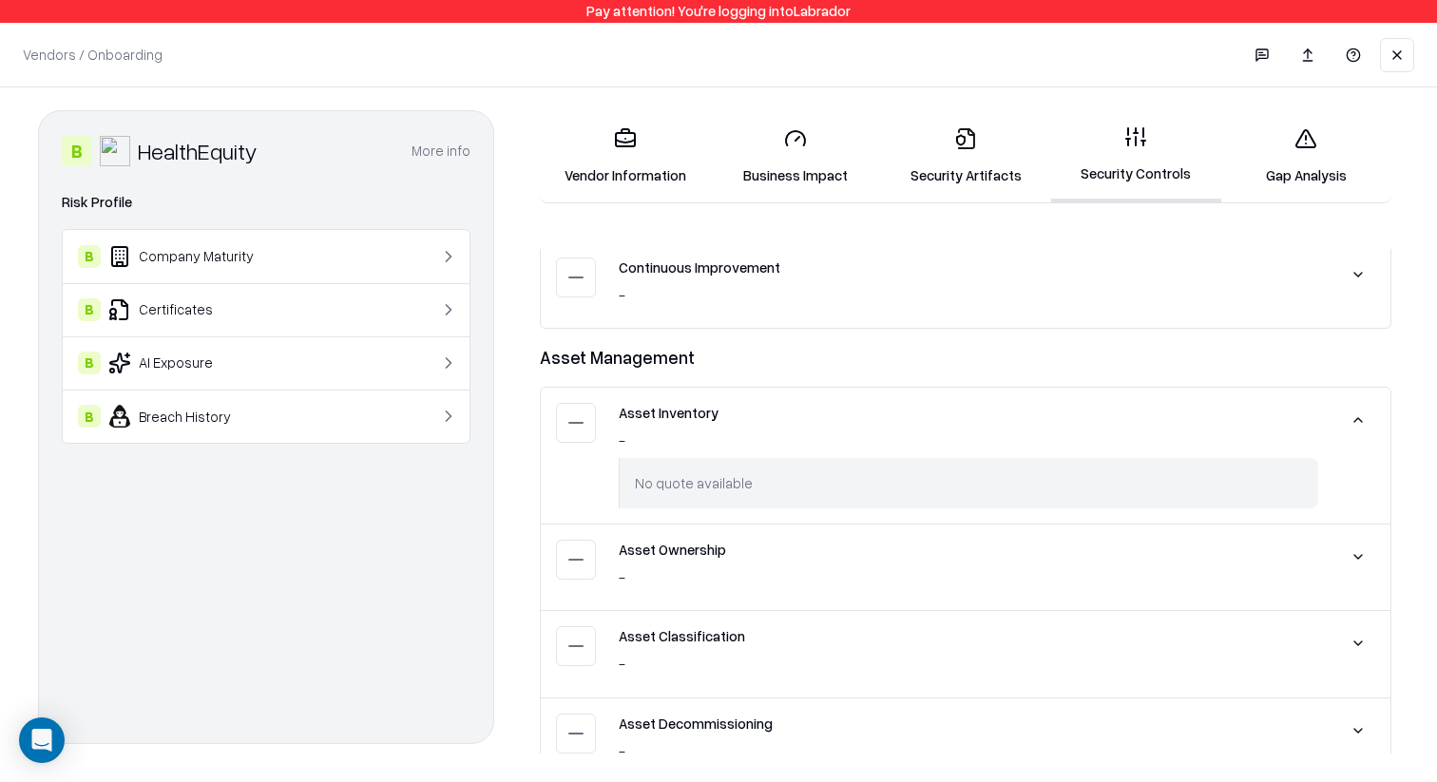
click at [1367, 423] on button at bounding box center [1358, 420] width 34 height 34
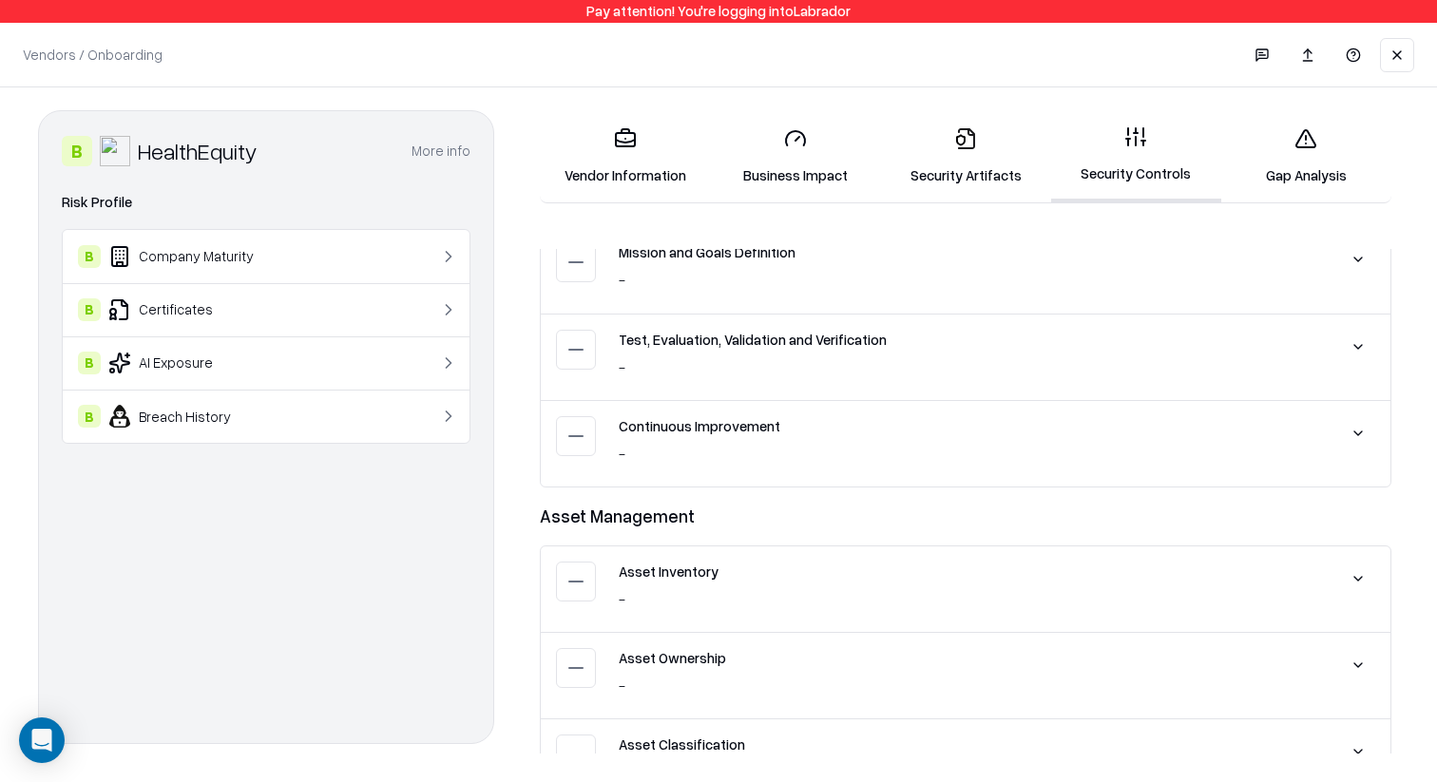
scroll to position [833, 0]
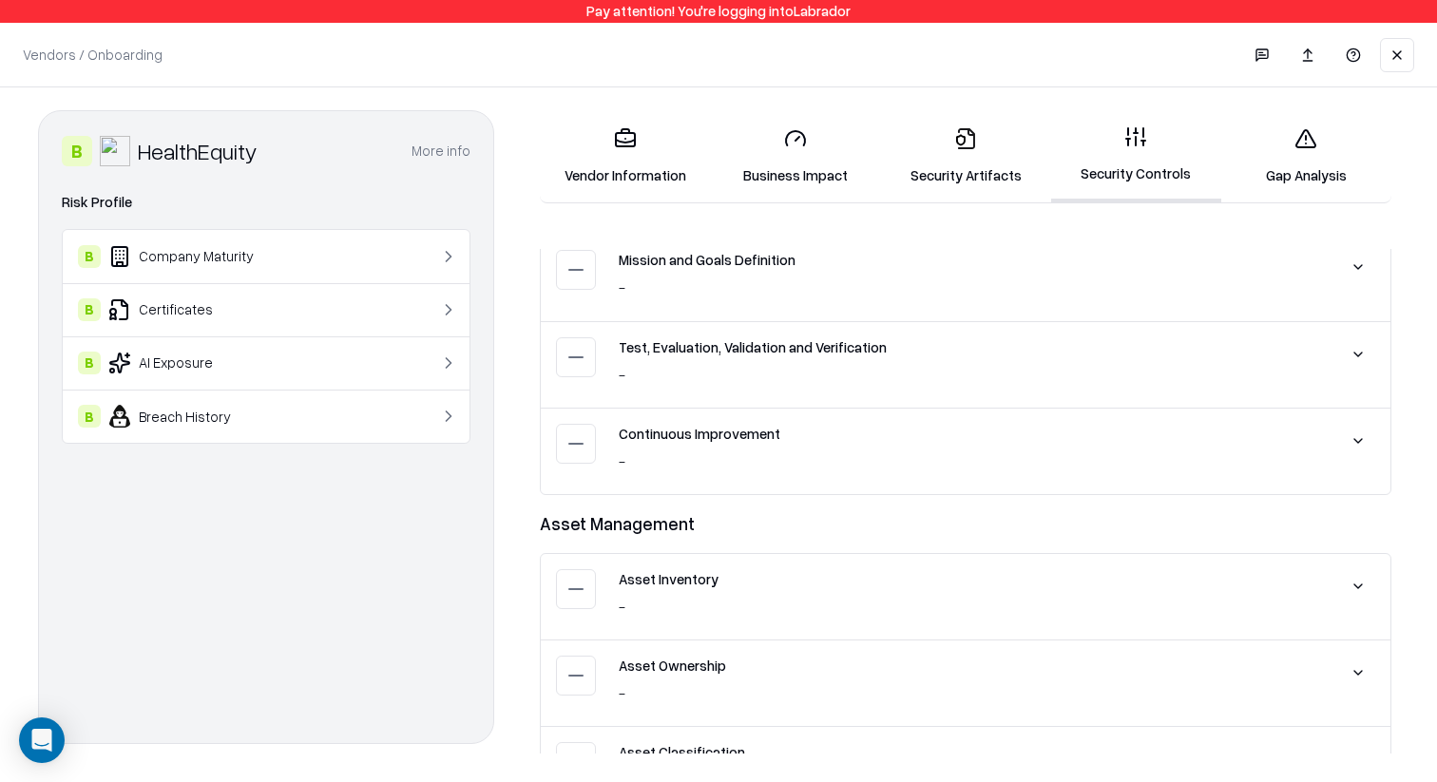
click at [1361, 434] on button at bounding box center [1358, 441] width 34 height 34
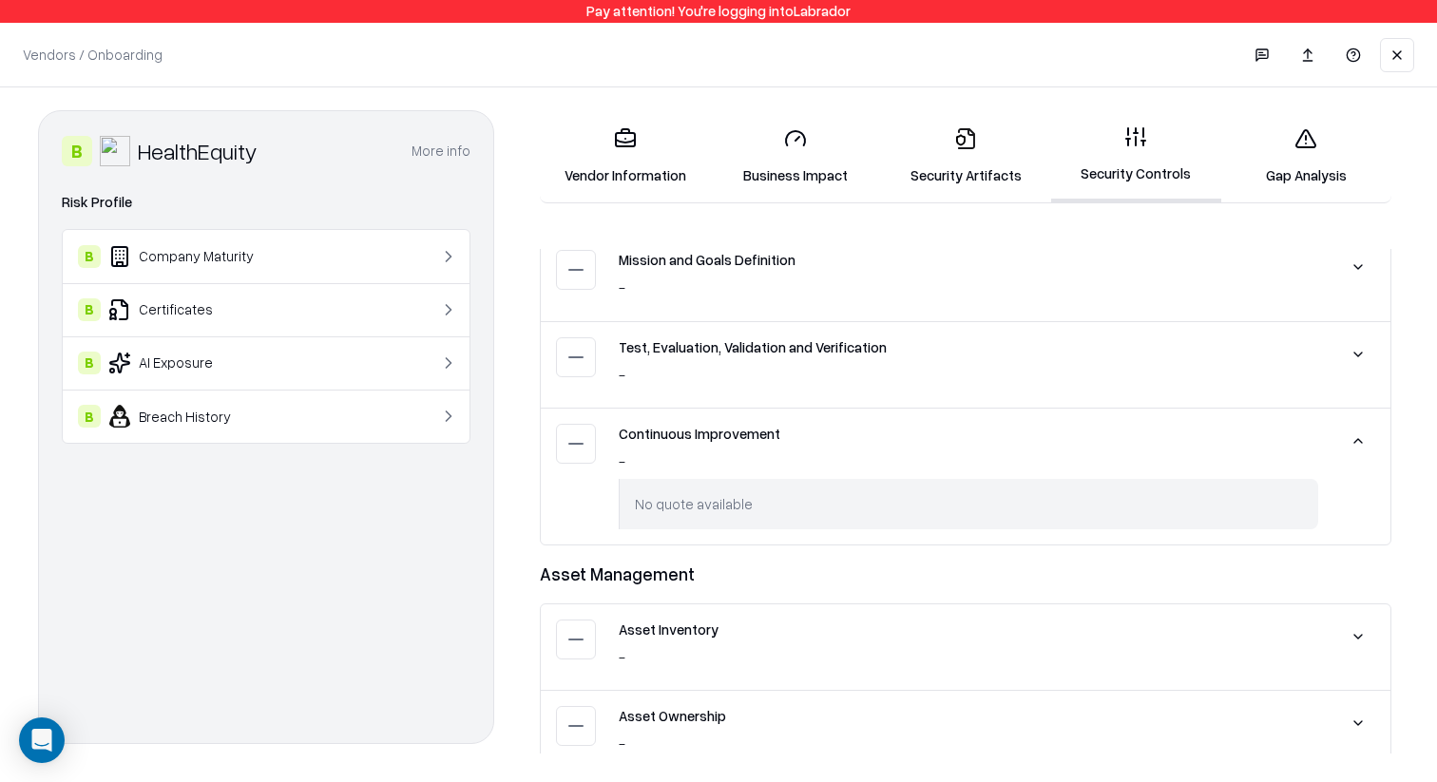
click at [1364, 345] on button at bounding box center [1358, 354] width 34 height 34
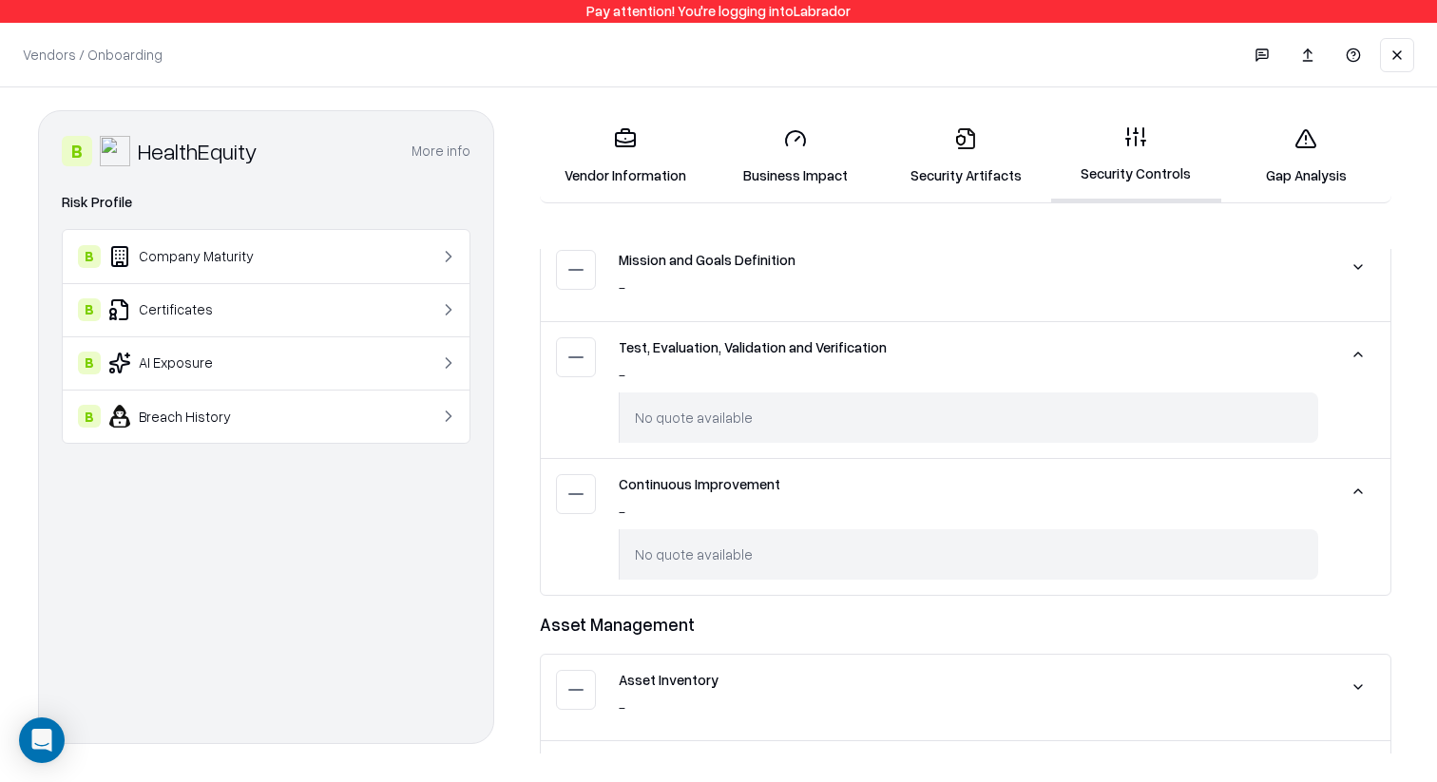
click at [1361, 292] on div at bounding box center [1358, 277] width 34 height 55
click at [1361, 270] on button at bounding box center [1358, 267] width 34 height 34
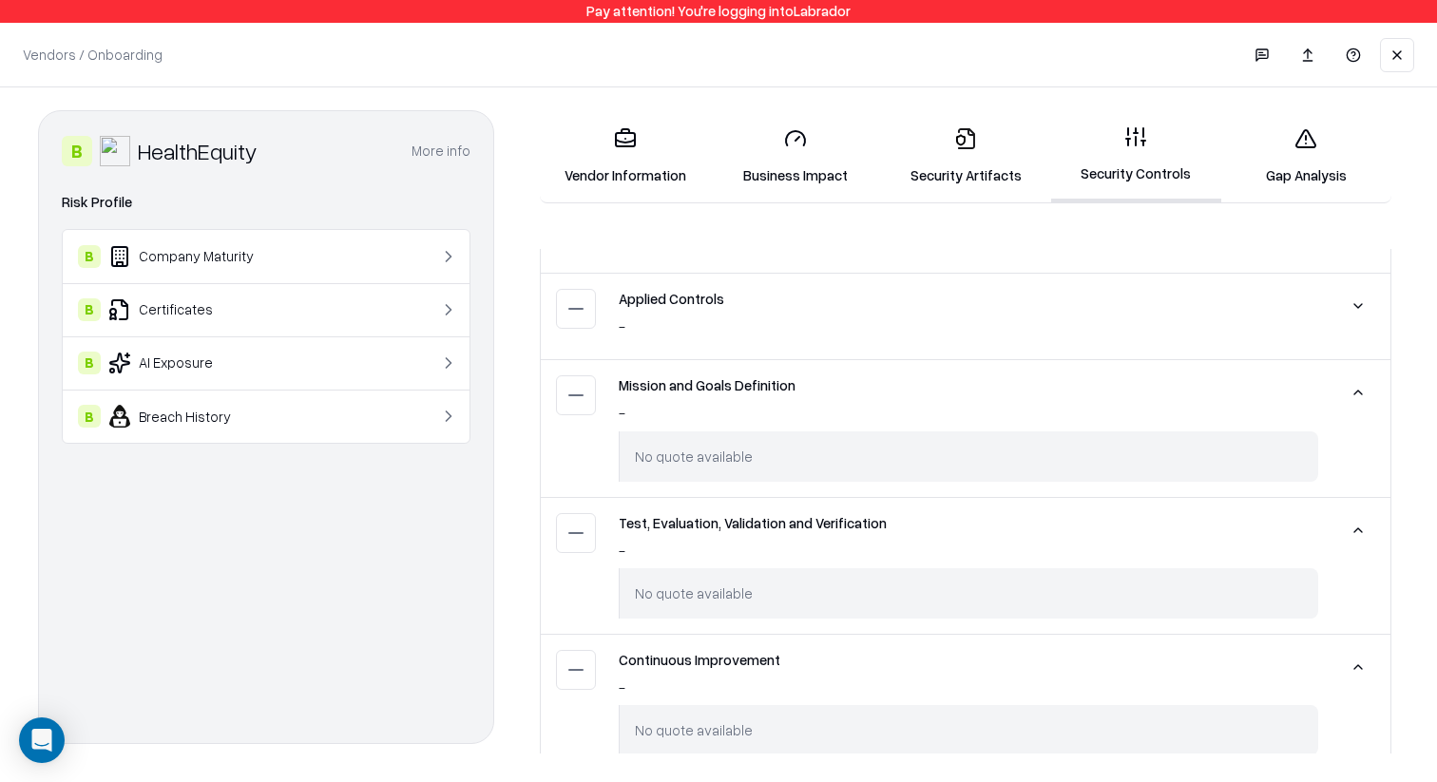
click at [1364, 306] on button at bounding box center [1358, 306] width 34 height 34
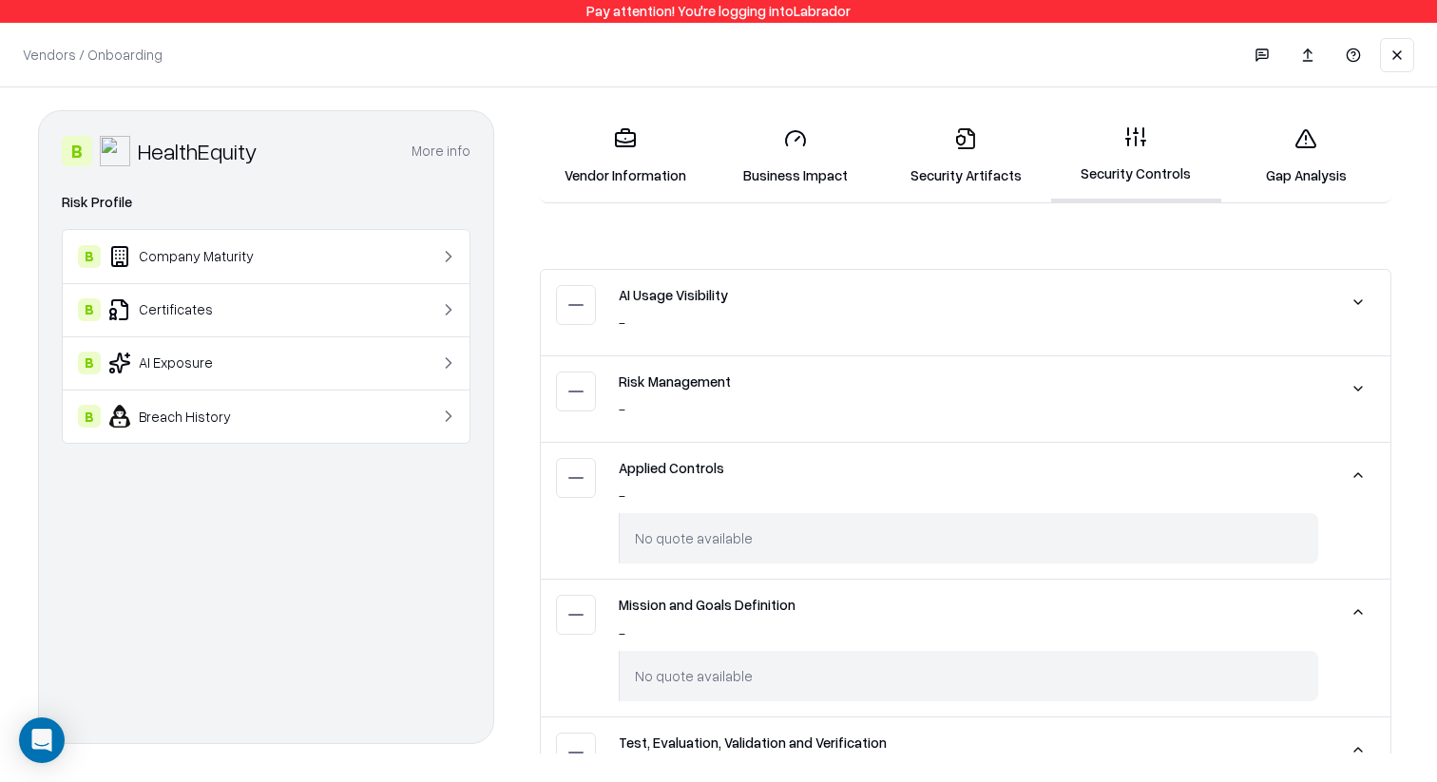
scroll to position [517, 0]
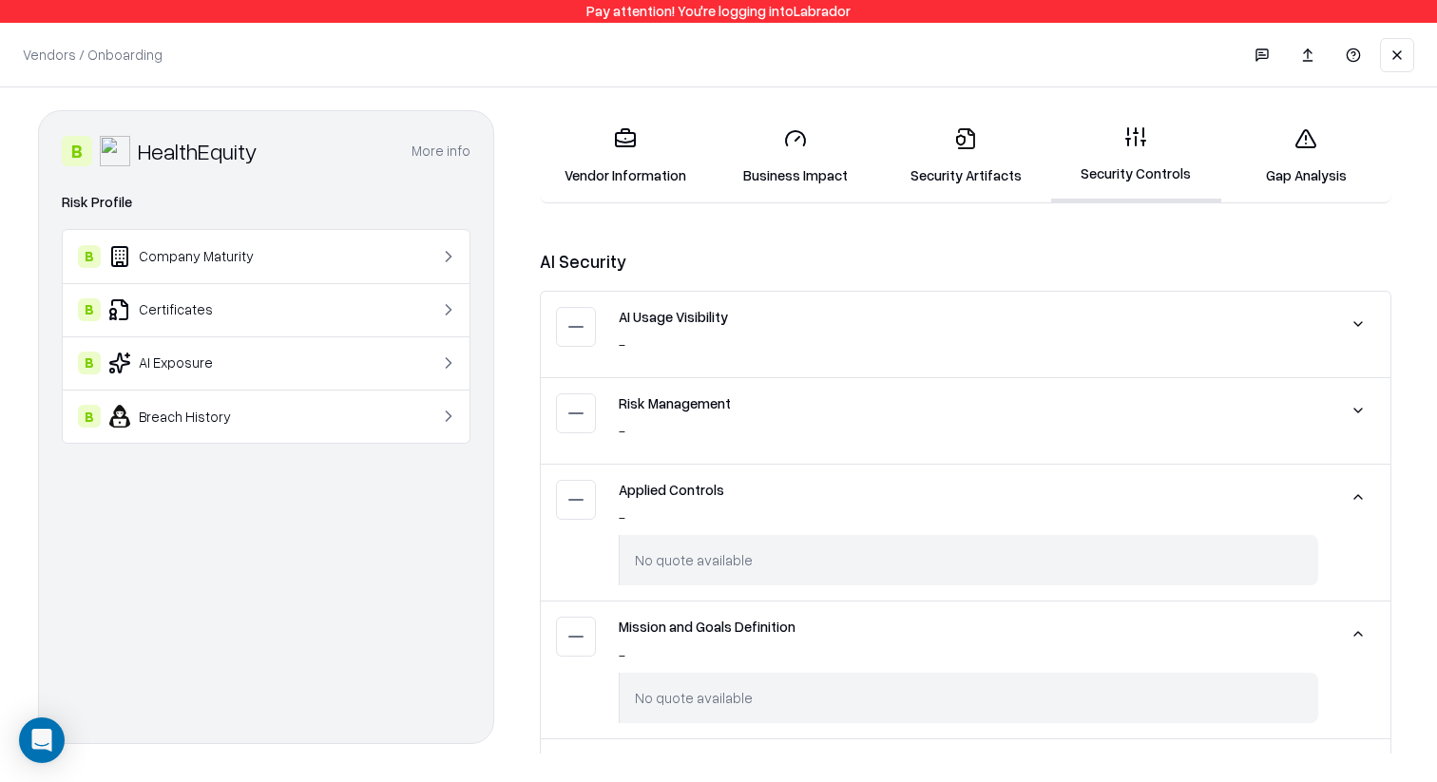
click at [1361, 390] on div "Risk Management - No quote available" at bounding box center [966, 421] width 850 height 86
click at [1362, 411] on button at bounding box center [1358, 410] width 34 height 34
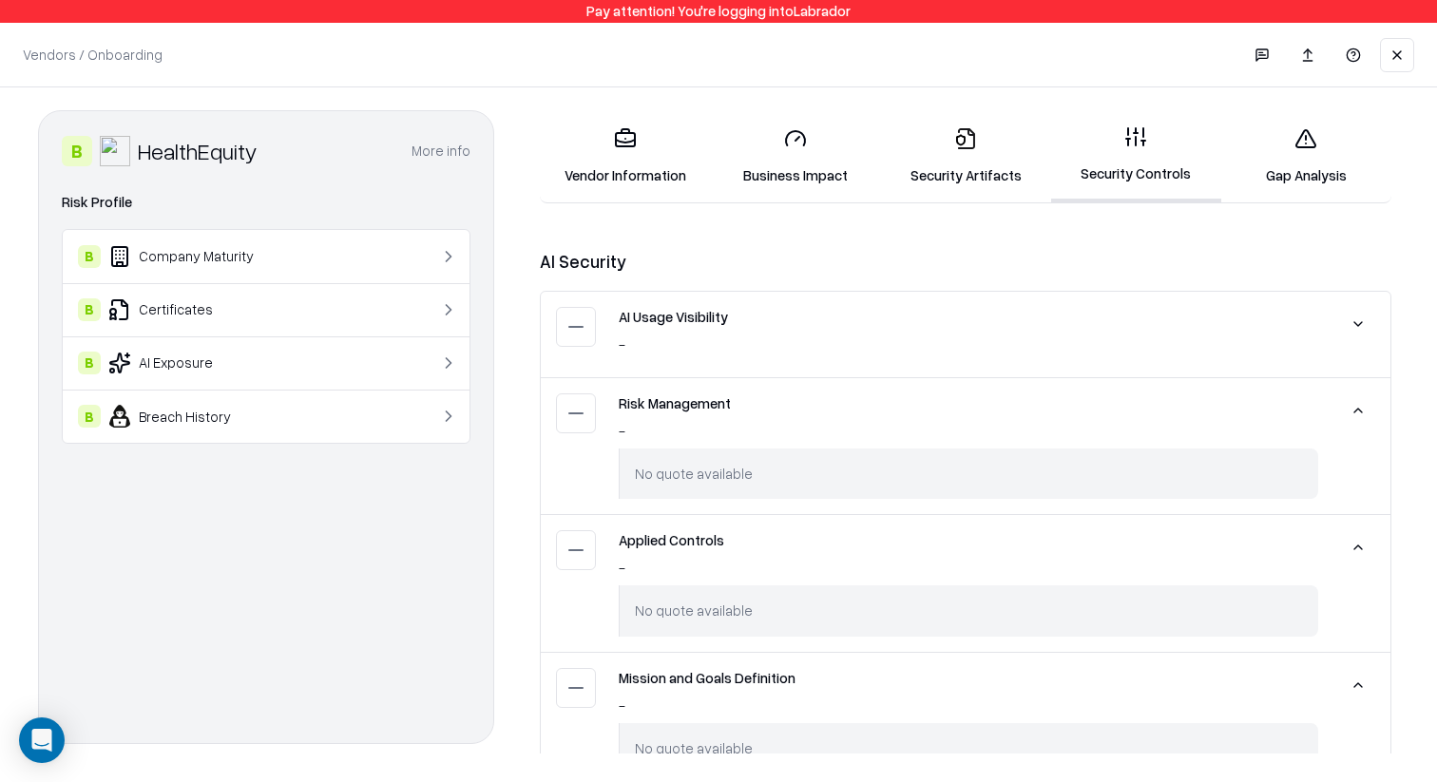
click at [1362, 325] on button at bounding box center [1358, 324] width 34 height 34
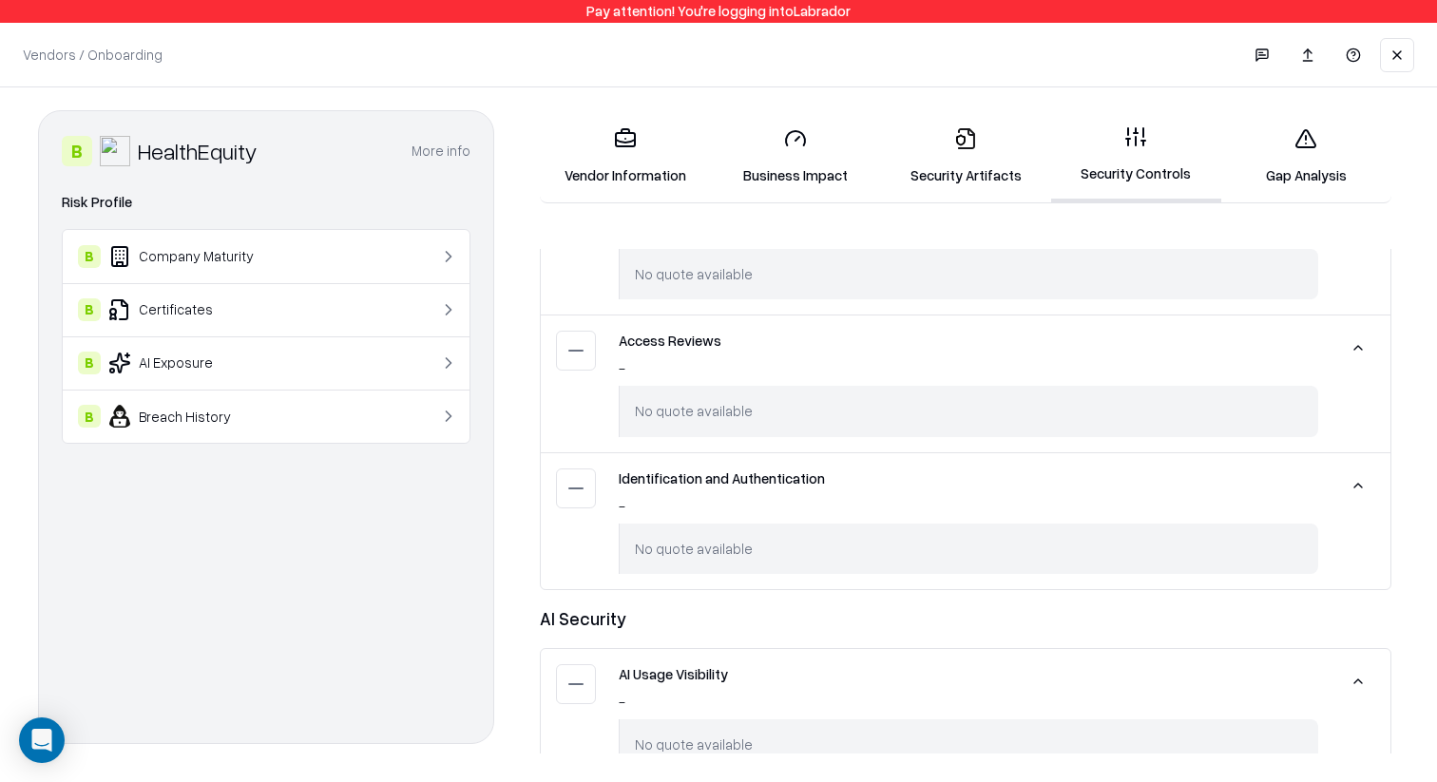
scroll to position [0, 0]
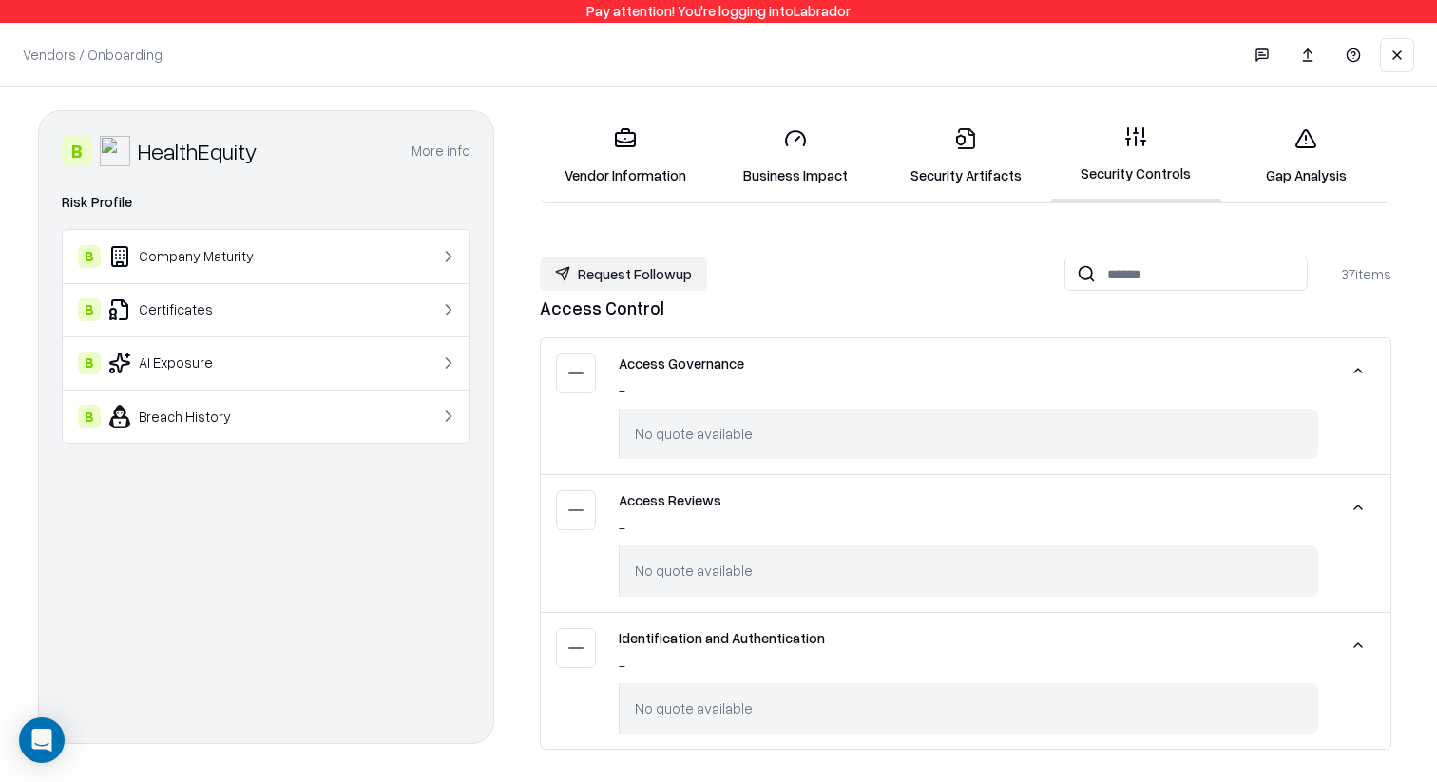
click at [1012, 164] on link "Security Artifacts" at bounding box center [965, 156] width 170 height 88
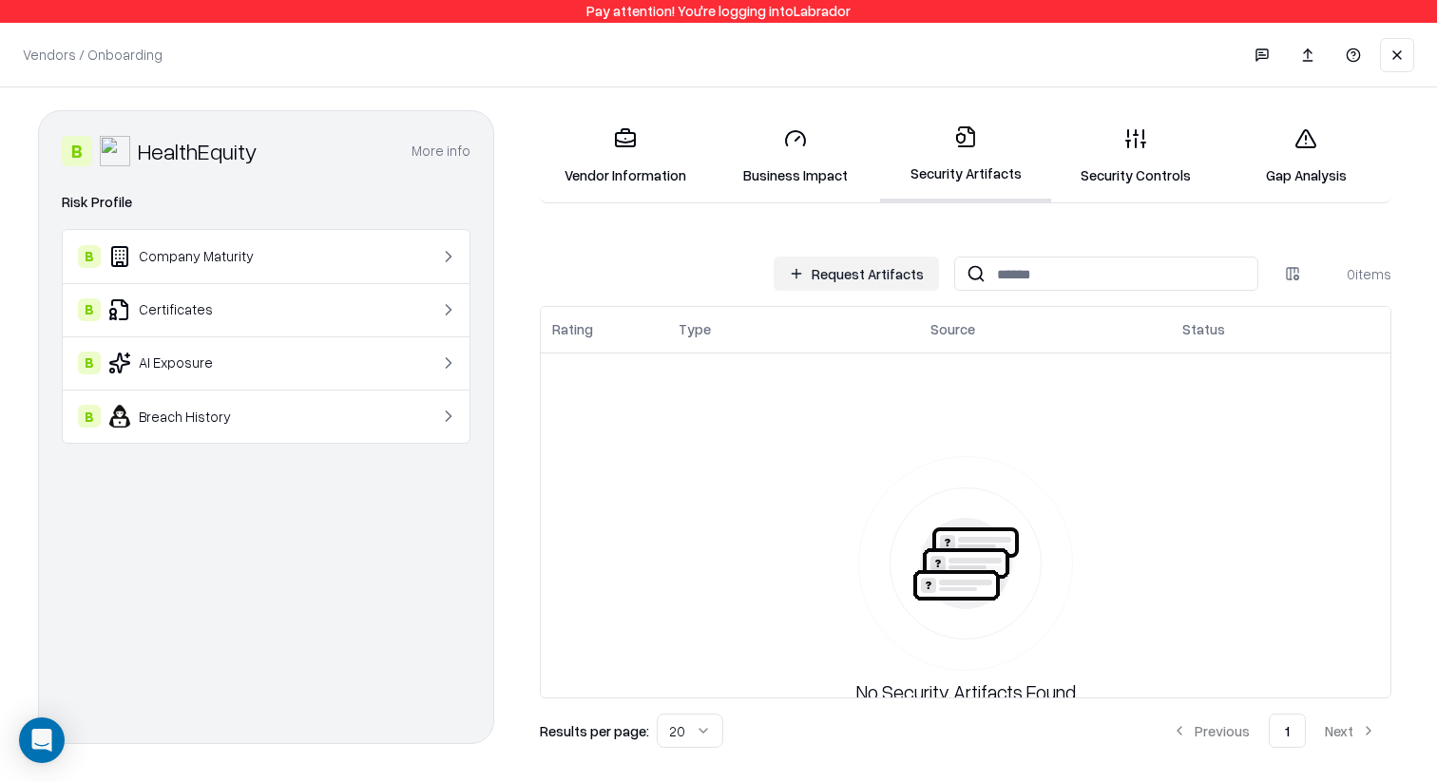
click at [1069, 181] on link "Security Controls" at bounding box center [1136, 156] width 170 height 88
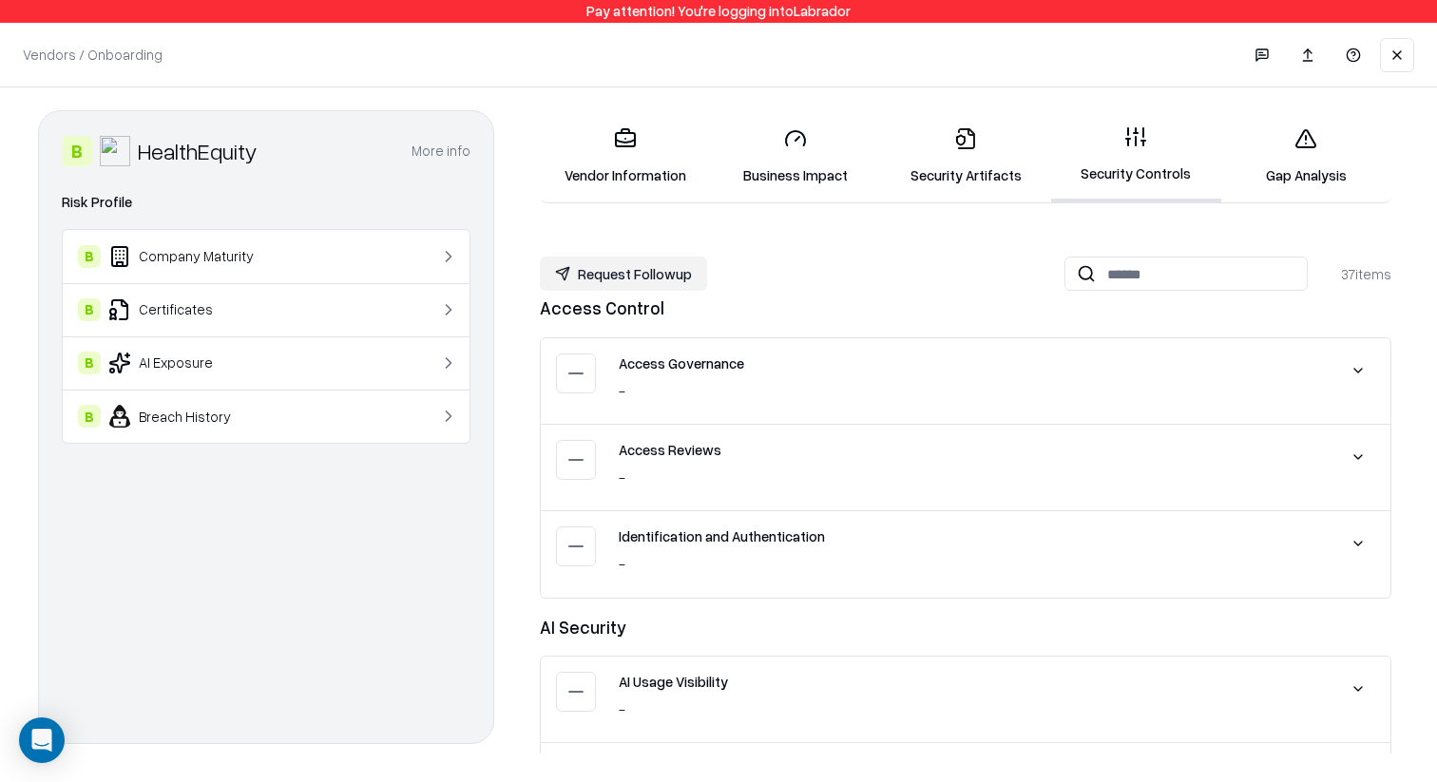
click at [823, 166] on link "Business Impact" at bounding box center [795, 156] width 170 height 88
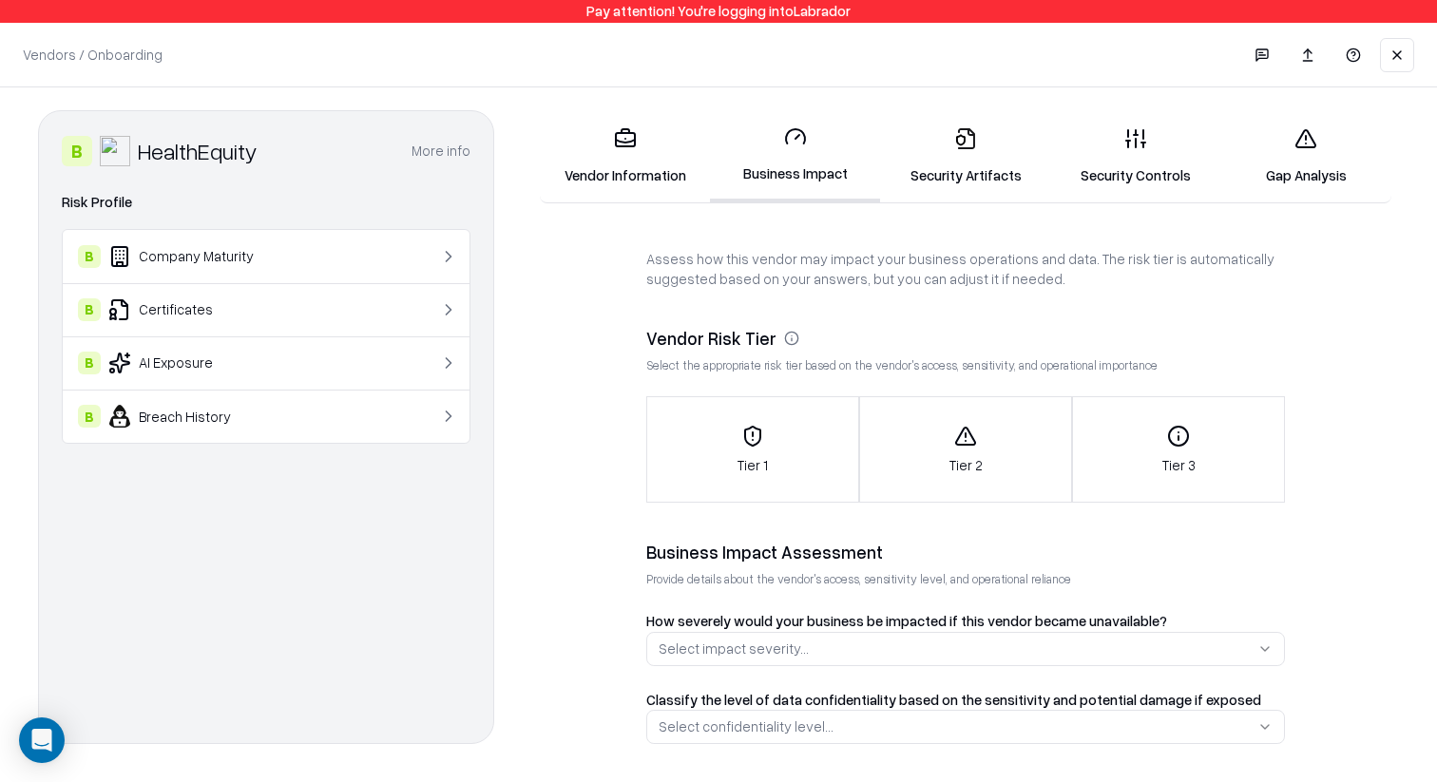
click at [636, 150] on link "Vendor Information" at bounding box center [625, 156] width 170 height 88
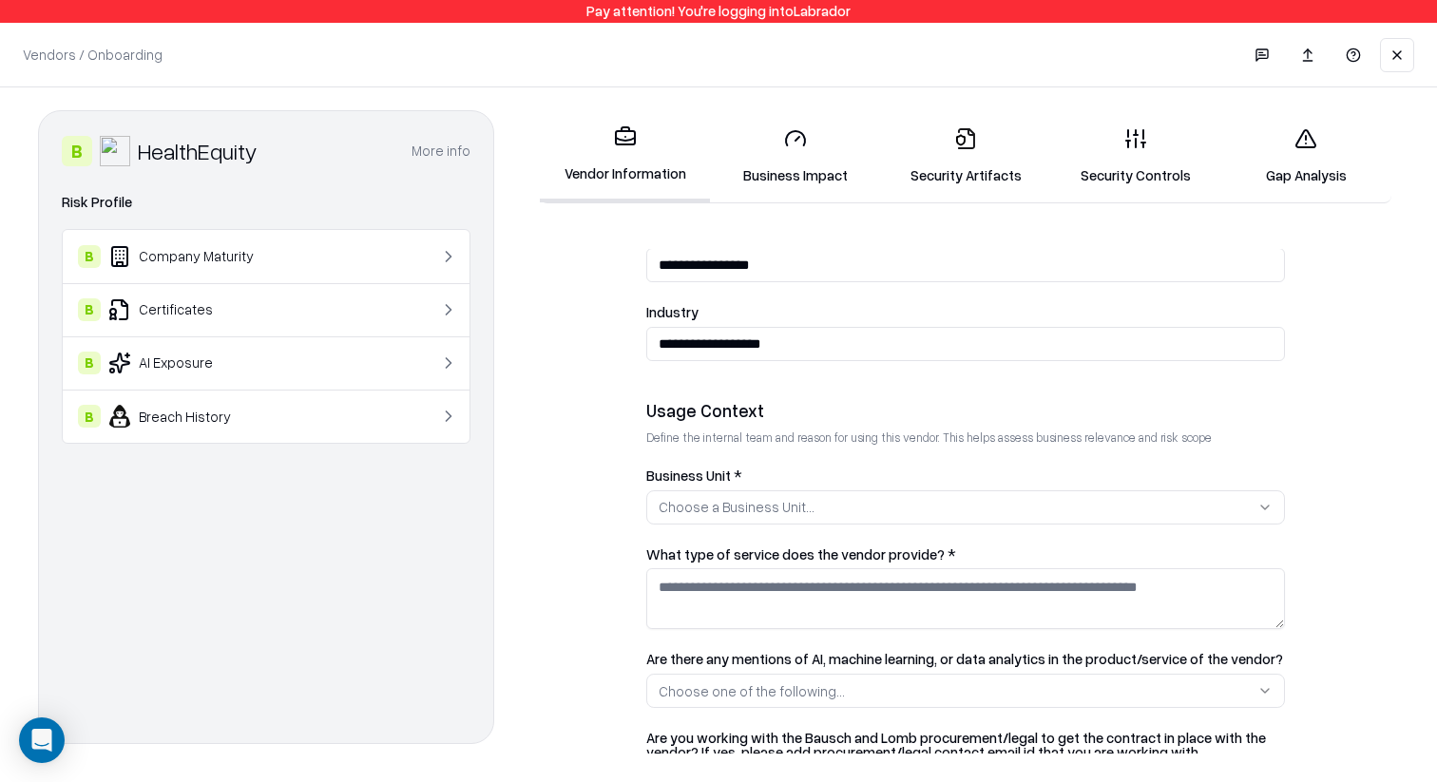
scroll to position [993, 0]
